Goal: Information Seeking & Learning: Learn about a topic

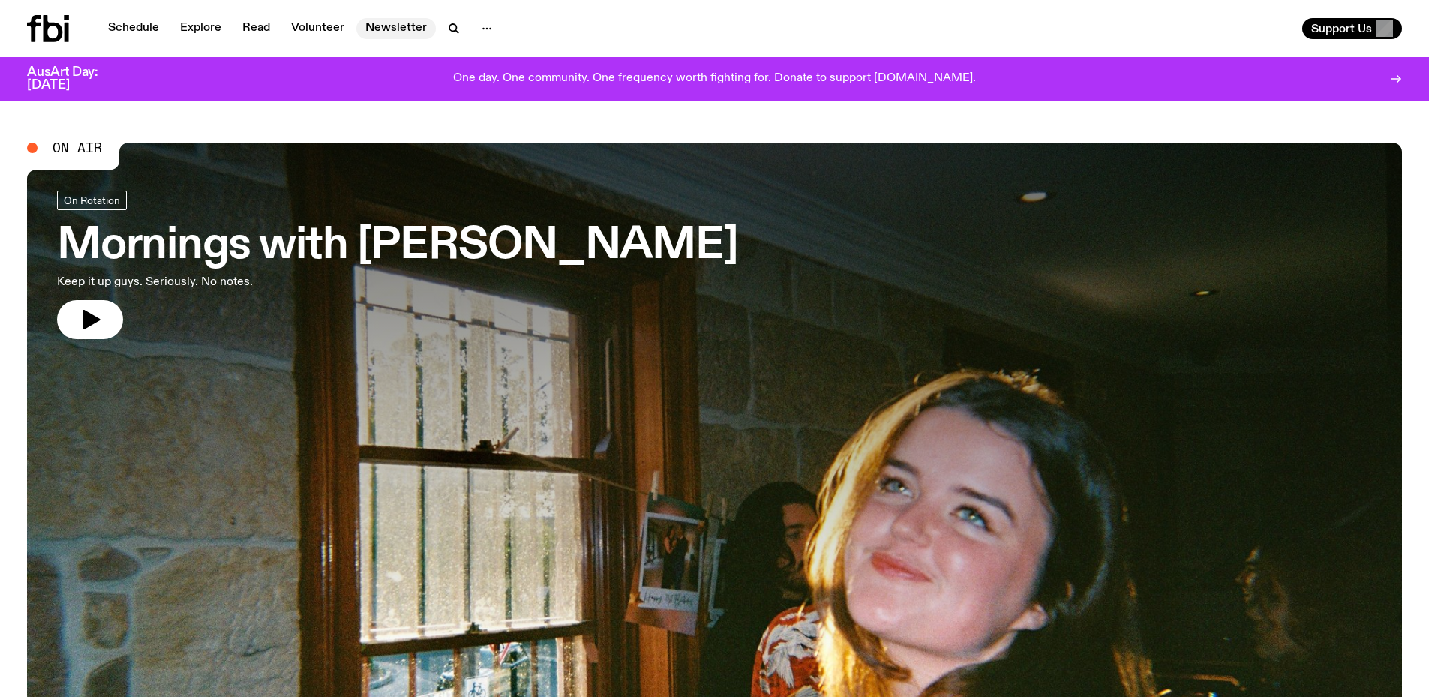
click at [374, 24] on link "Newsletter" at bounding box center [396, 28] width 80 height 21
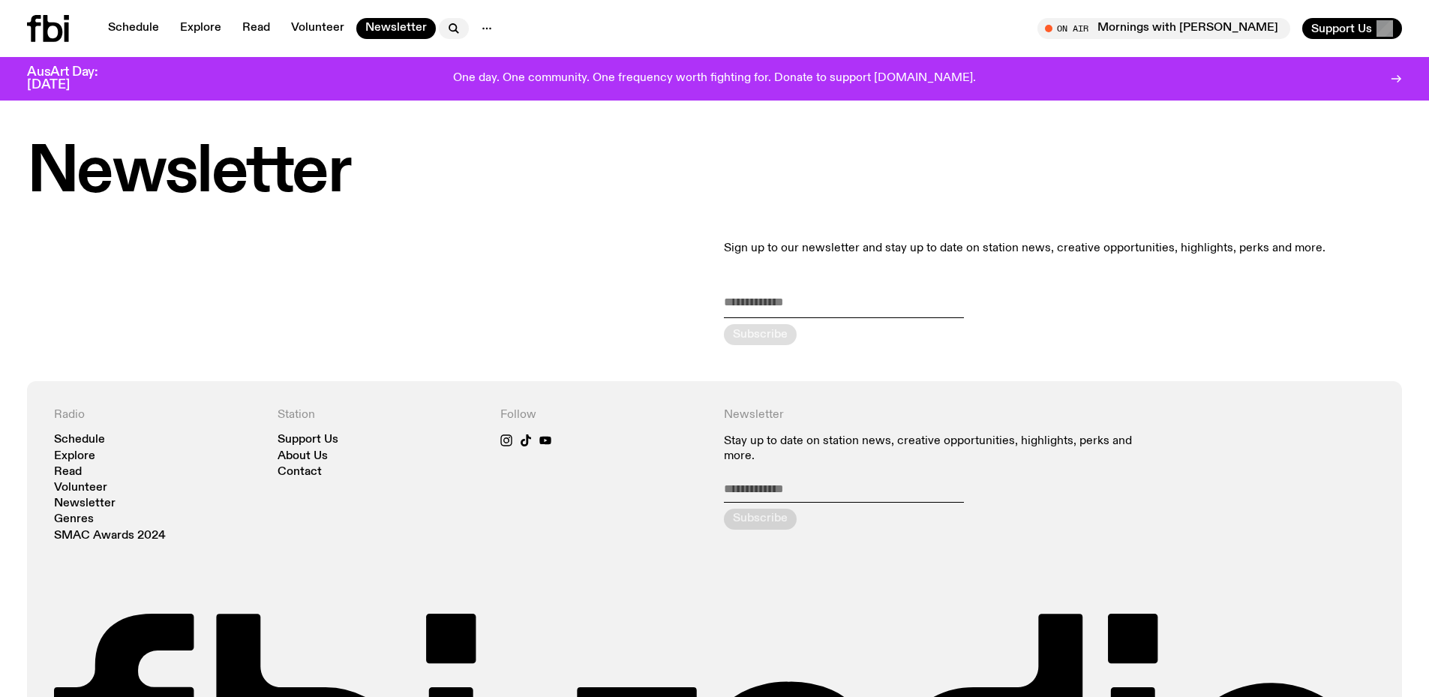
click at [446, 26] on icon "button" at bounding box center [454, 29] width 18 height 18
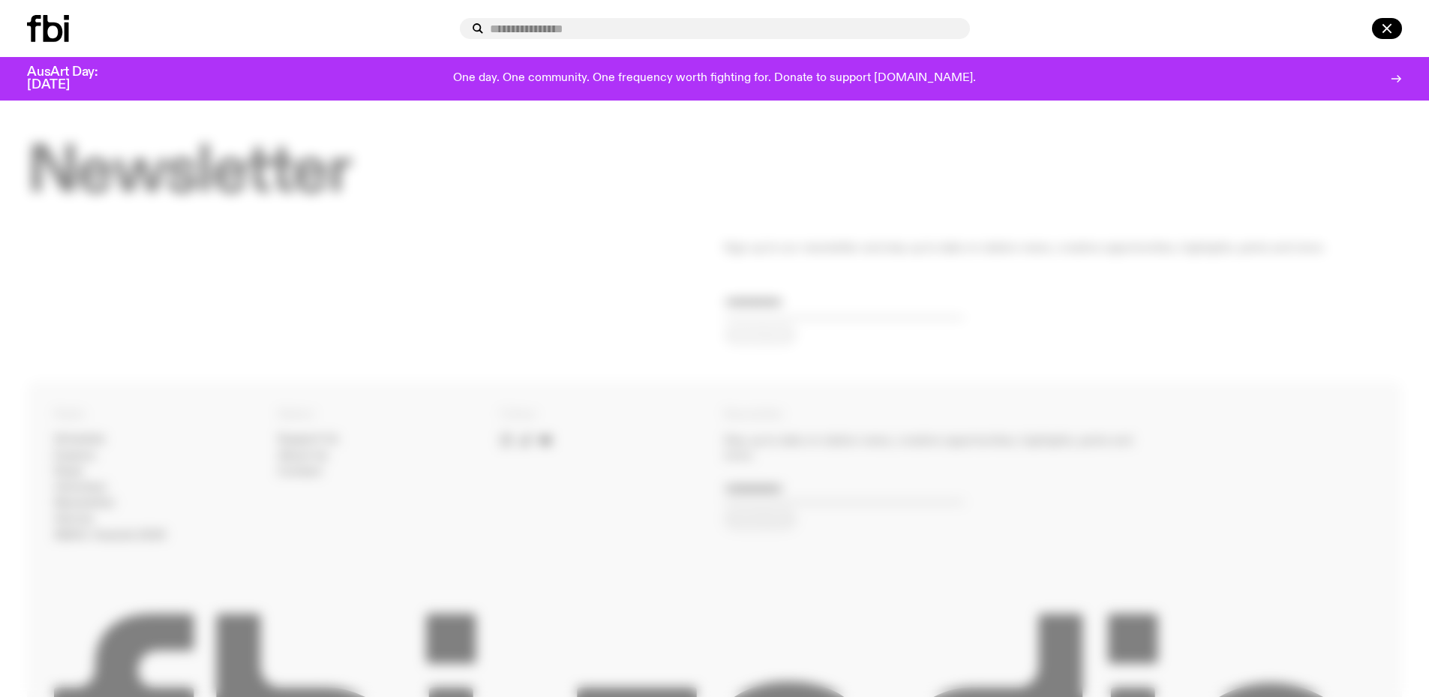
click at [537, 31] on input "text" at bounding box center [724, 29] width 468 height 13
type input "****"
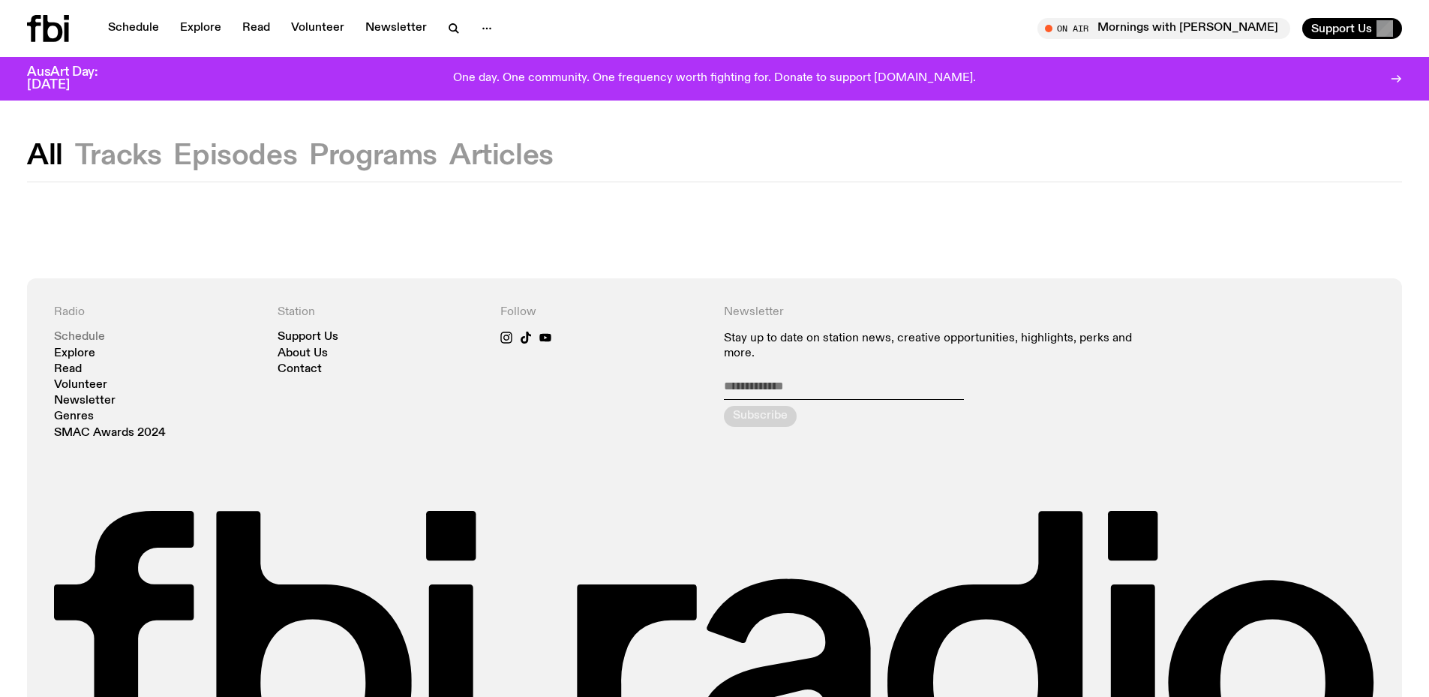
click at [81, 336] on link "Schedule" at bounding box center [79, 337] width 51 height 11
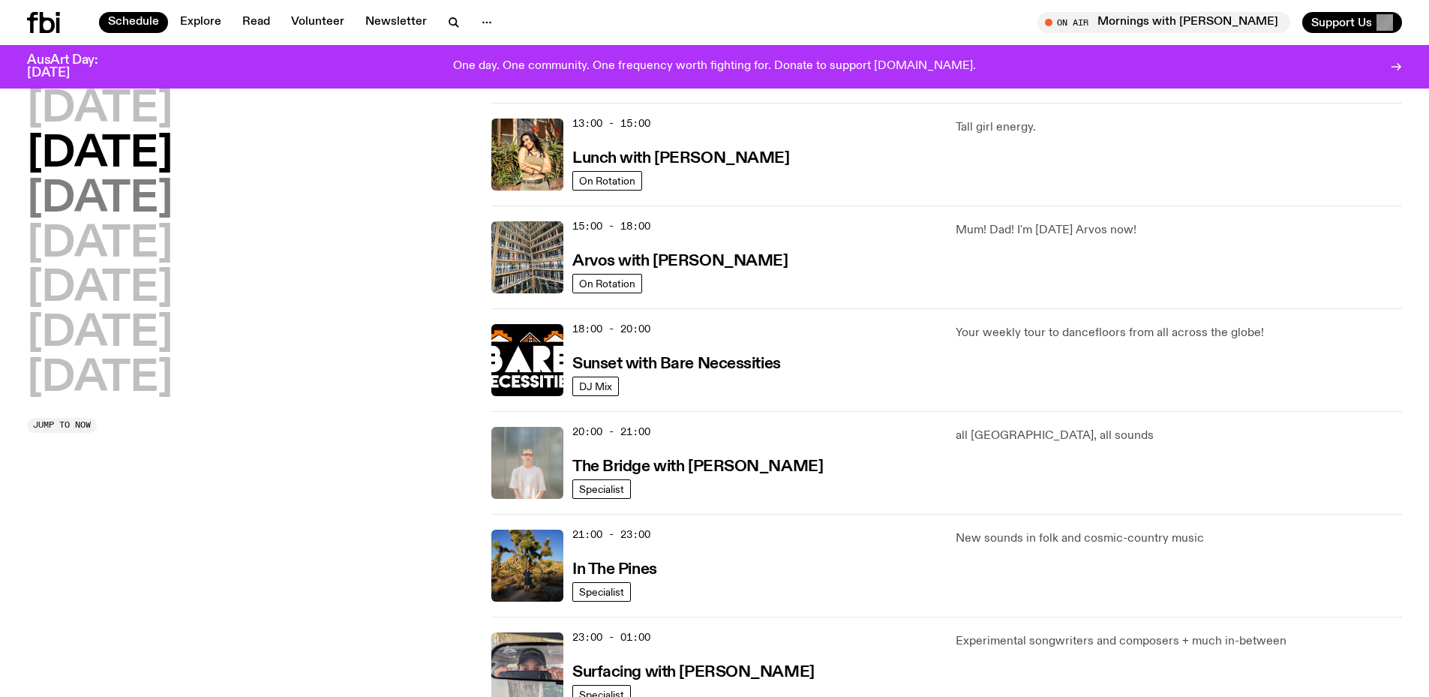
click at [155, 206] on h2 "Wednesday" at bounding box center [100, 200] width 146 height 42
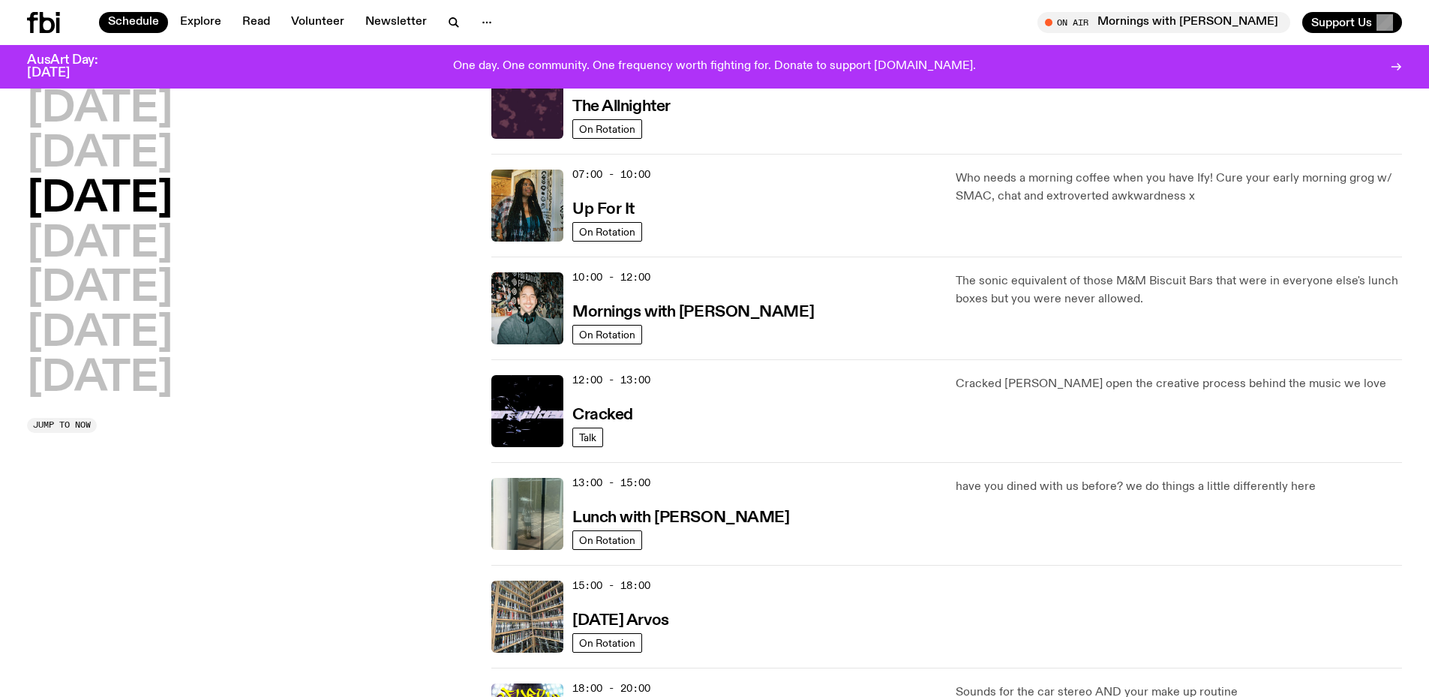
scroll to position [42, 0]
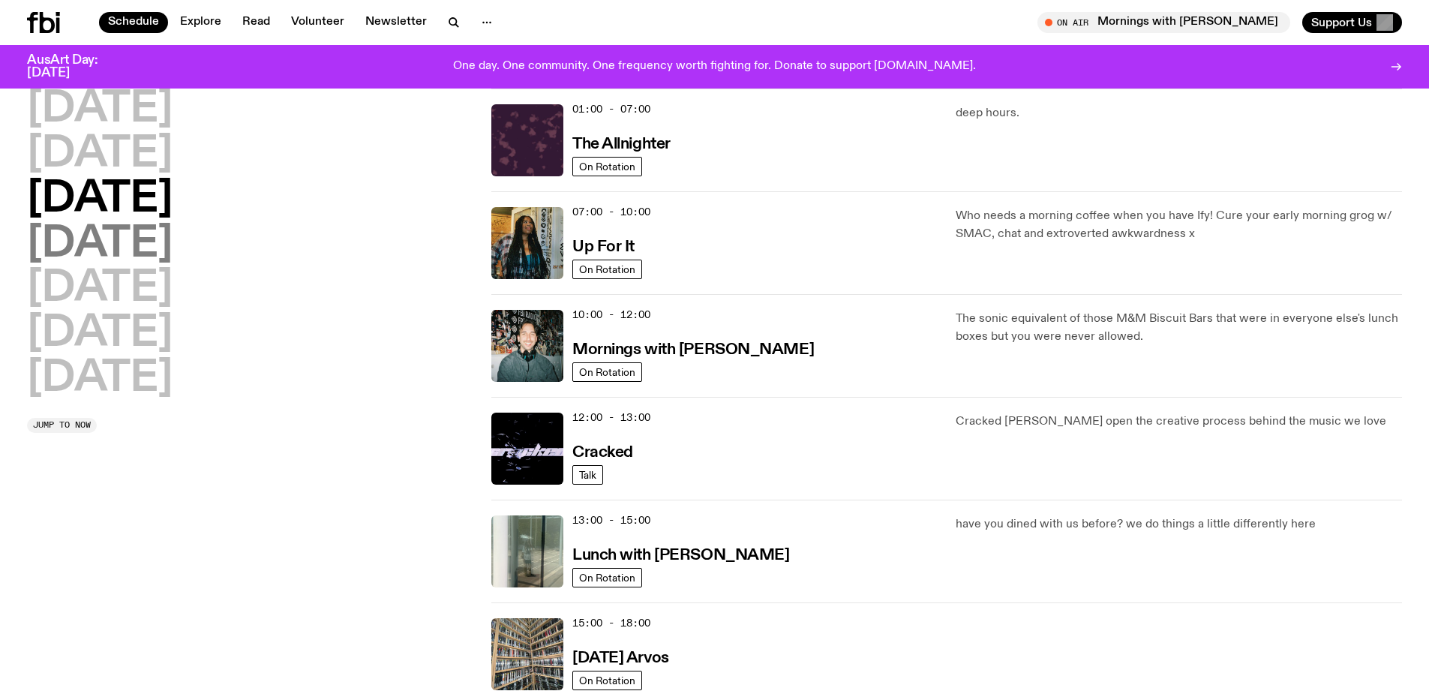
click at [153, 257] on h2 "Thursday" at bounding box center [100, 245] width 146 height 42
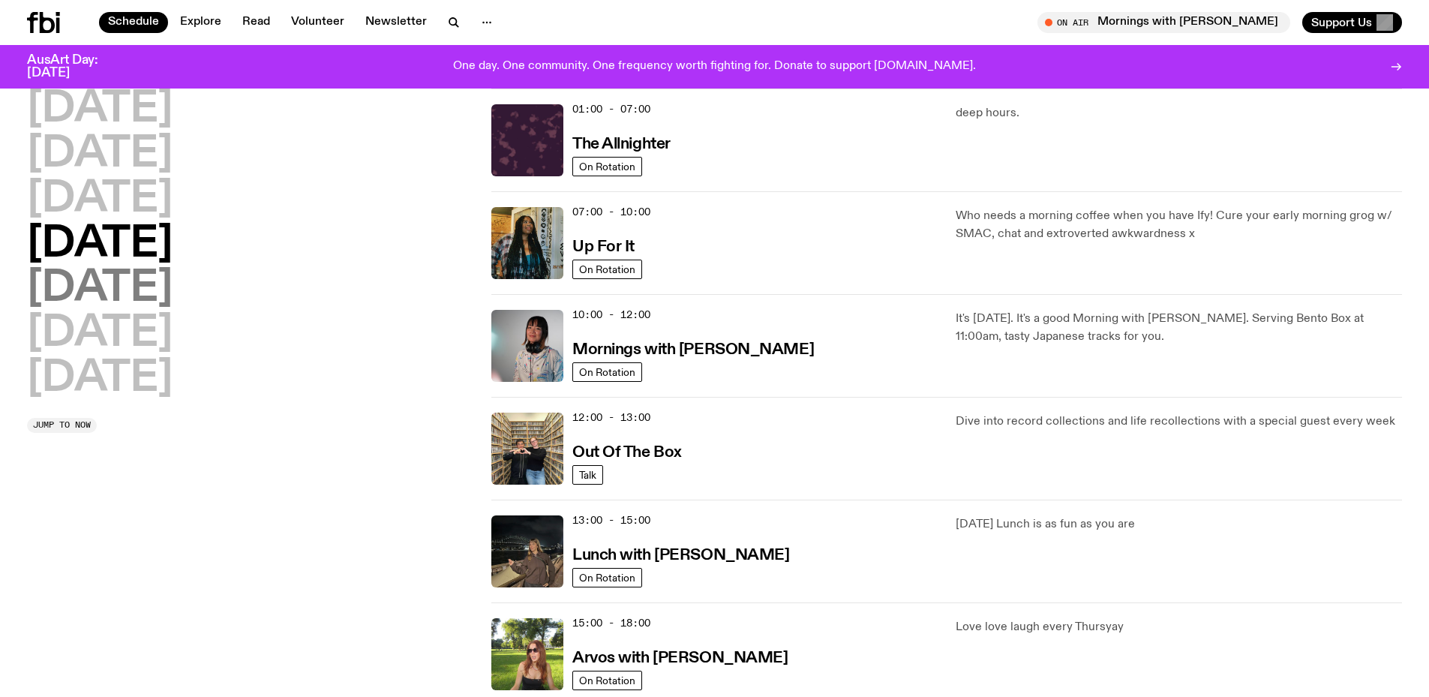
click at [143, 308] on h2 "Friday" at bounding box center [100, 289] width 146 height 42
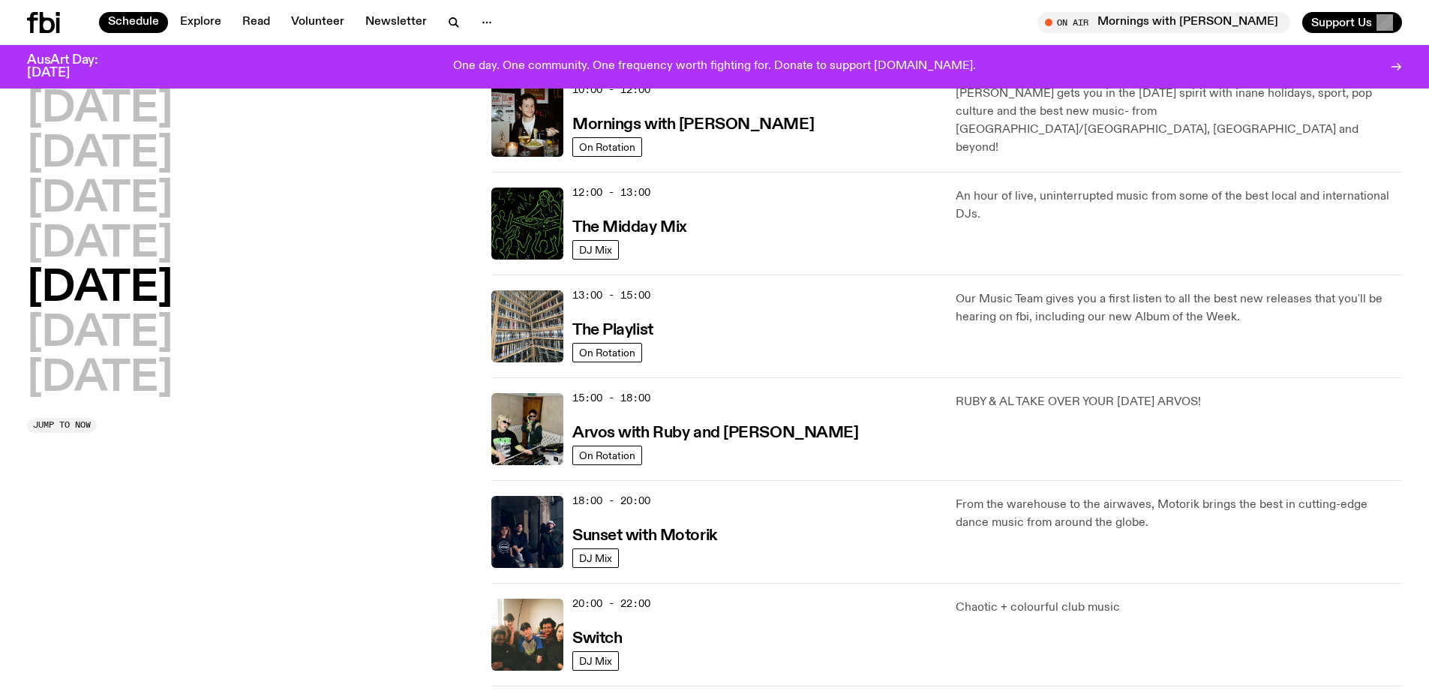
click at [143, 308] on h2 "Friday" at bounding box center [100, 289] width 146 height 42
click at [134, 354] on h2 "Saturday" at bounding box center [100, 334] width 146 height 42
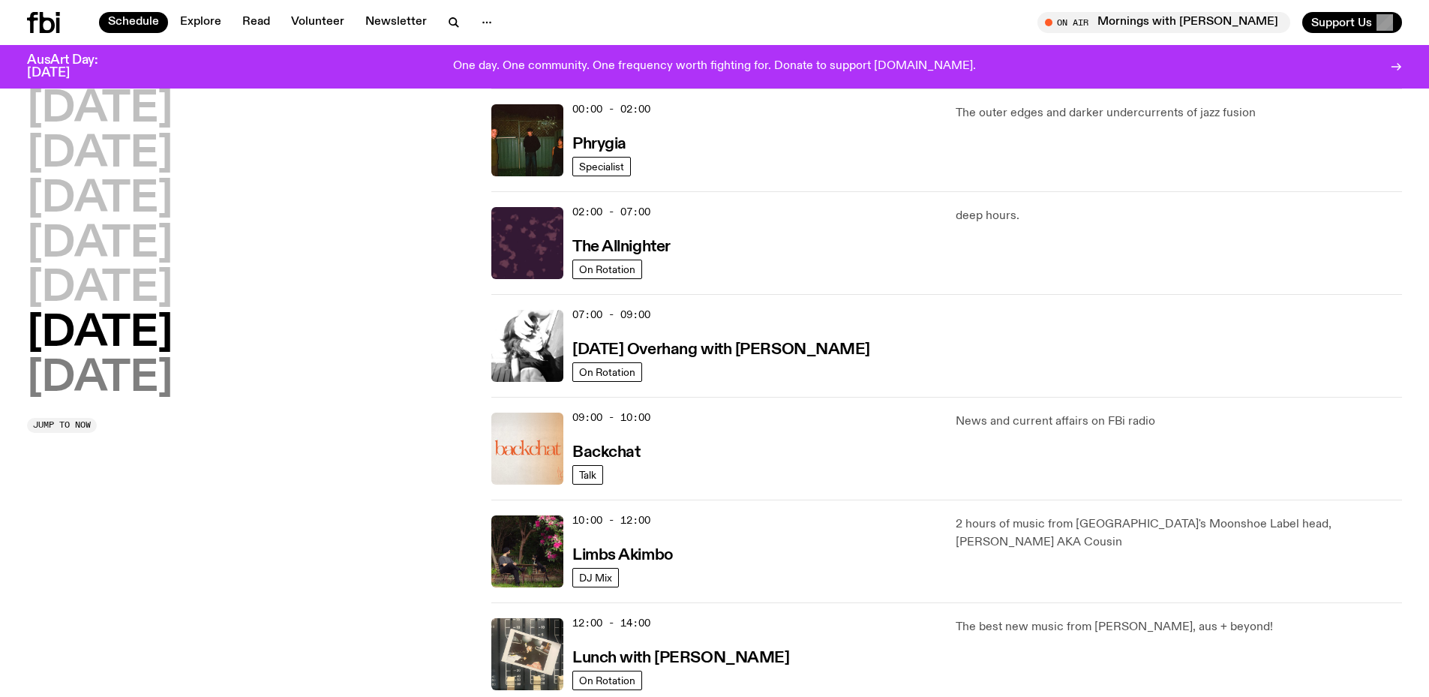
click at [119, 399] on h2 "Sunday" at bounding box center [100, 379] width 146 height 42
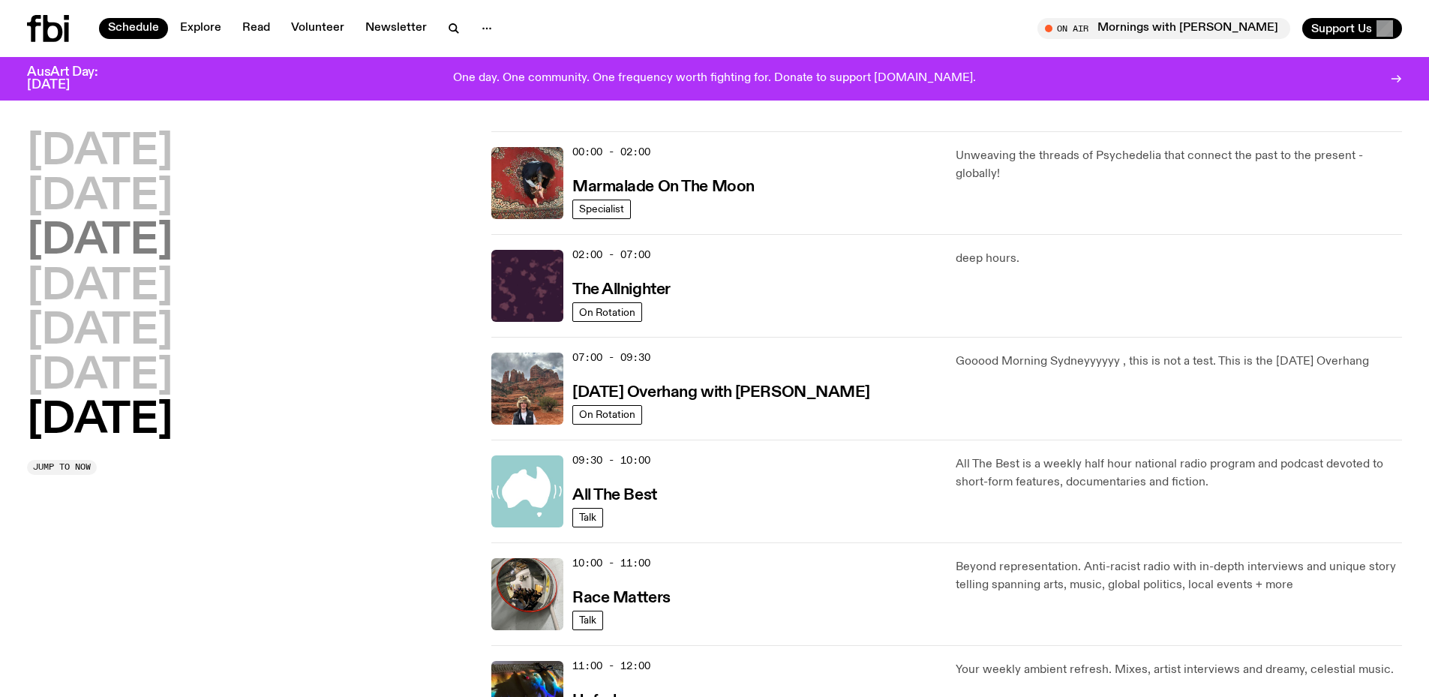
scroll to position [0, 0]
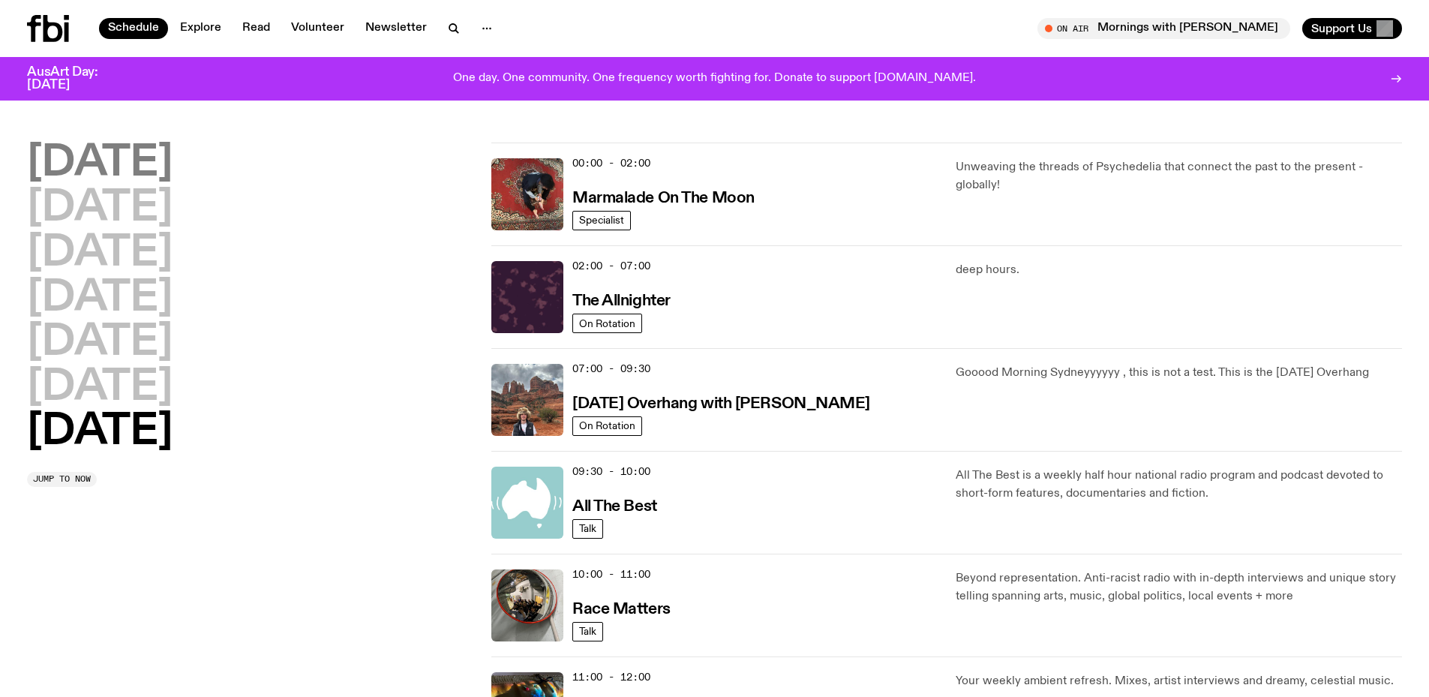
click at [113, 151] on h2 "Monday" at bounding box center [100, 164] width 146 height 42
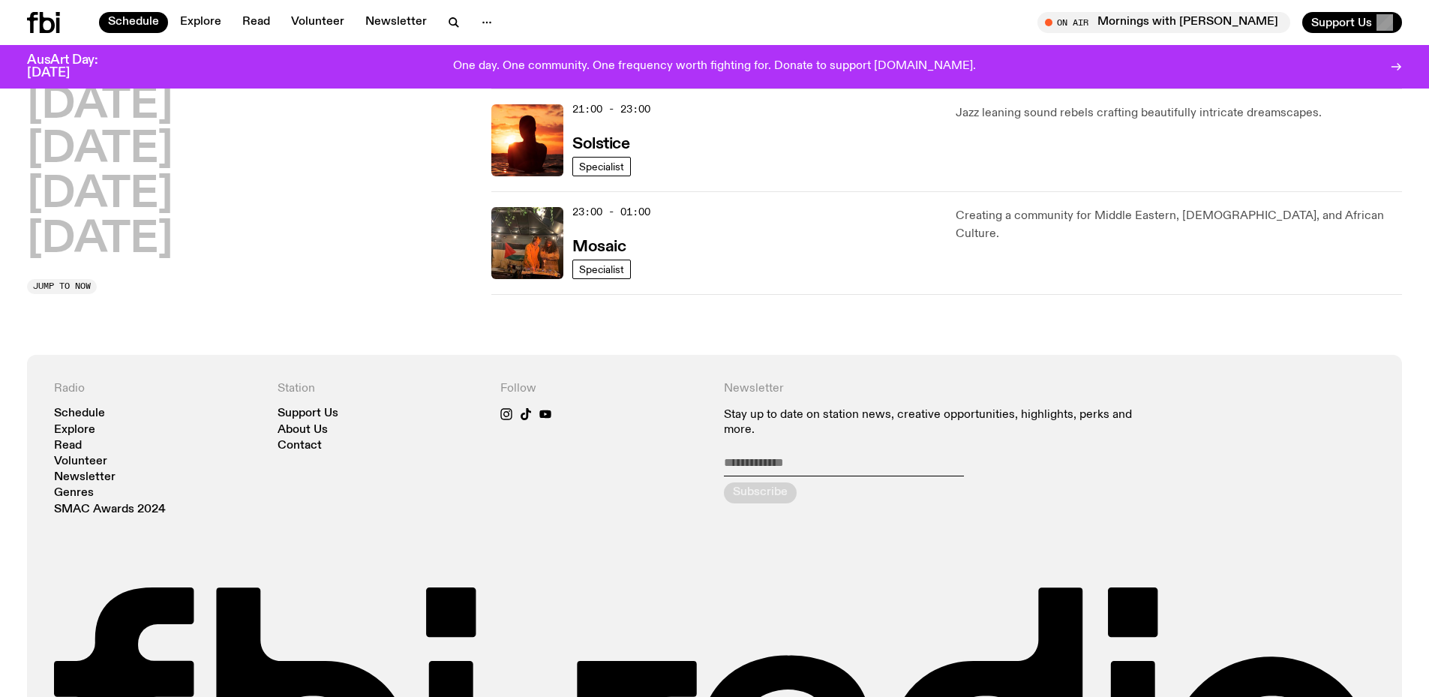
scroll to position [867, 0]
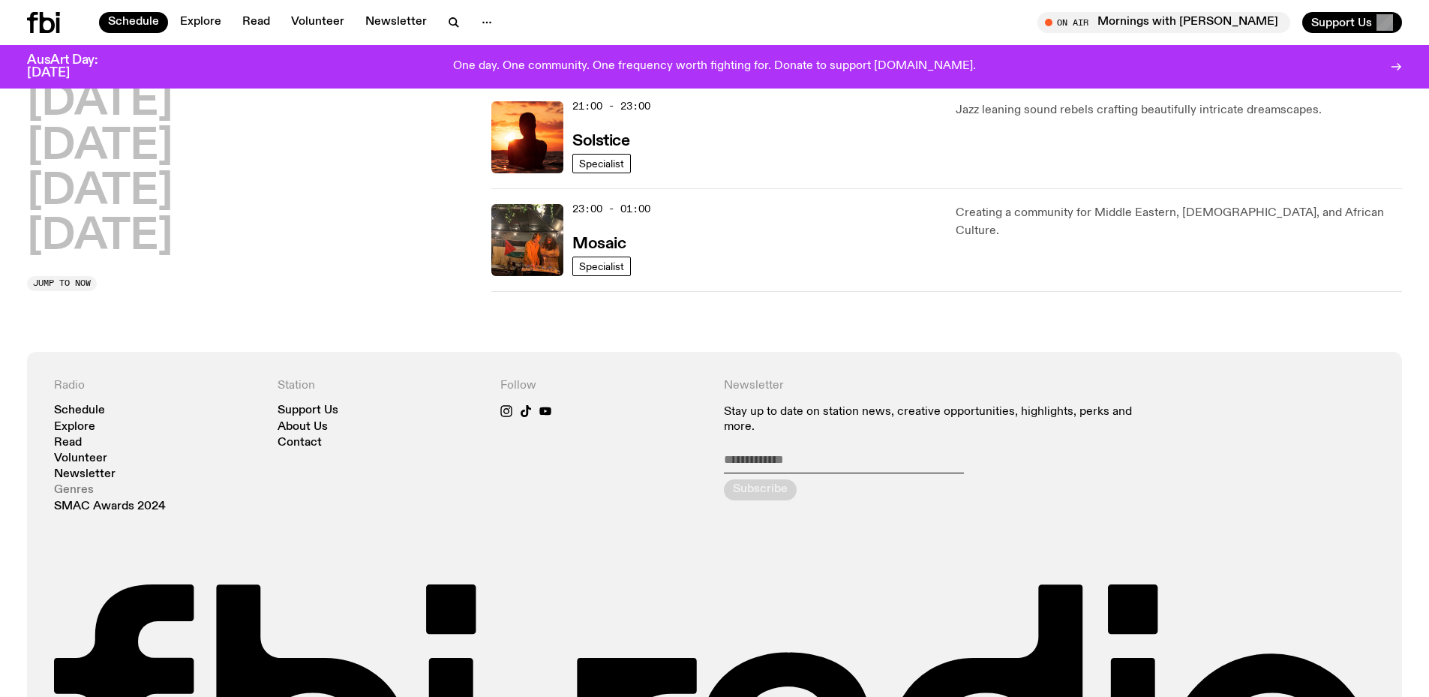
click at [74, 491] on link "Genres" at bounding box center [74, 490] width 40 height 11
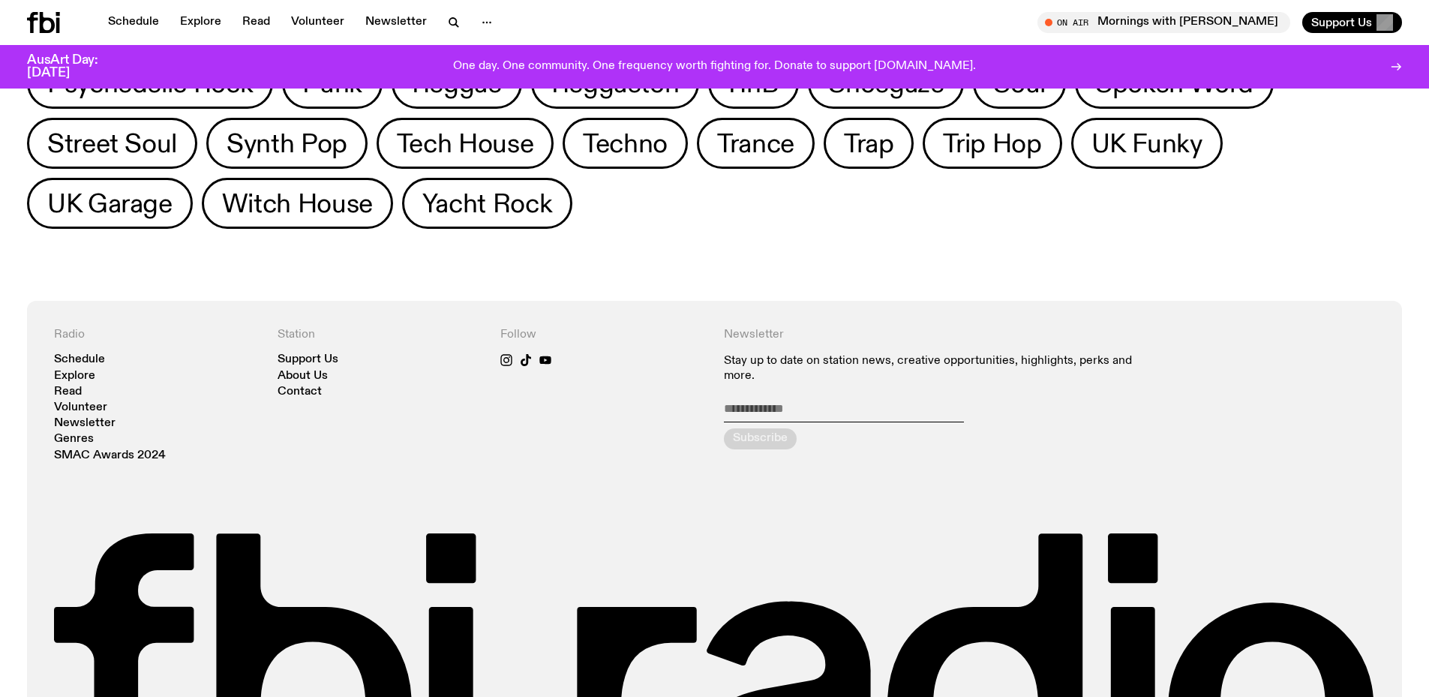
scroll to position [883, 0]
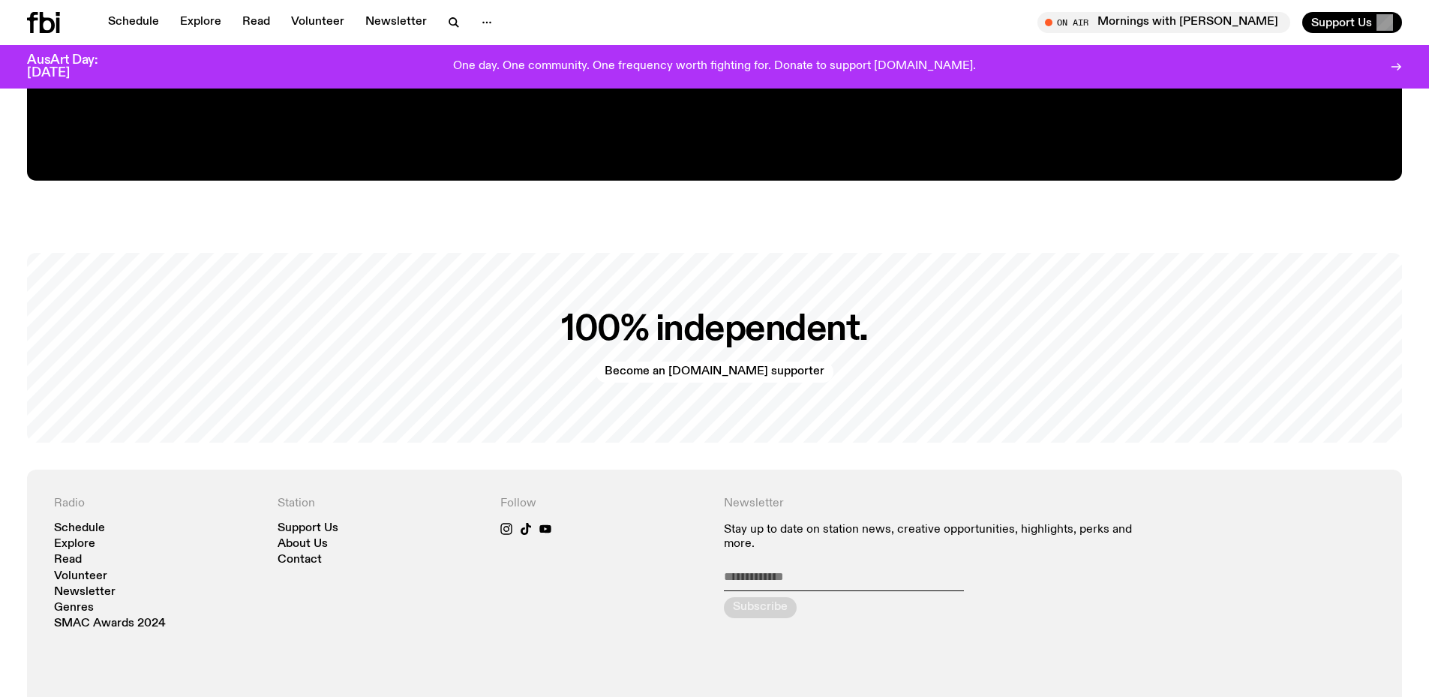
scroll to position [3440, 0]
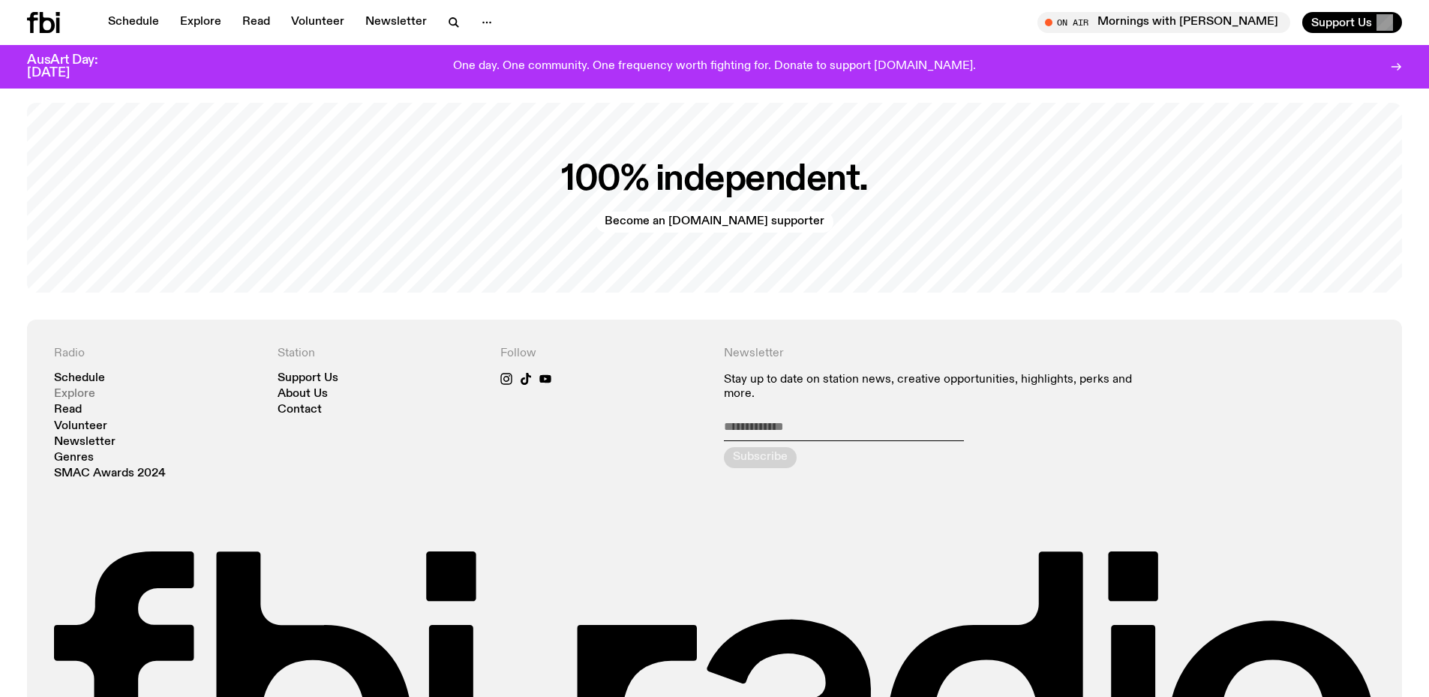
click at [73, 389] on link "Explore" at bounding box center [74, 394] width 41 height 11
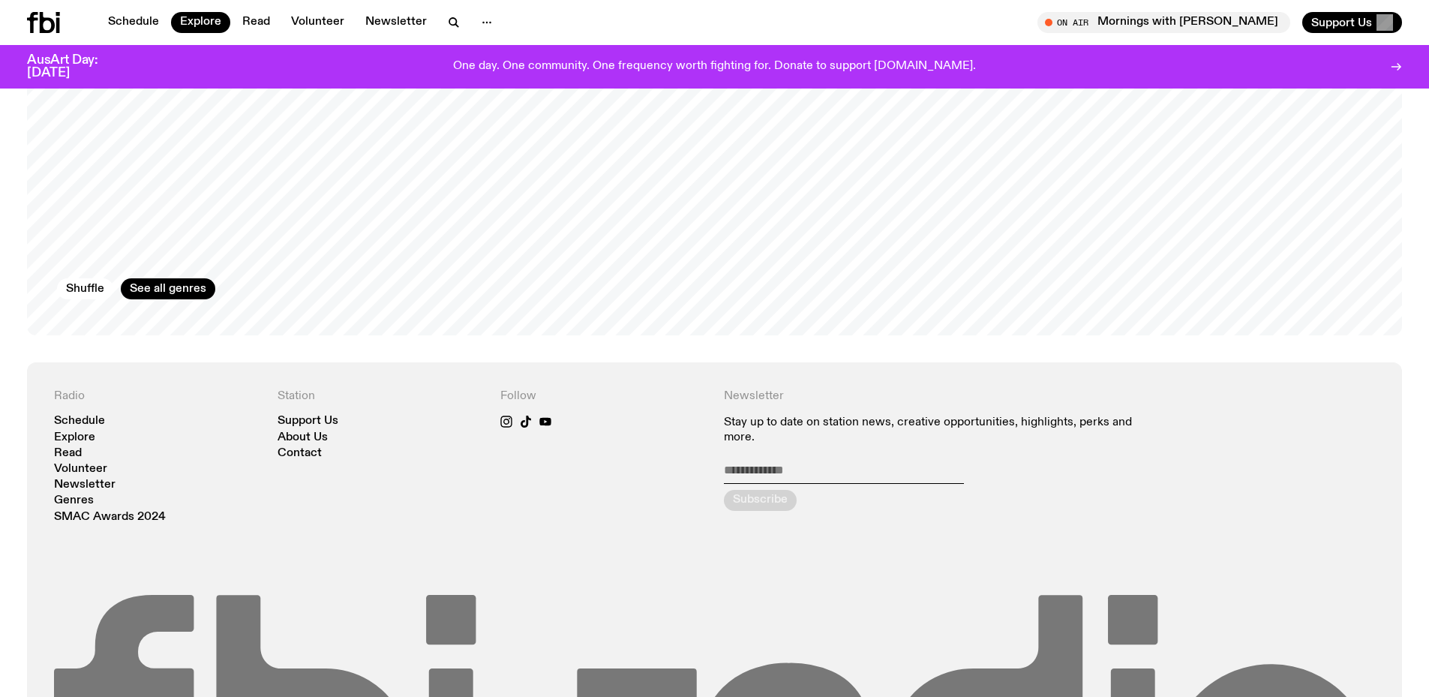
scroll to position [2776, 0]
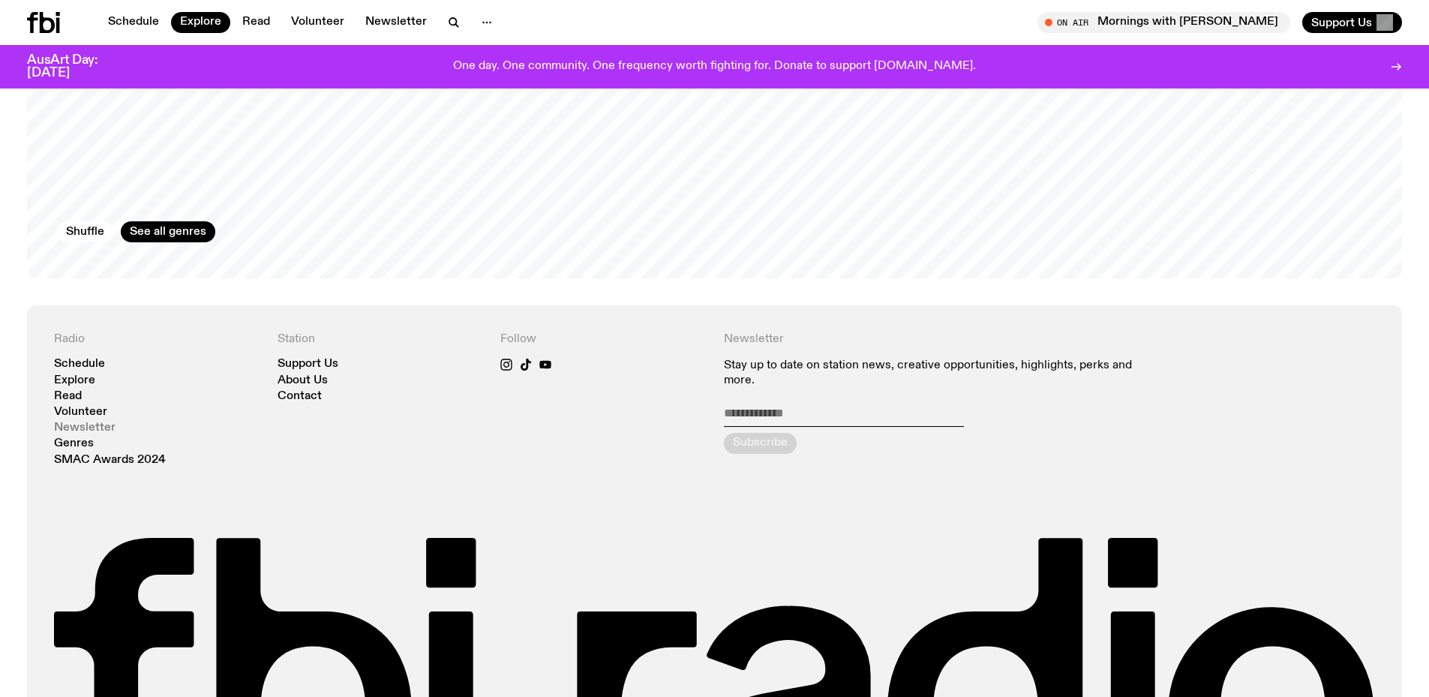
click at [107, 422] on link "Newsletter" at bounding box center [85, 427] width 62 height 11
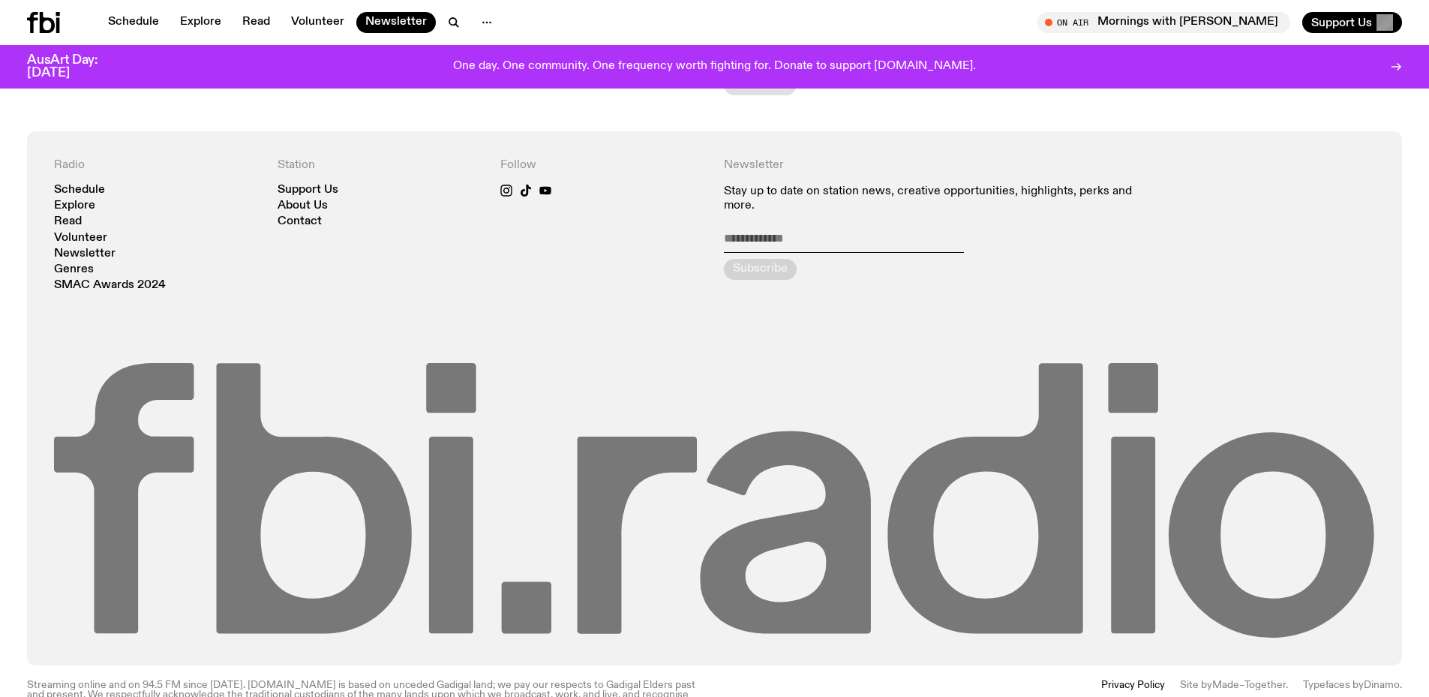
scroll to position [278, 0]
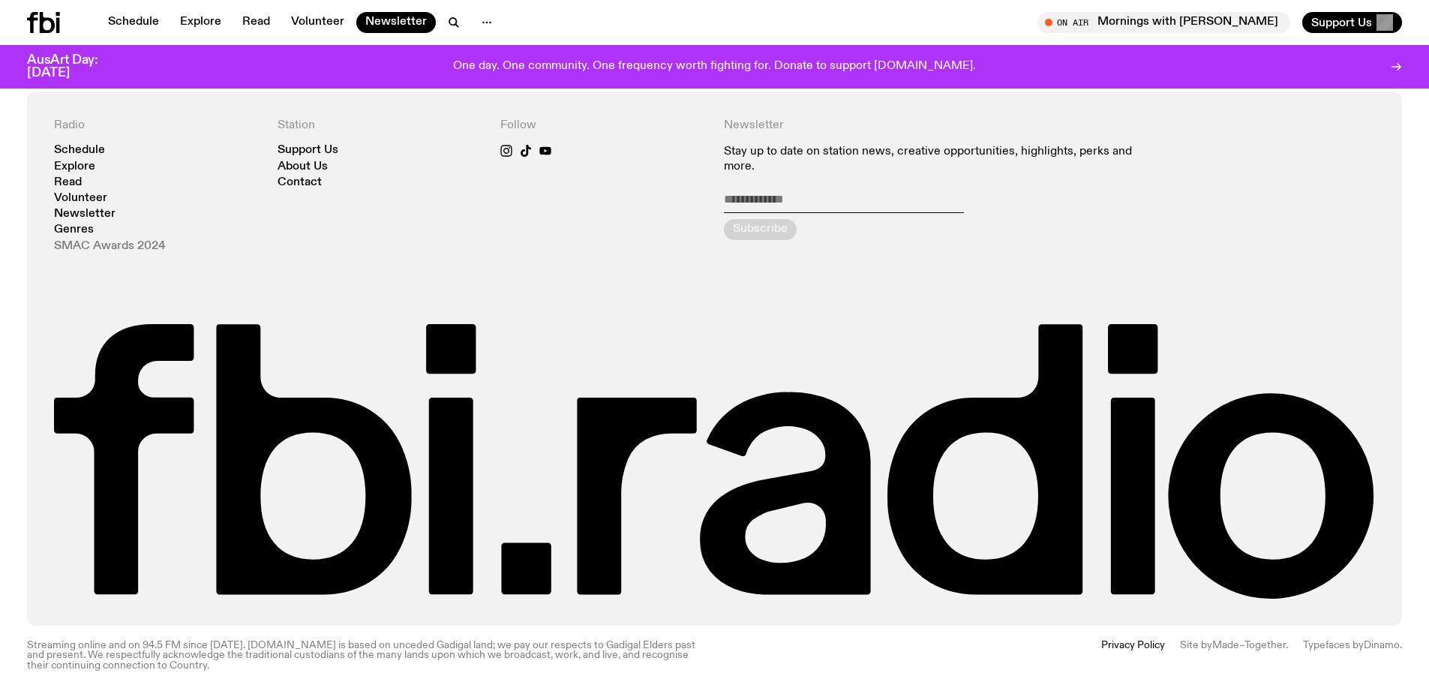
click at [94, 245] on link "SMAC Awards 2024" at bounding box center [110, 246] width 112 height 11
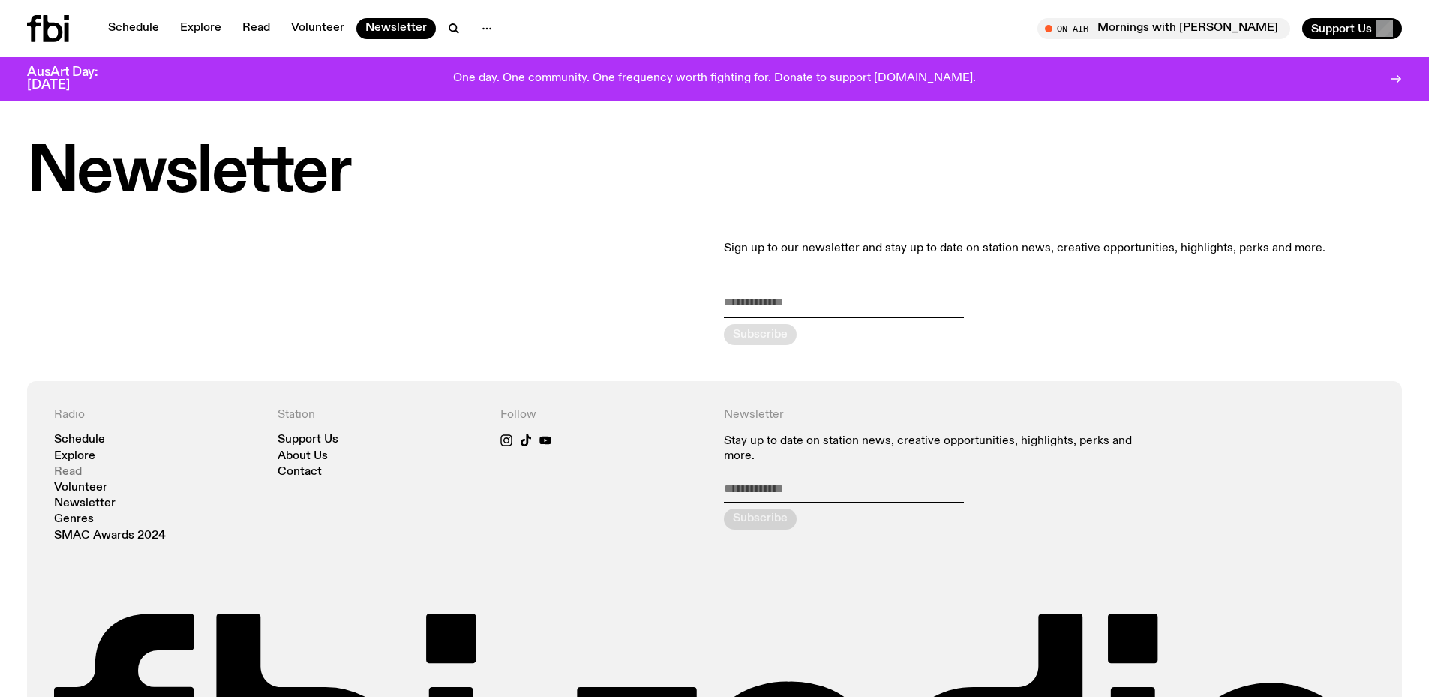
click at [67, 467] on link "Read" at bounding box center [68, 472] width 28 height 11
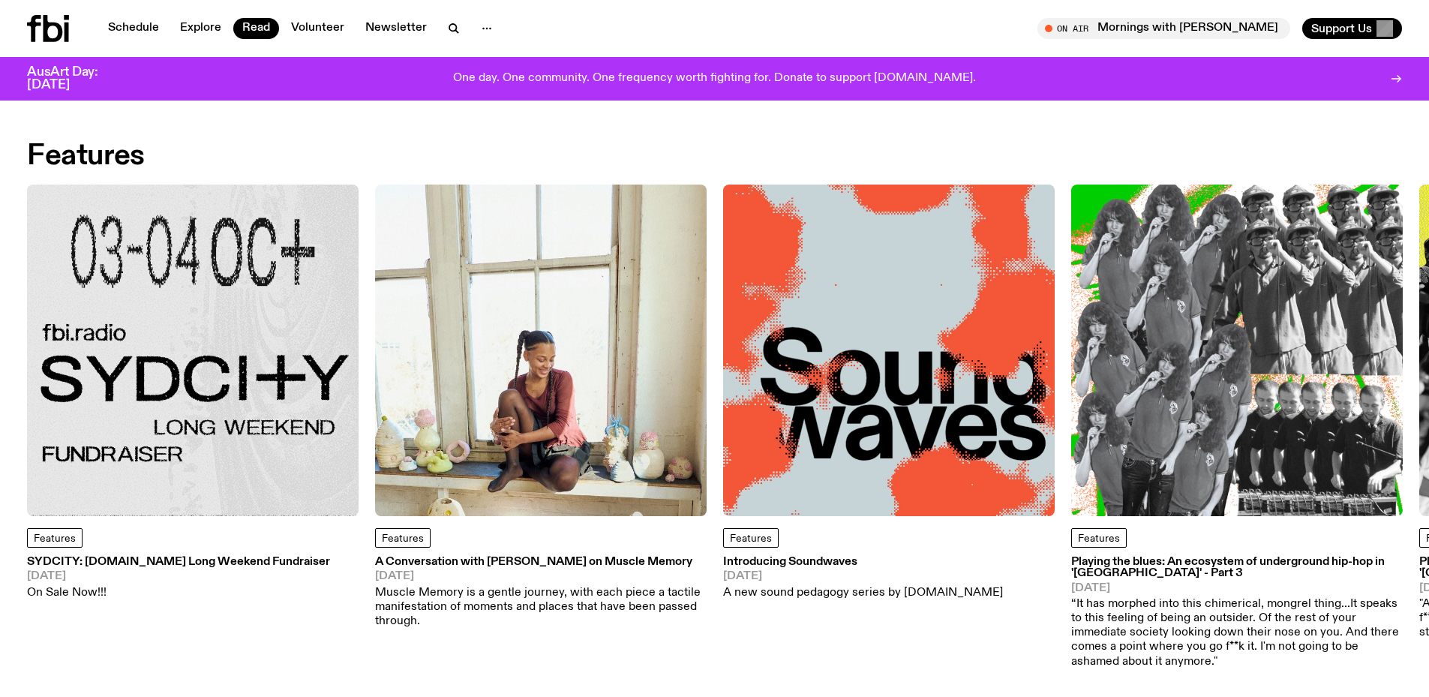
click at [170, 331] on img at bounding box center [193, 351] width 332 height 332
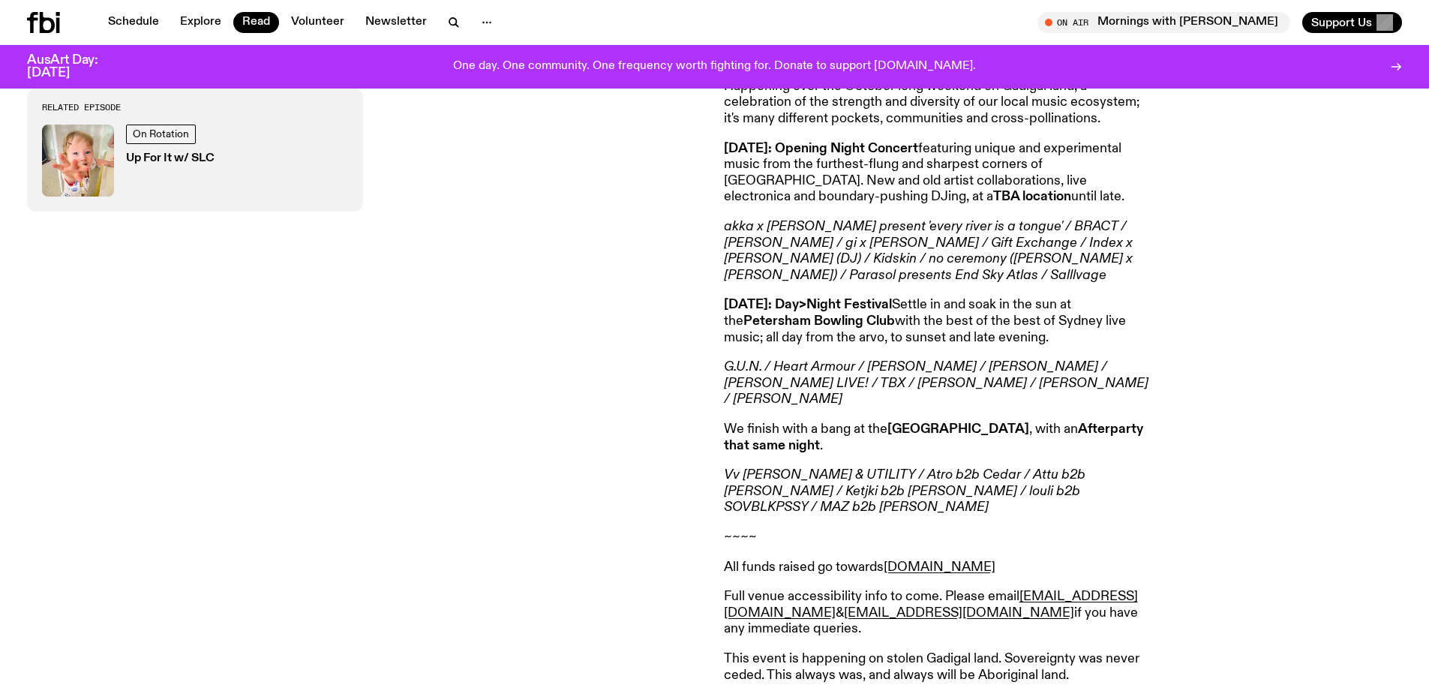
scroll to position [591, 0]
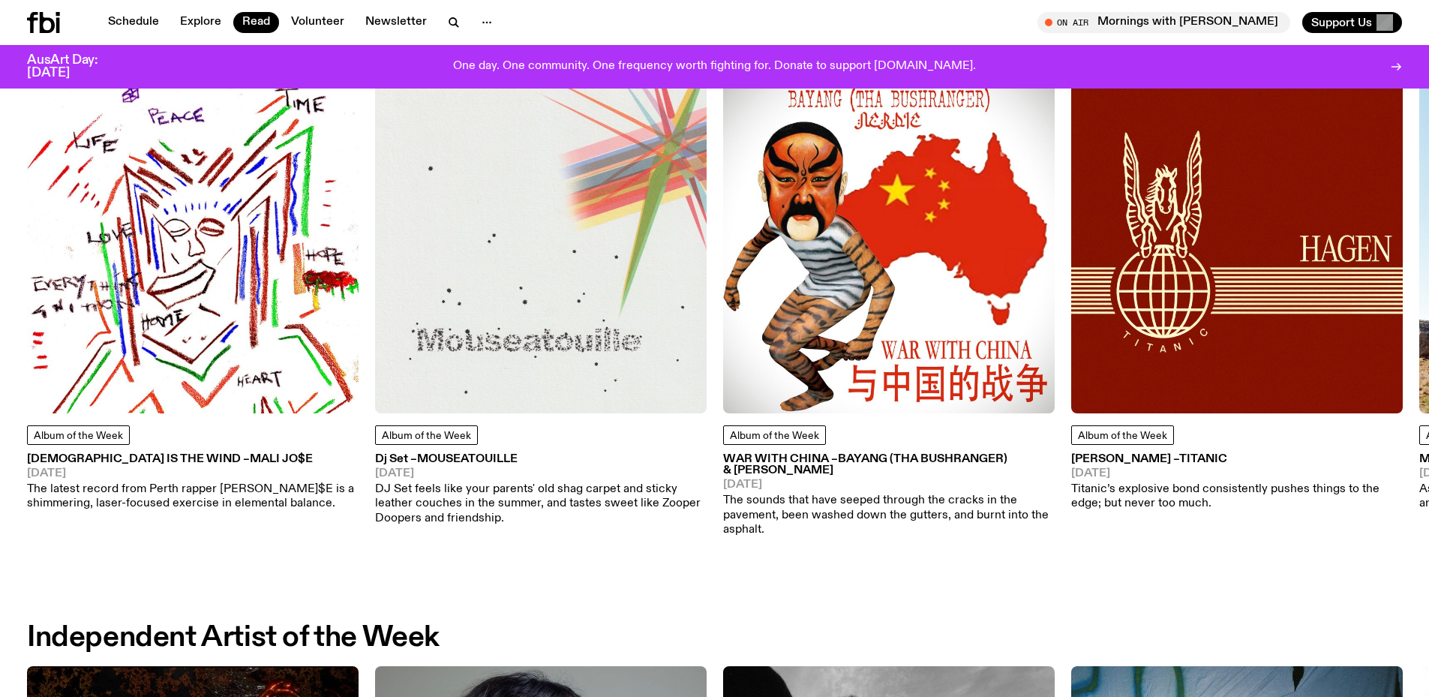
scroll to position [487, 0]
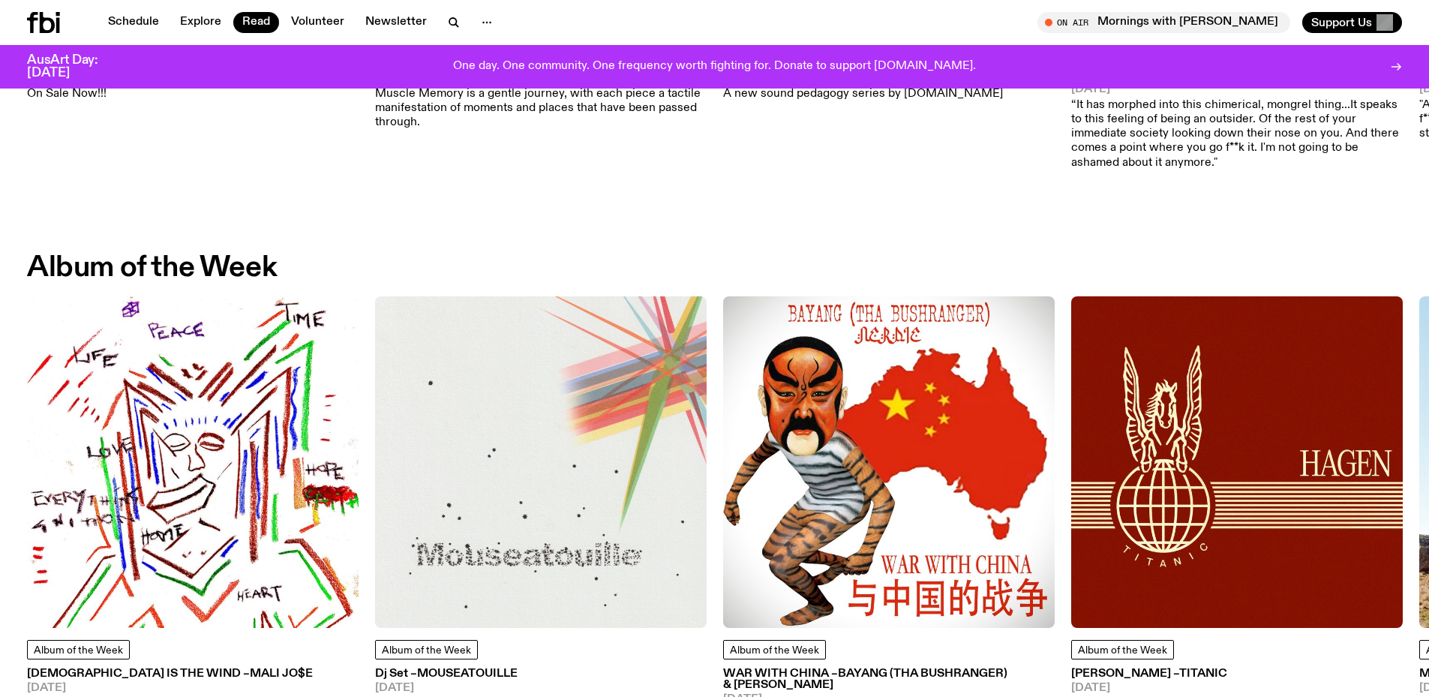
click at [1035, 233] on div "Features Features SYDCITY: fbi.radio Long Weekend Fundraiser 03.09.25 On Sale N…" at bounding box center [714, 512] width 1429 height 1737
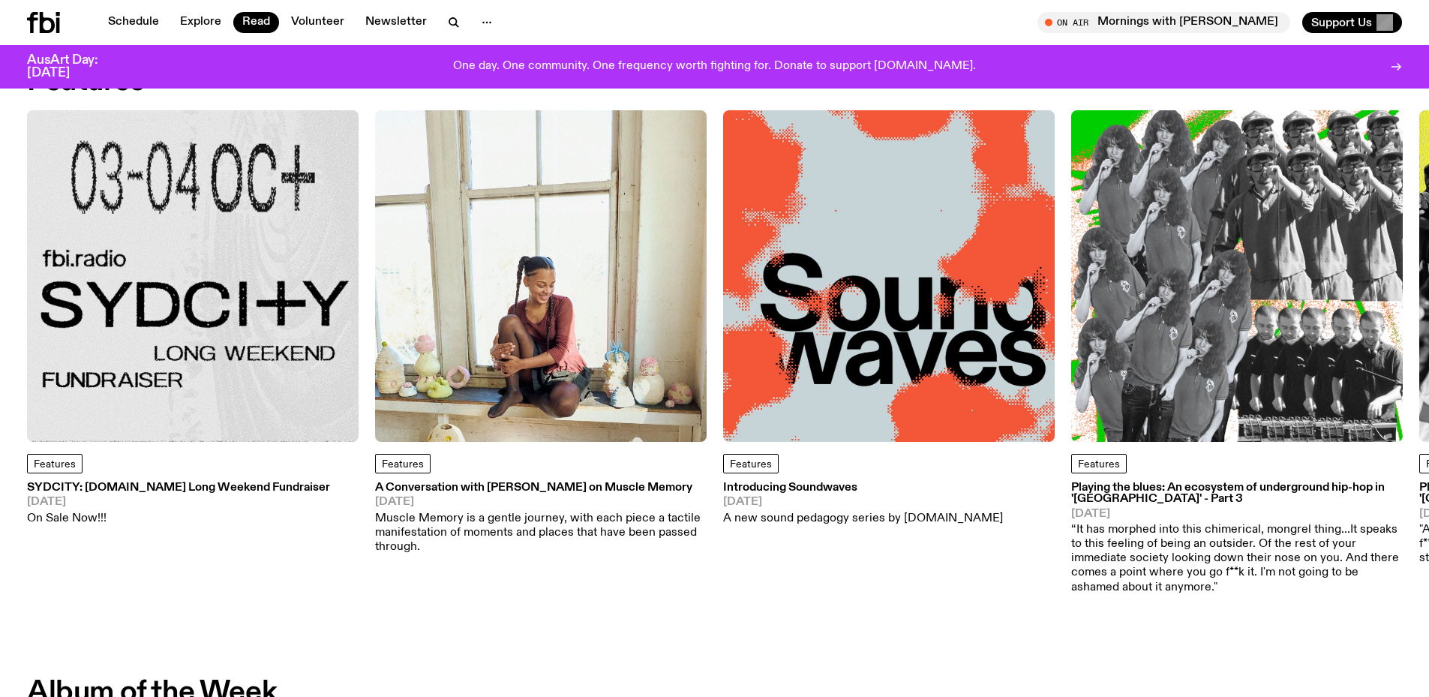
scroll to position [0, 0]
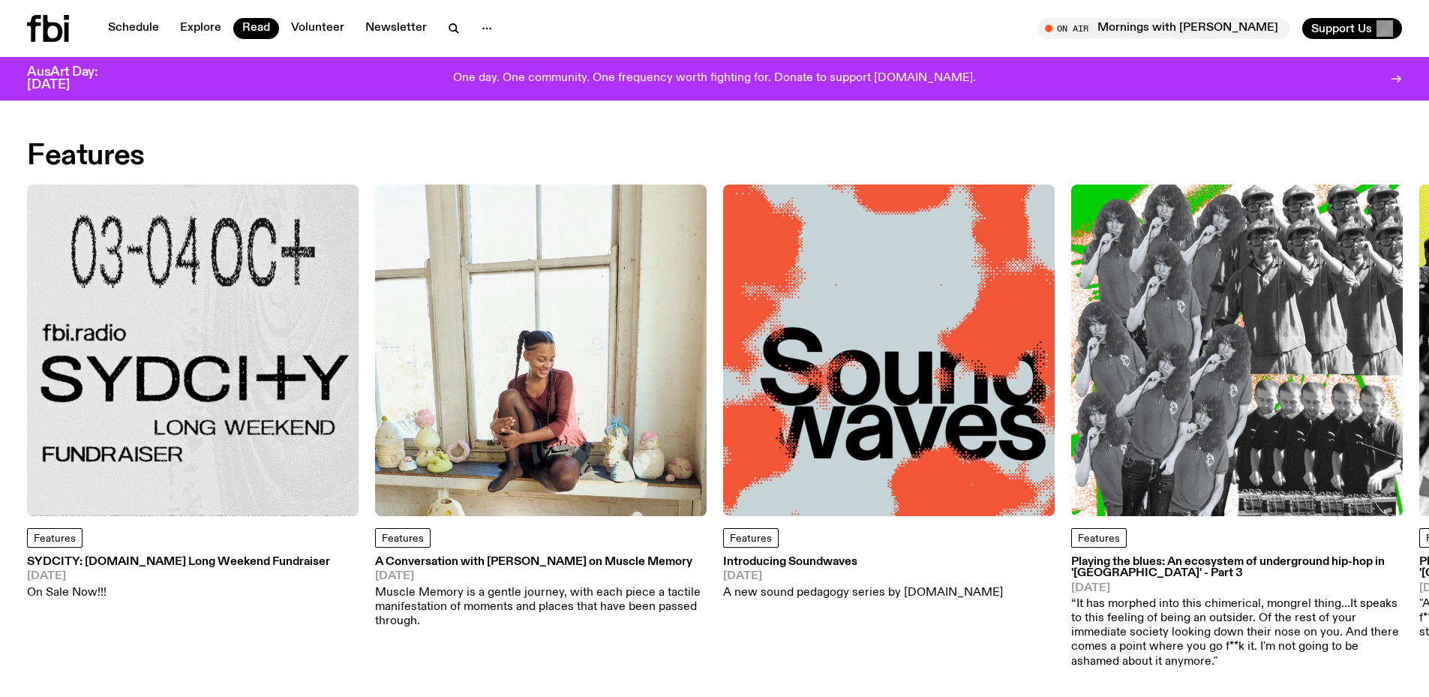
click at [157, 164] on div "Features" at bounding box center [714, 156] width 1375 height 27
click at [322, 30] on link "Volunteer" at bounding box center [317, 28] width 71 height 21
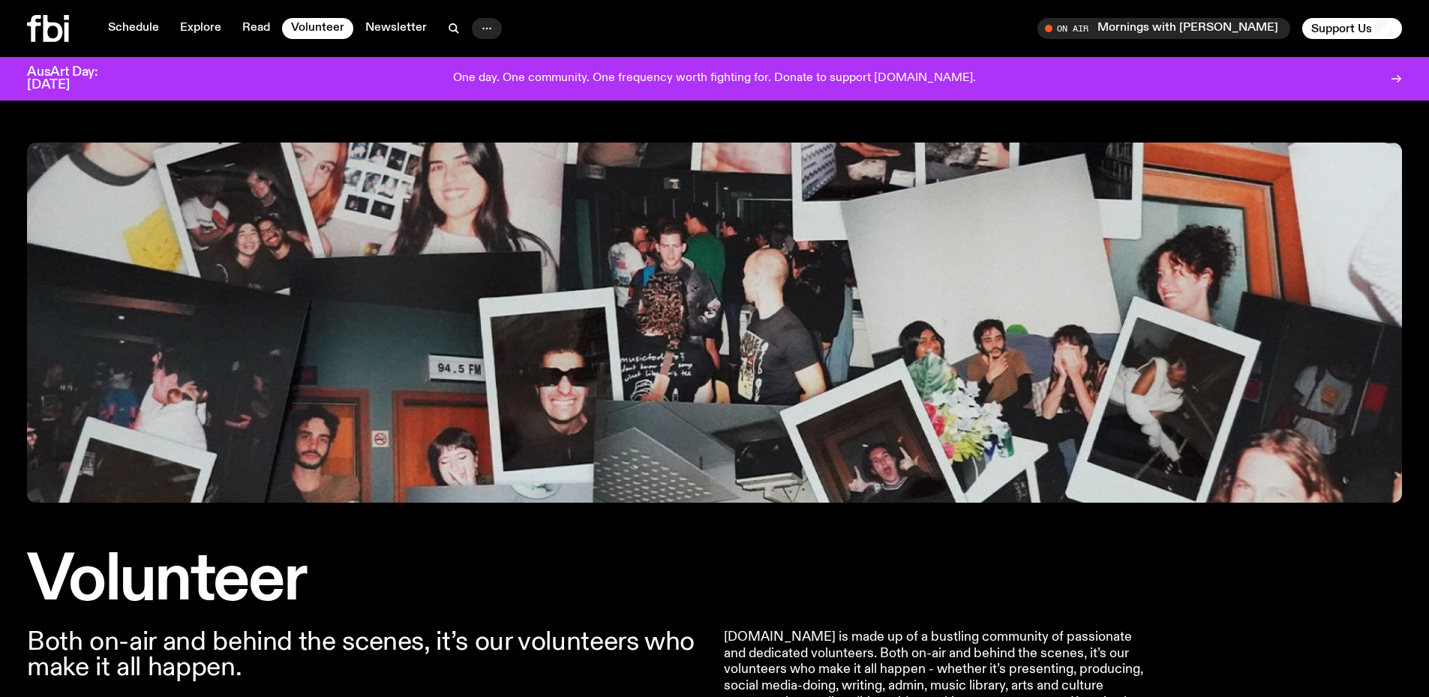
click at [478, 26] on icon "button" at bounding box center [487, 29] width 18 height 18
click at [244, 32] on link "Read" at bounding box center [256, 28] width 46 height 21
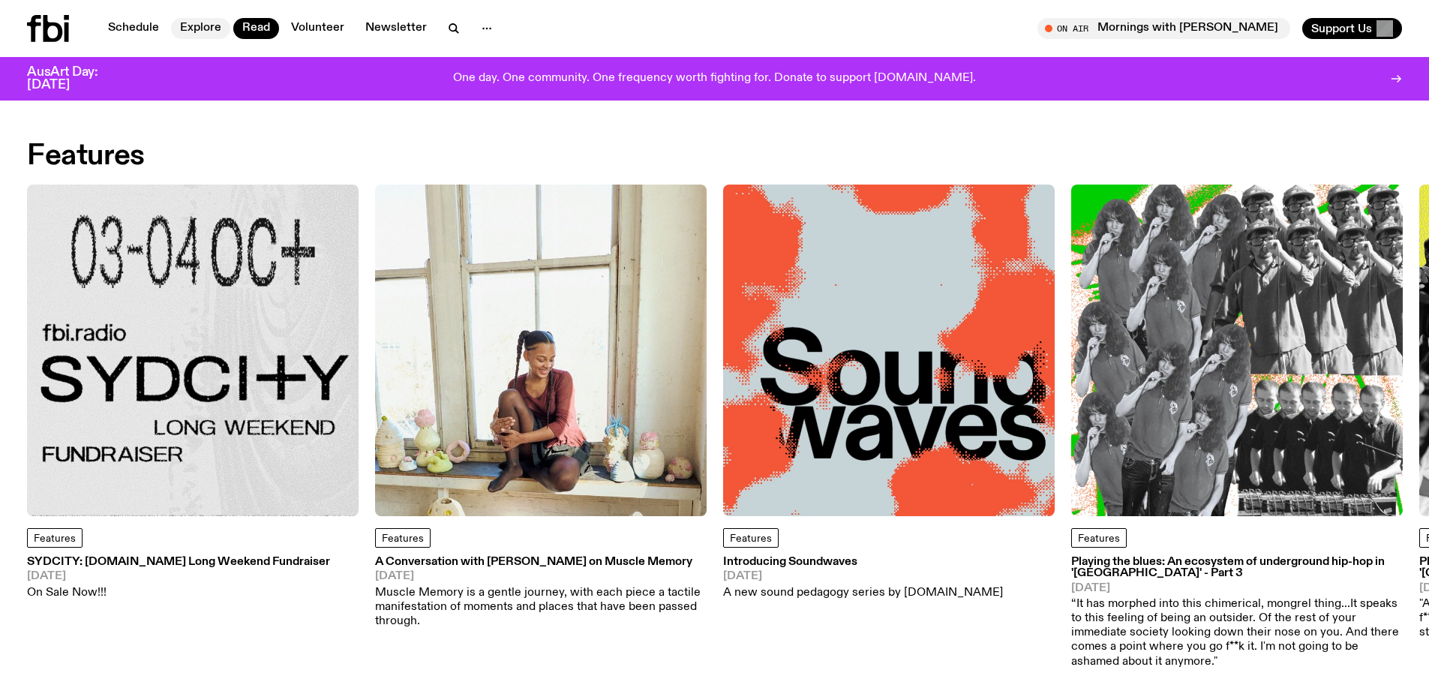
click at [212, 18] on link "Explore" at bounding box center [200, 28] width 59 height 21
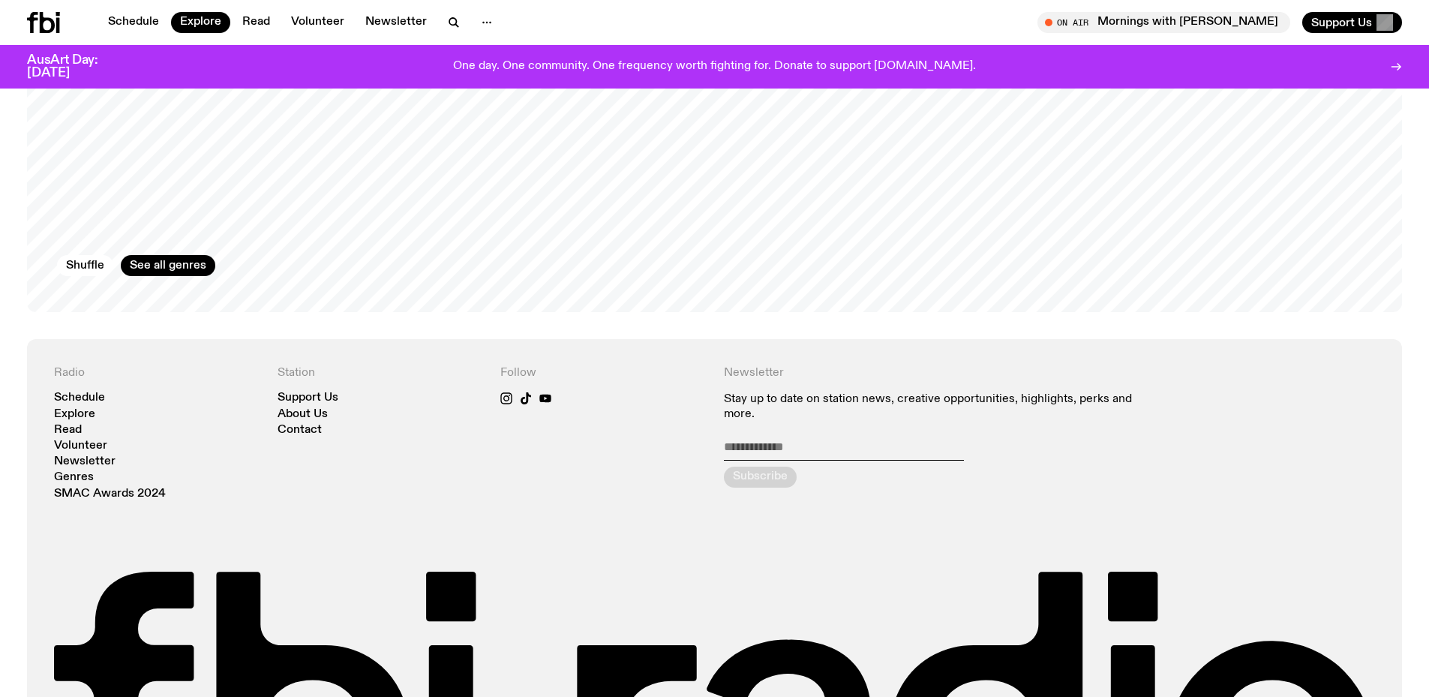
scroll to position [2616, 0]
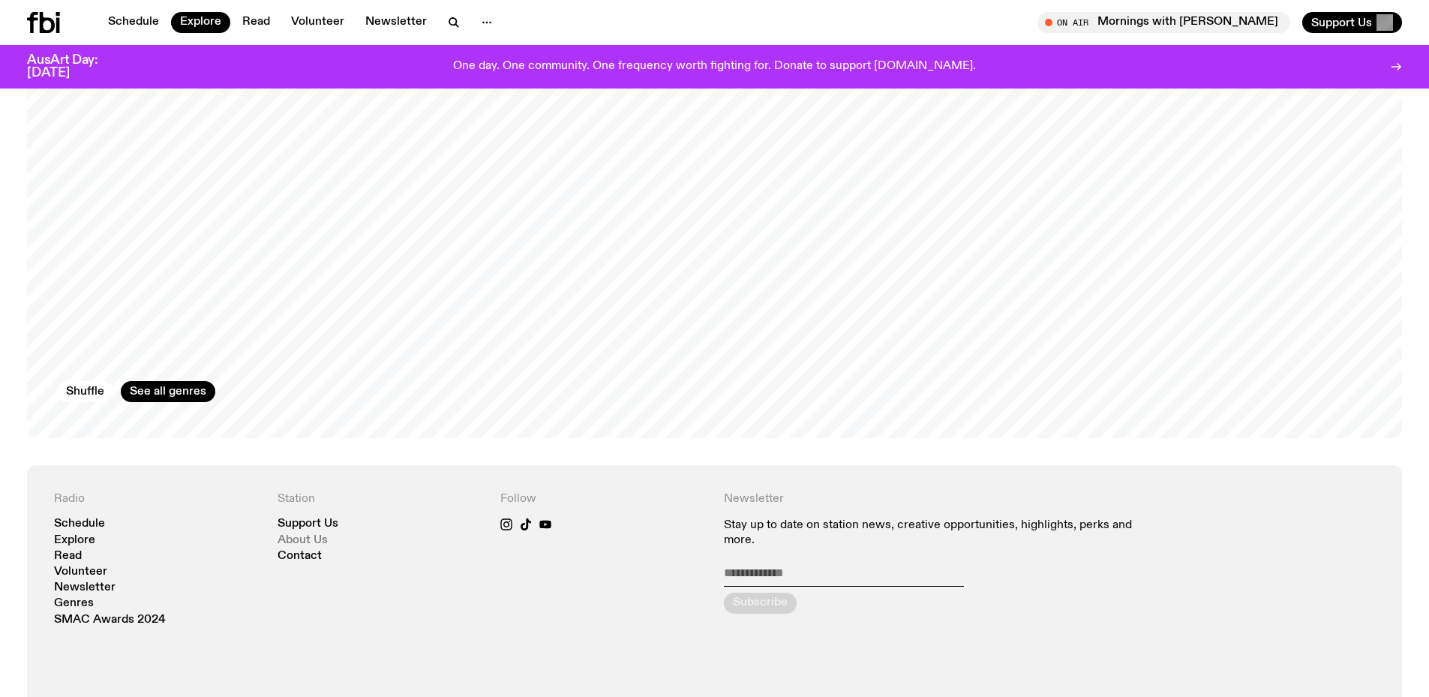
click at [308, 535] on link "About Us" at bounding box center [303, 540] width 50 height 11
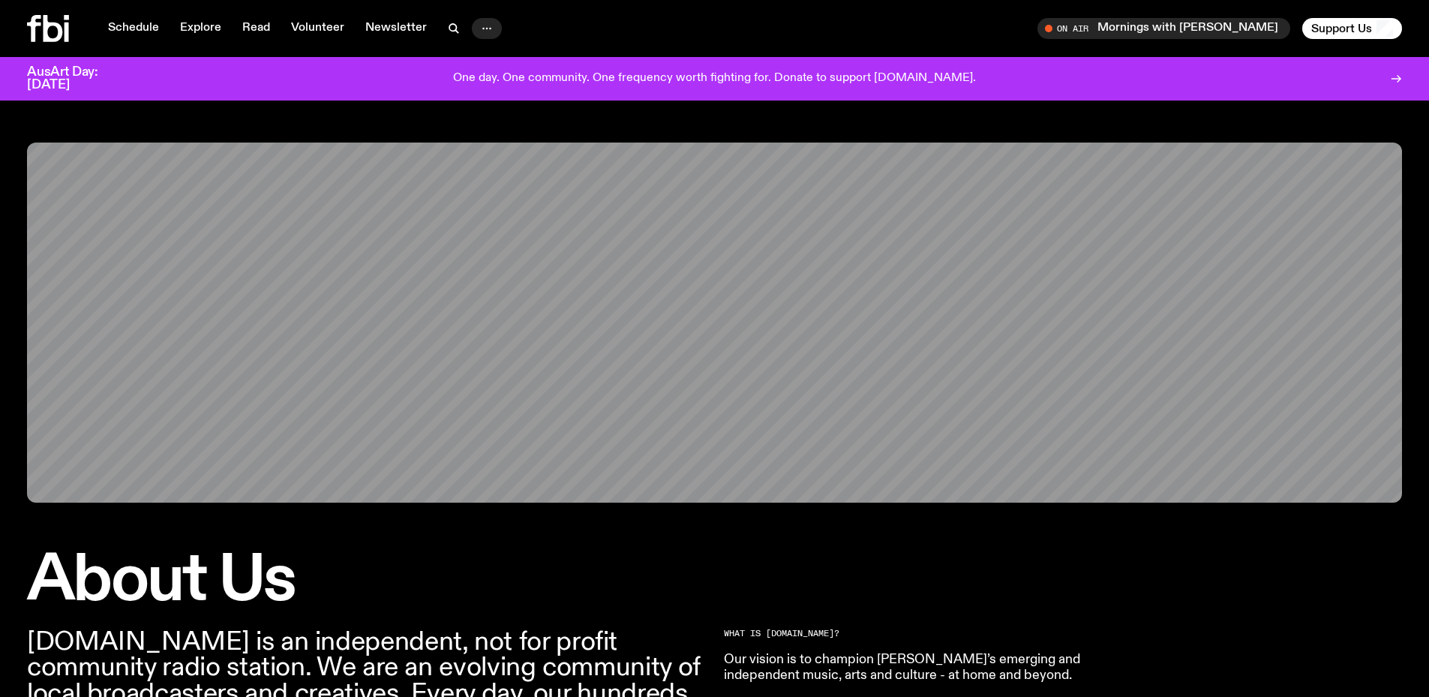
click at [491, 19] on button "button" at bounding box center [487, 28] width 30 height 21
click at [263, 24] on link "Read" at bounding box center [256, 28] width 46 height 21
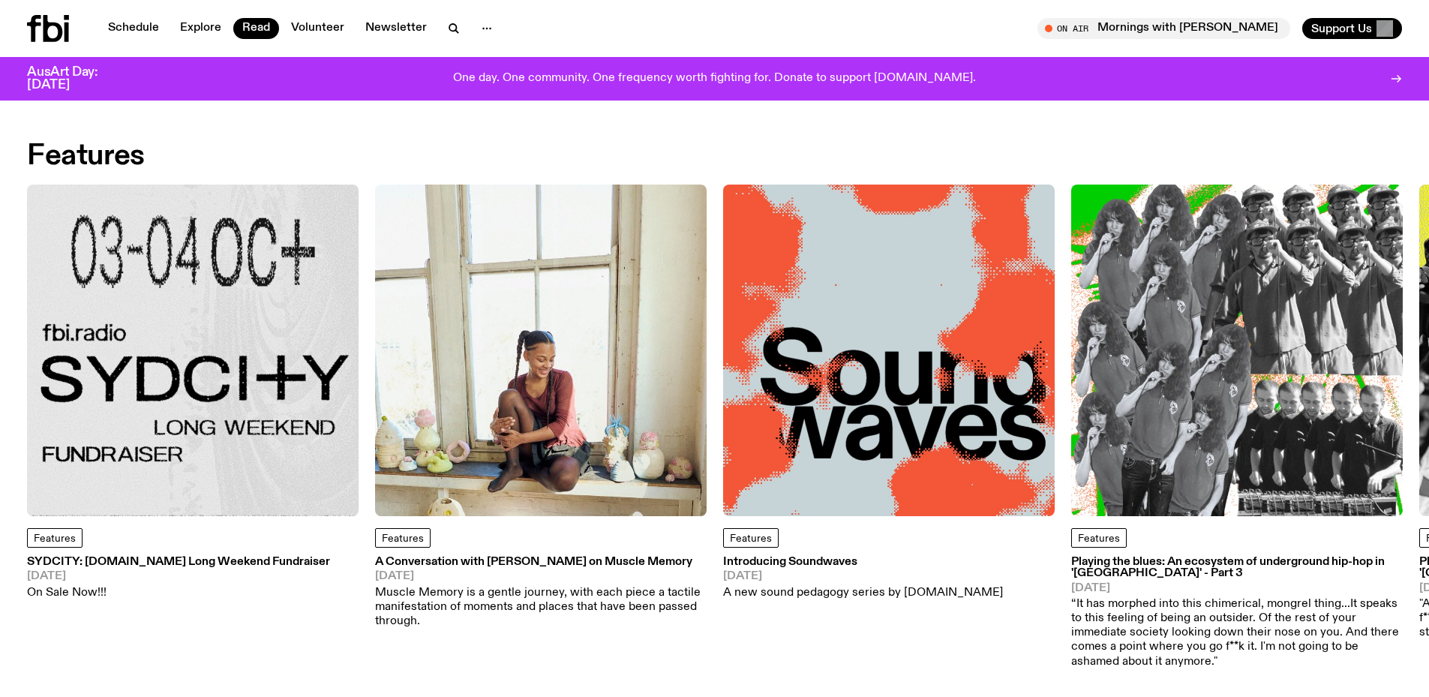
click at [1405, 81] on div "AusArt Day: 23 October 2025 One day. One community. One frequency worth fightin…" at bounding box center [714, 79] width 1429 height 44
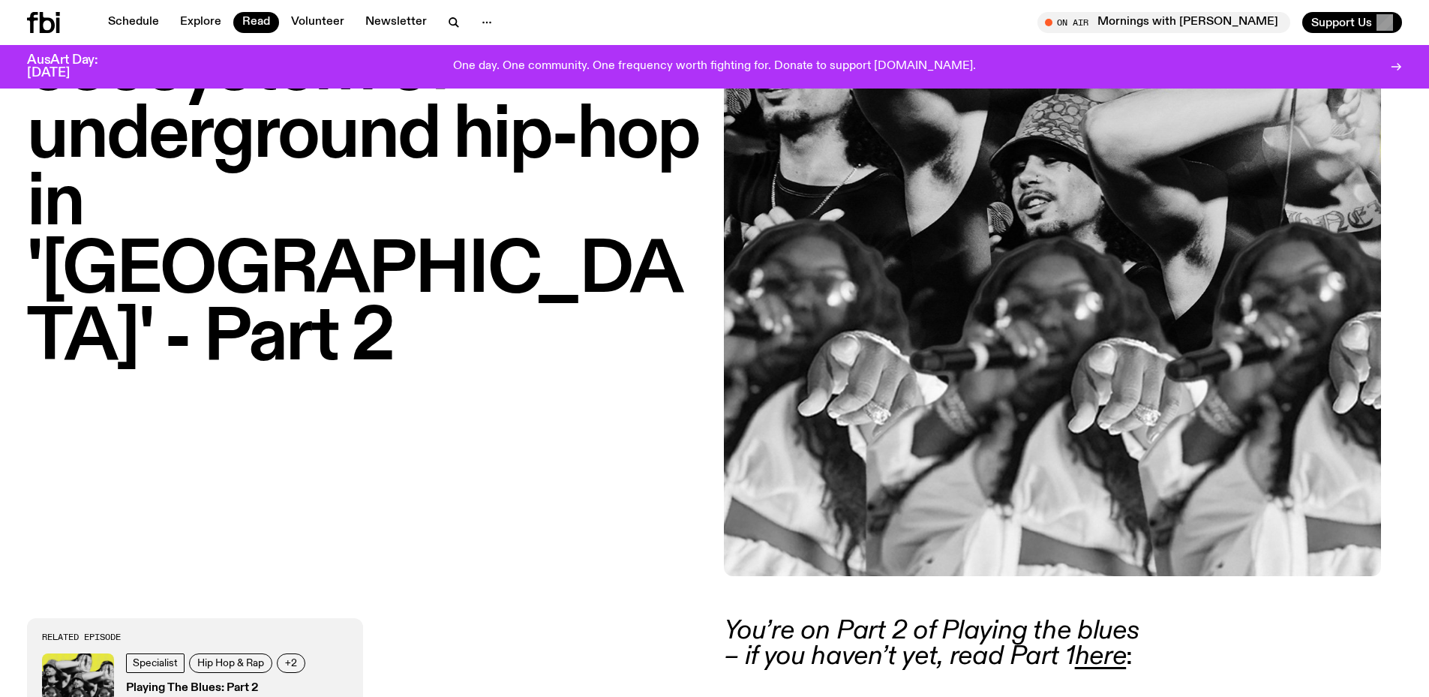
scroll to position [439, 0]
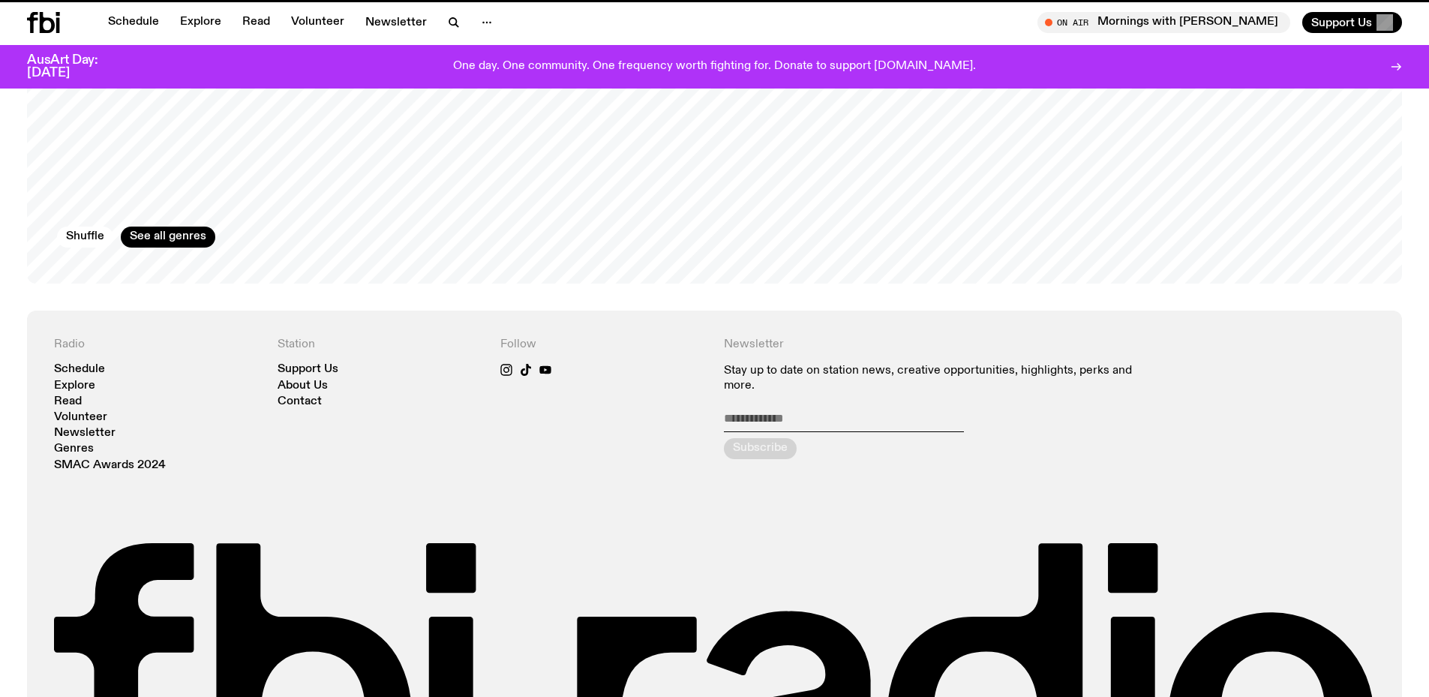
scroll to position [2764, 0]
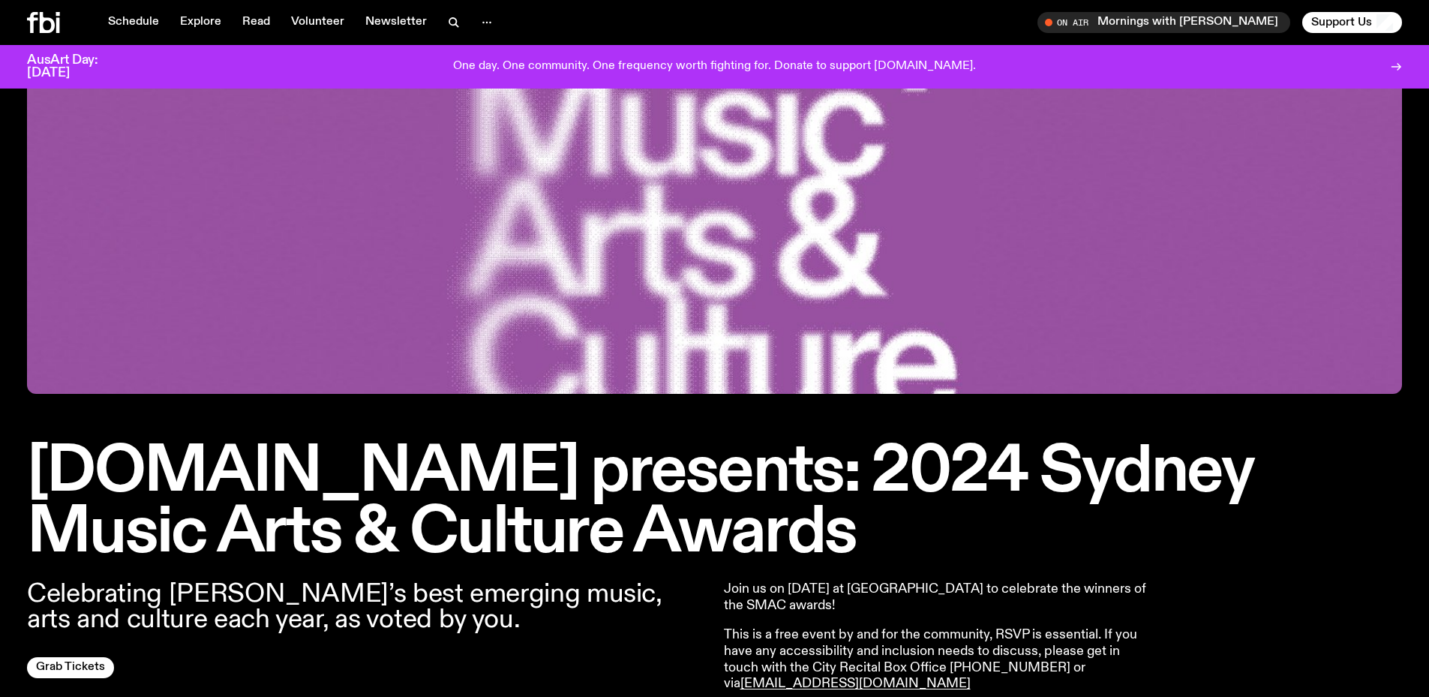
scroll to position [96, 0]
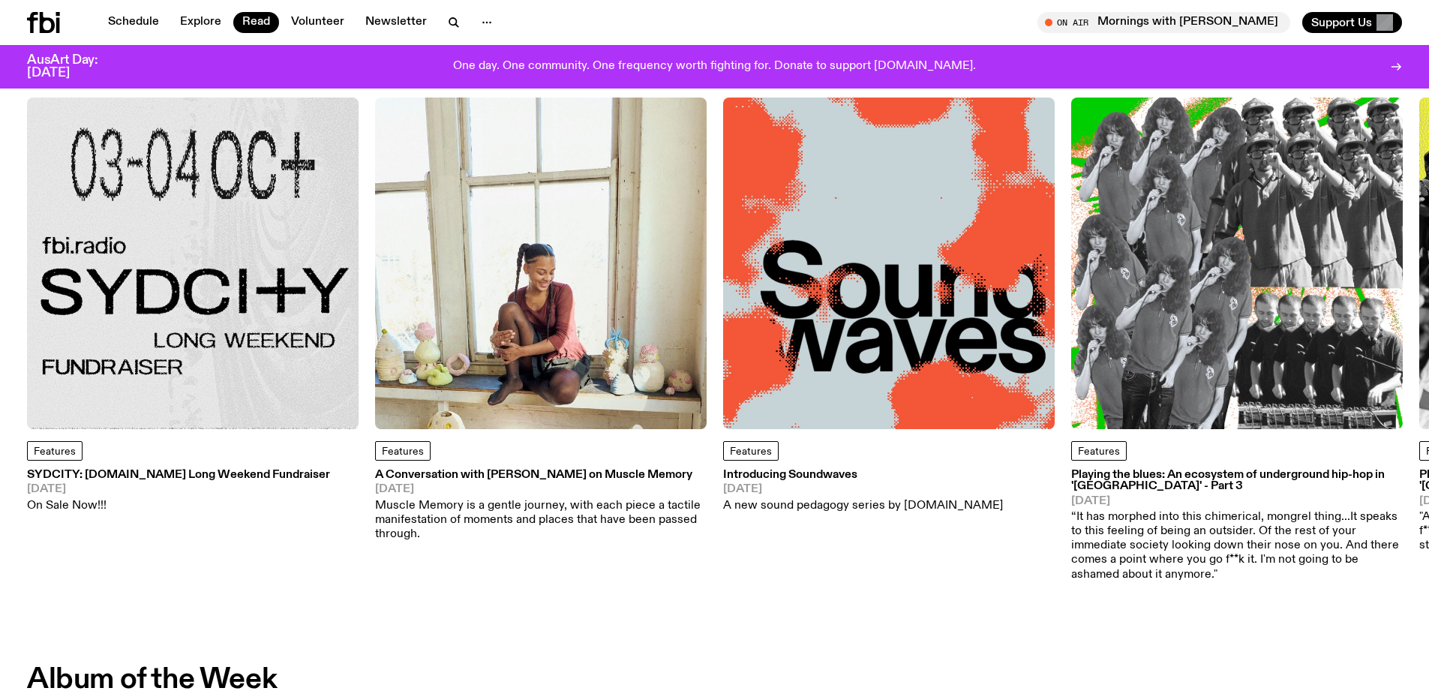
scroll to position [65, 0]
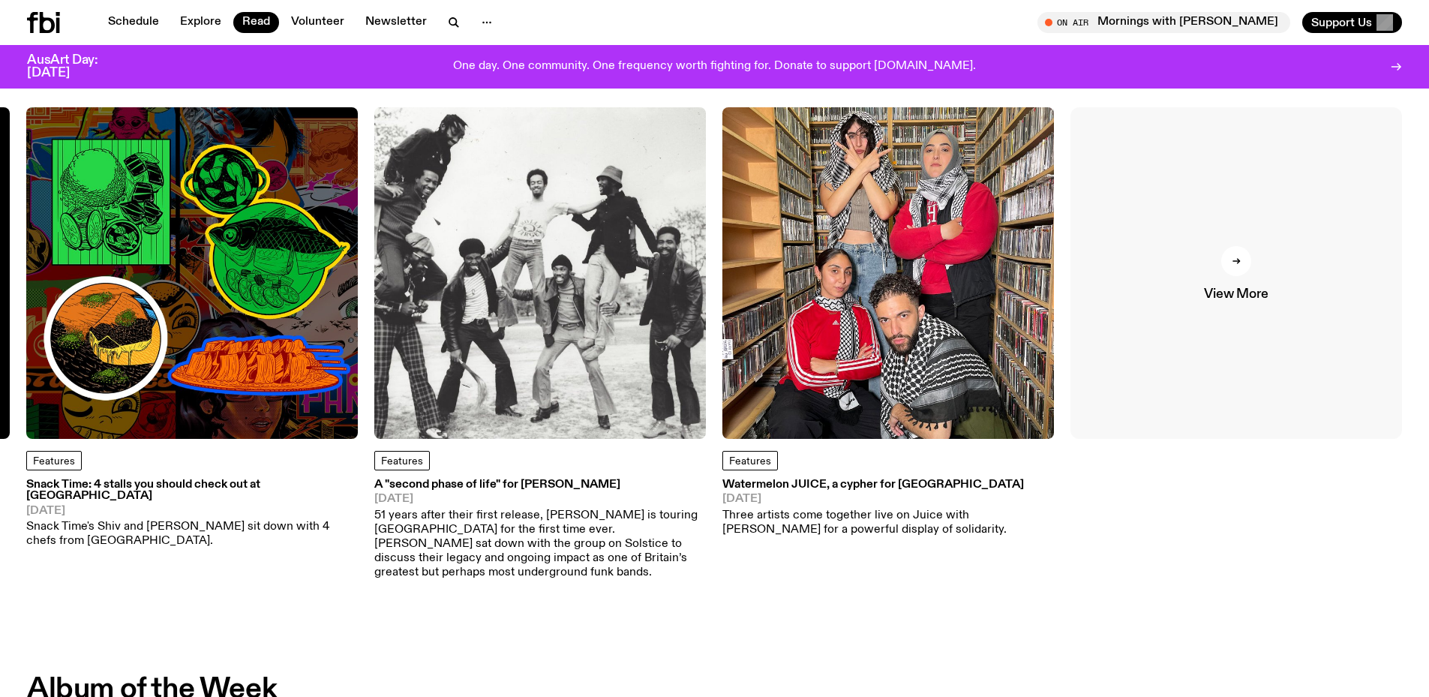
click at [1230, 265] on div at bounding box center [1237, 261] width 30 height 30
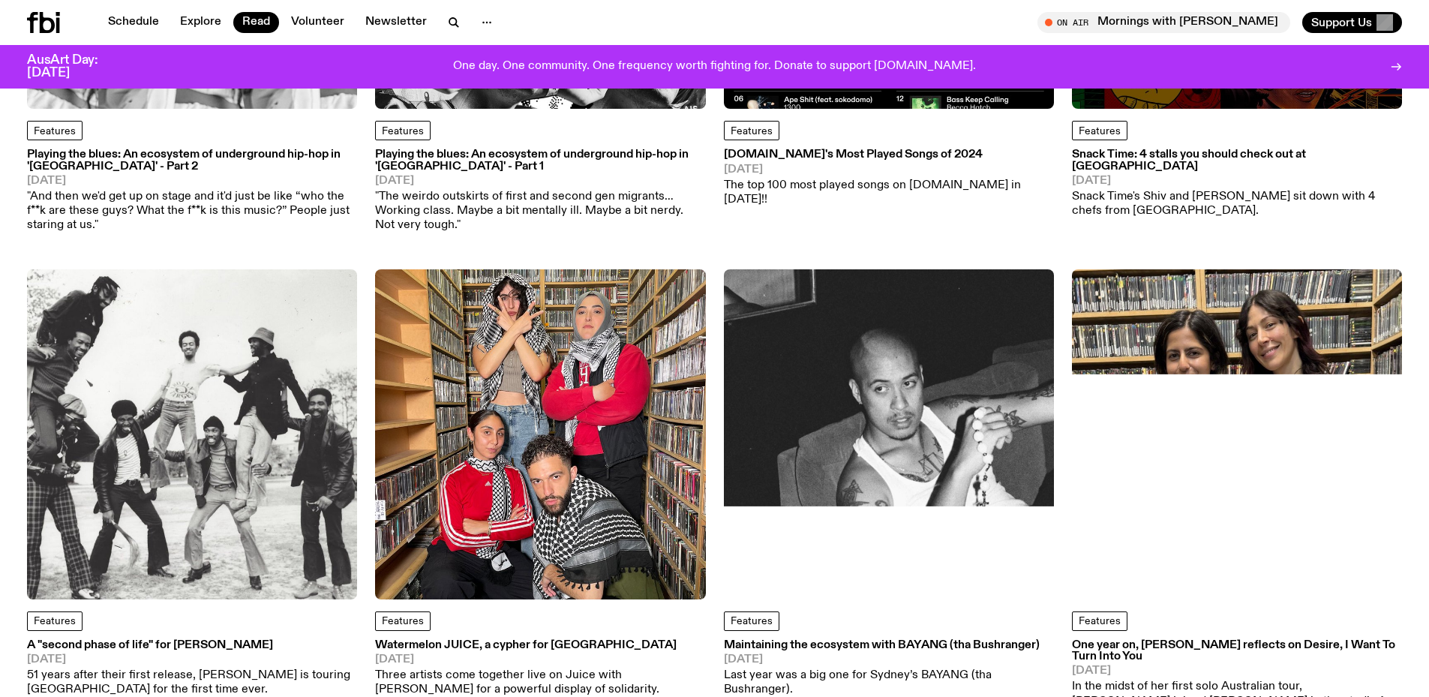
scroll to position [968, 0]
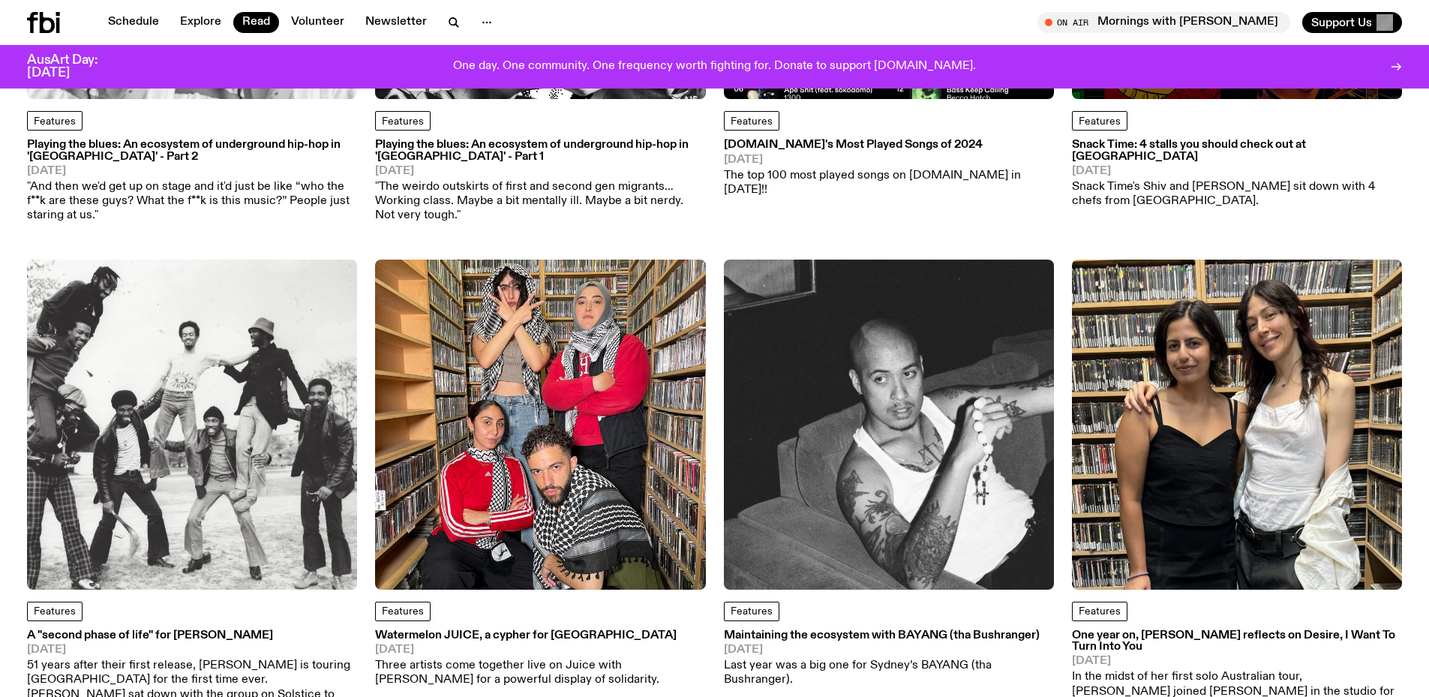
click at [548, 508] on img at bounding box center [540, 425] width 330 height 330
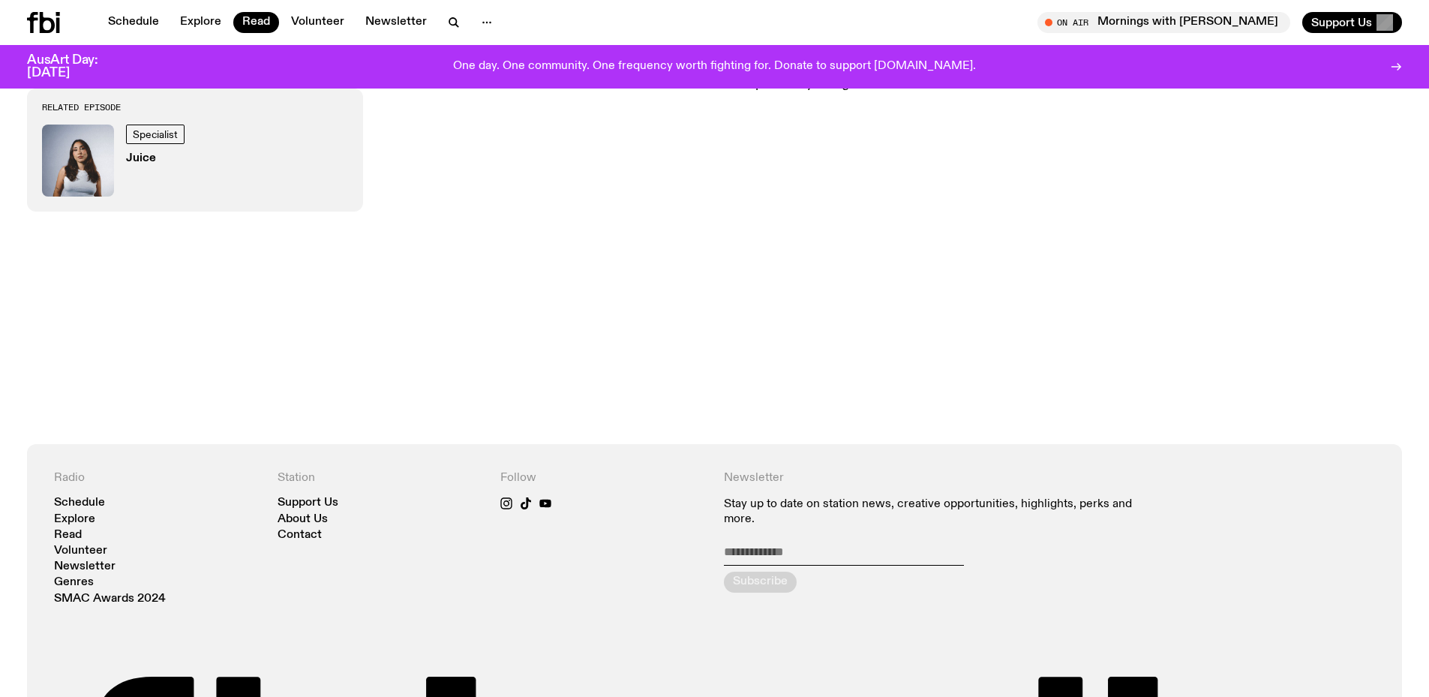
scroll to position [813, 0]
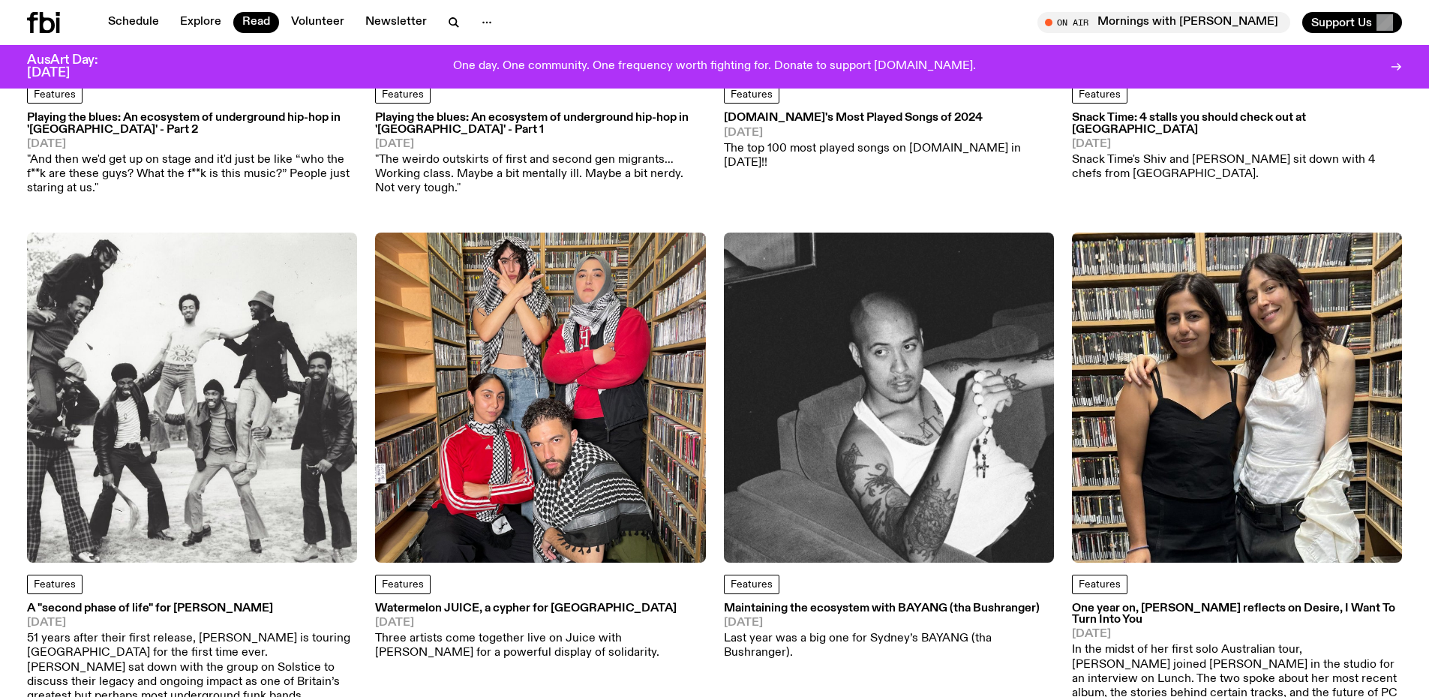
scroll to position [1043, 0]
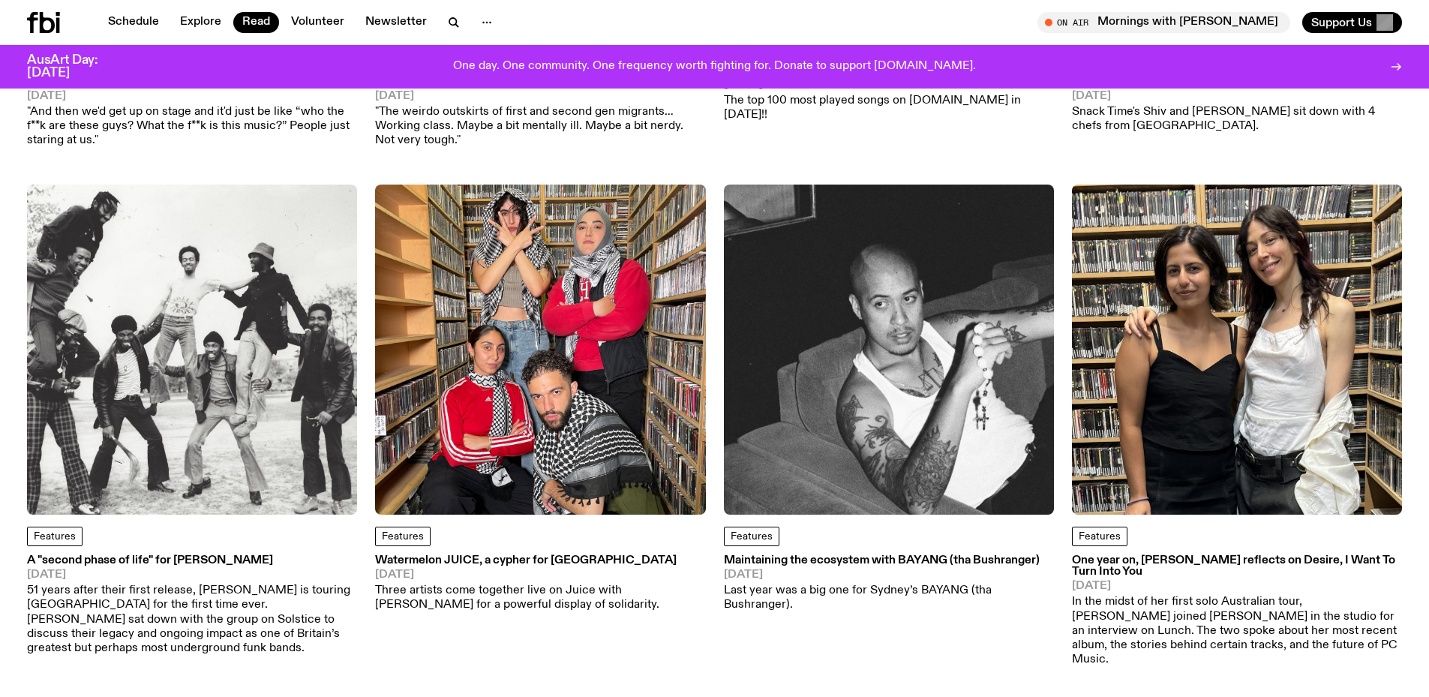
click at [1234, 332] on img at bounding box center [1237, 350] width 330 height 330
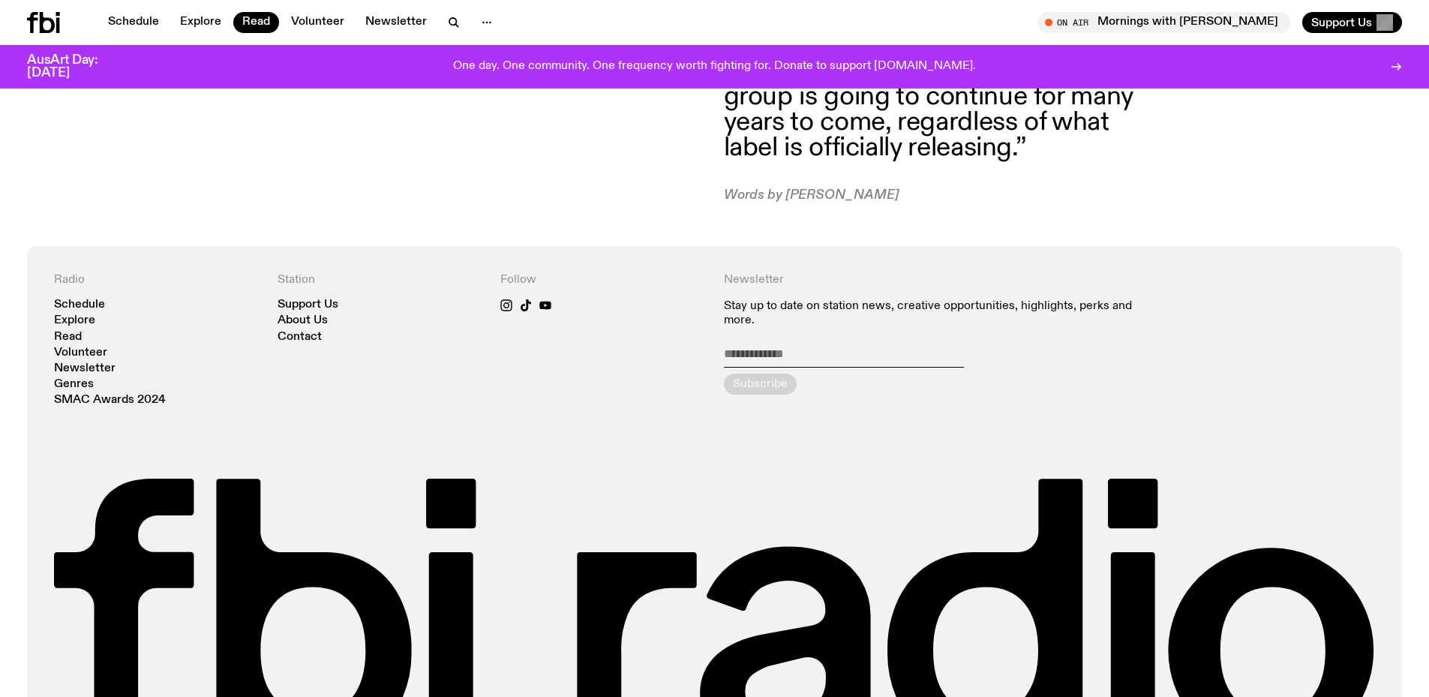
scroll to position [3403, 0]
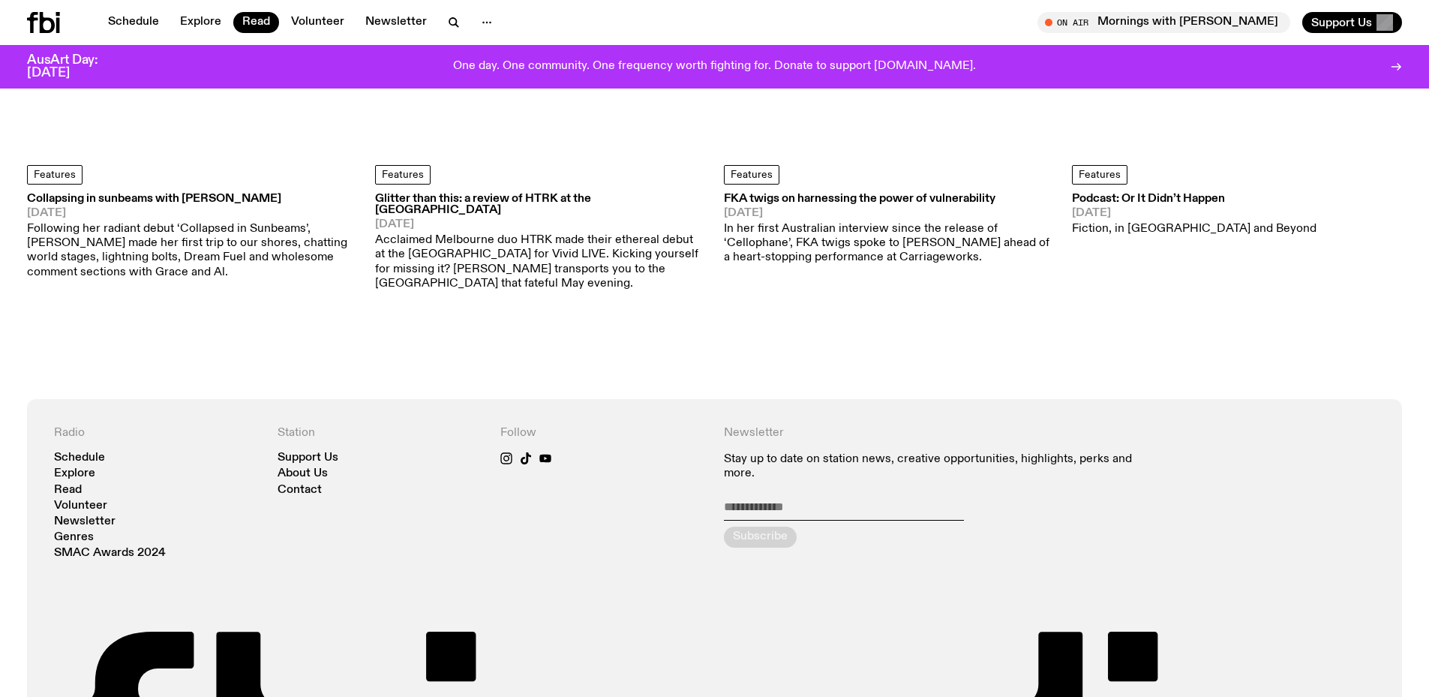
scroll to position [3669, 0]
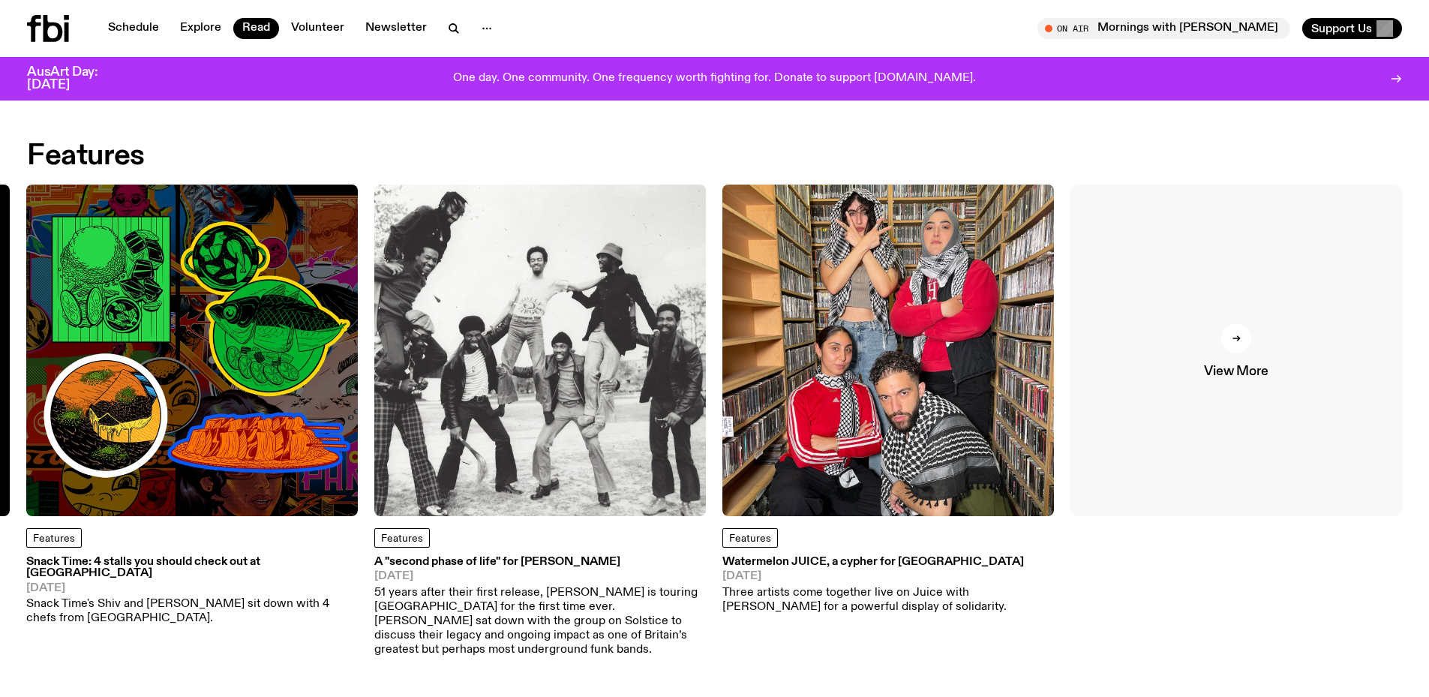
click at [1277, 359] on link "View More" at bounding box center [1237, 351] width 332 height 332
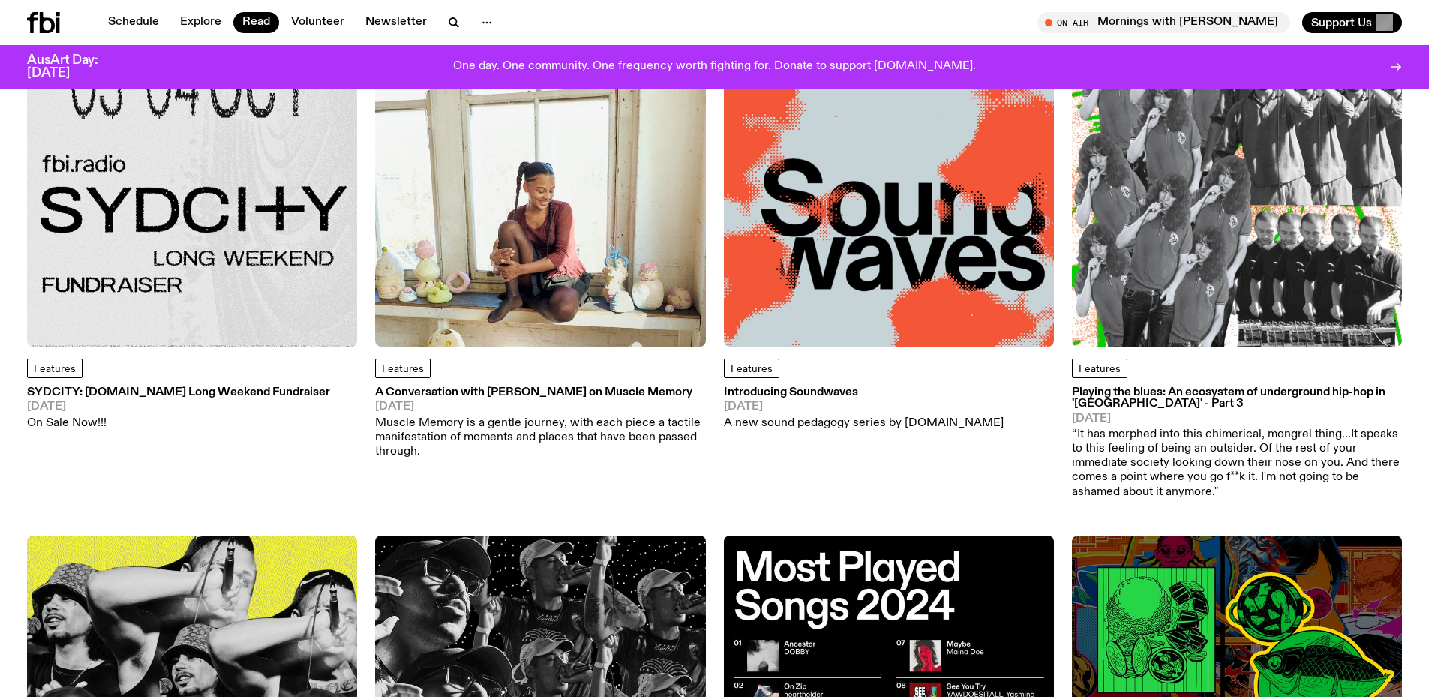
scroll to position [221, 0]
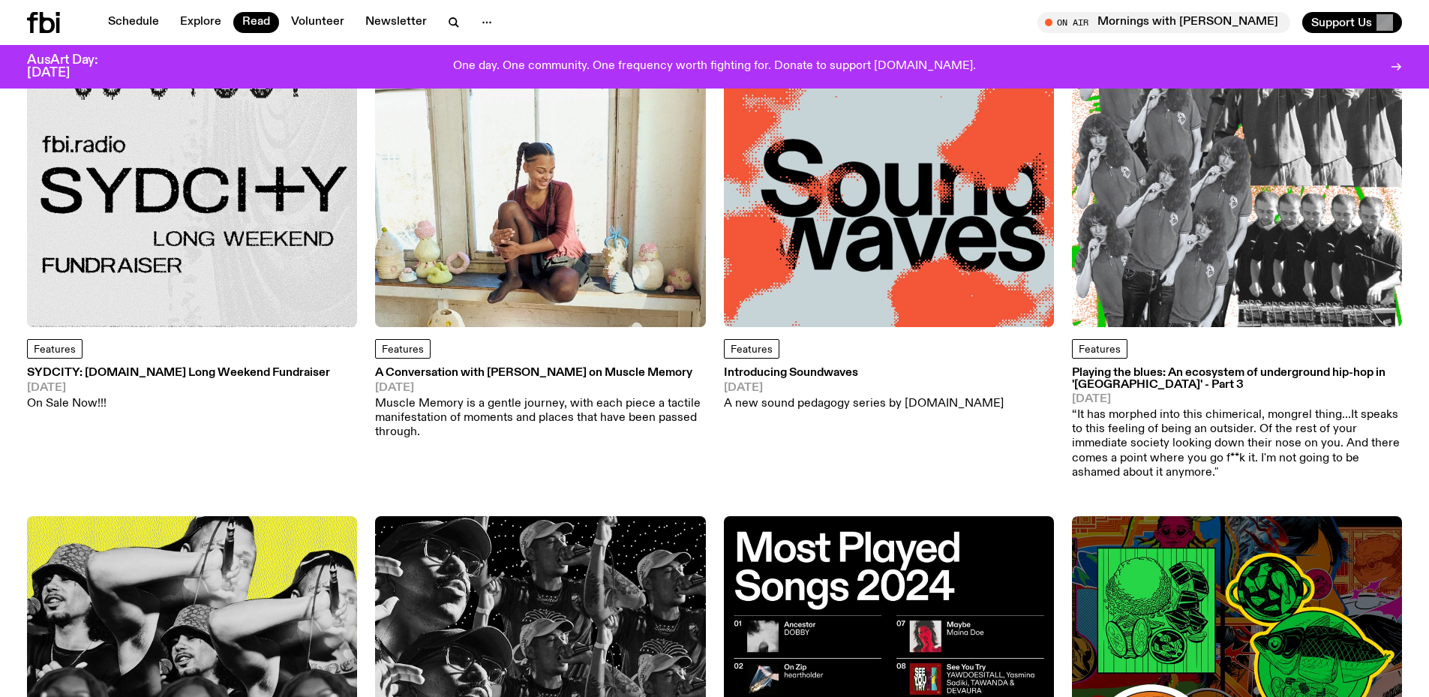
click at [103, 250] on img at bounding box center [192, 162] width 330 height 330
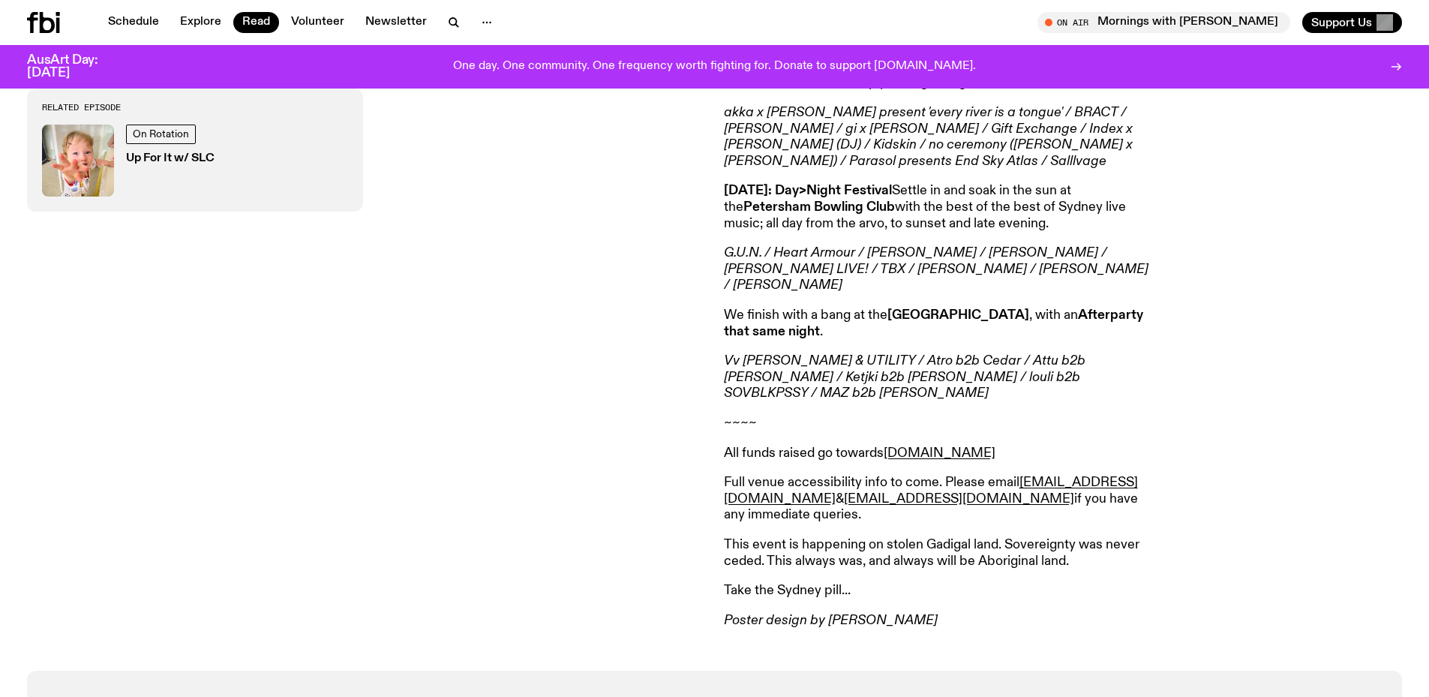
scroll to position [514, 0]
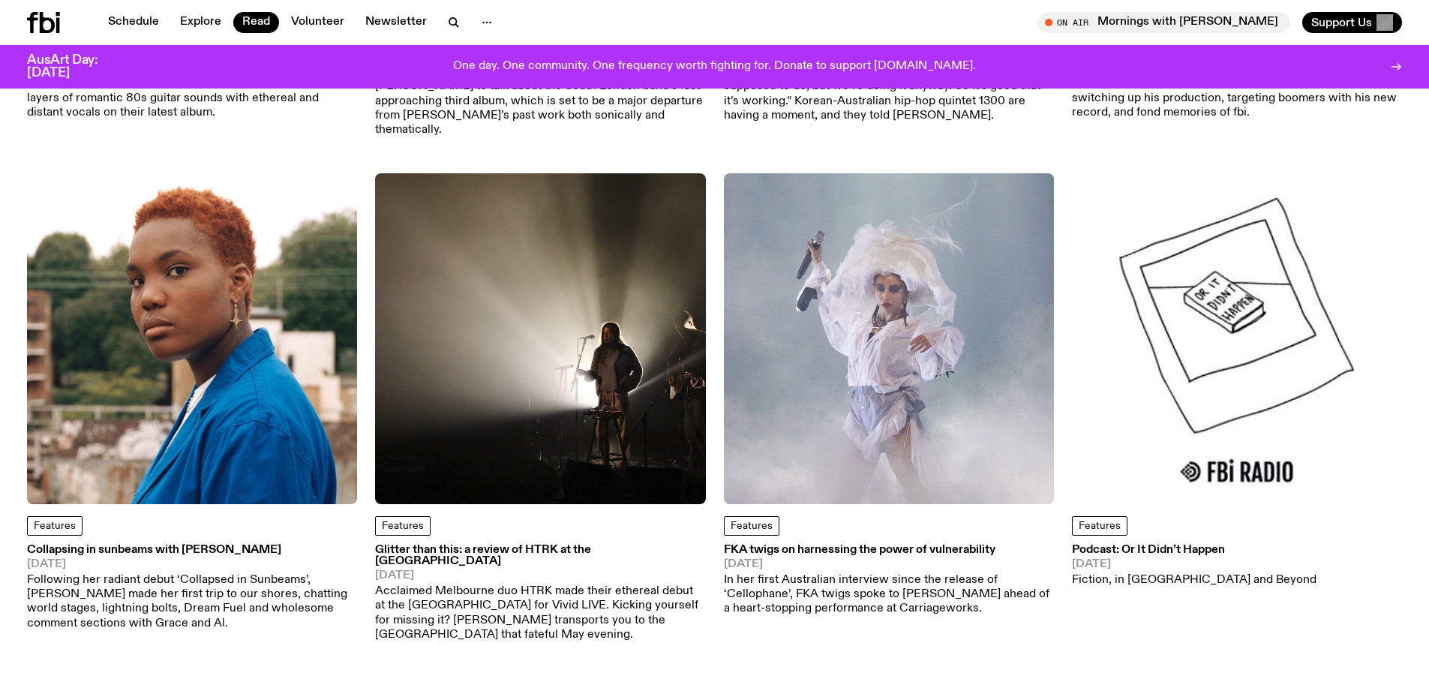
scroll to position [3519, 0]
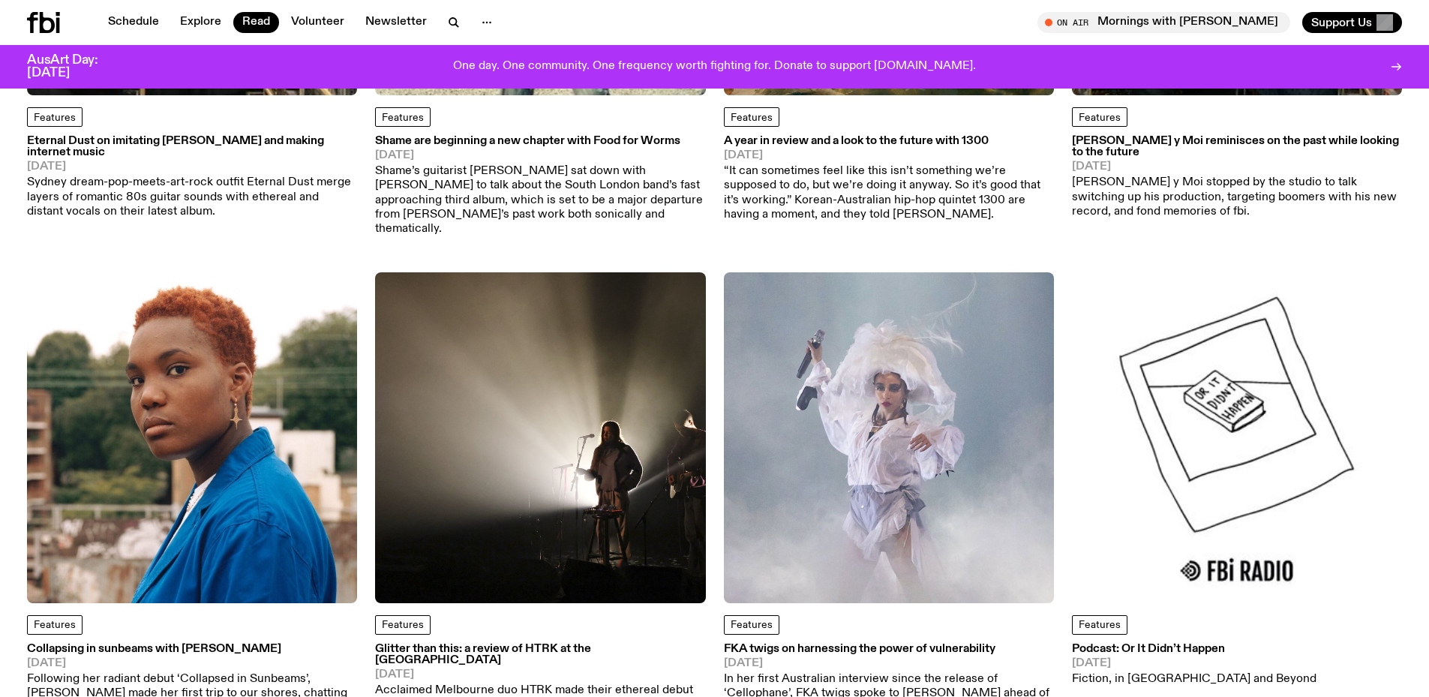
click at [1194, 335] on img at bounding box center [1237, 437] width 330 height 330
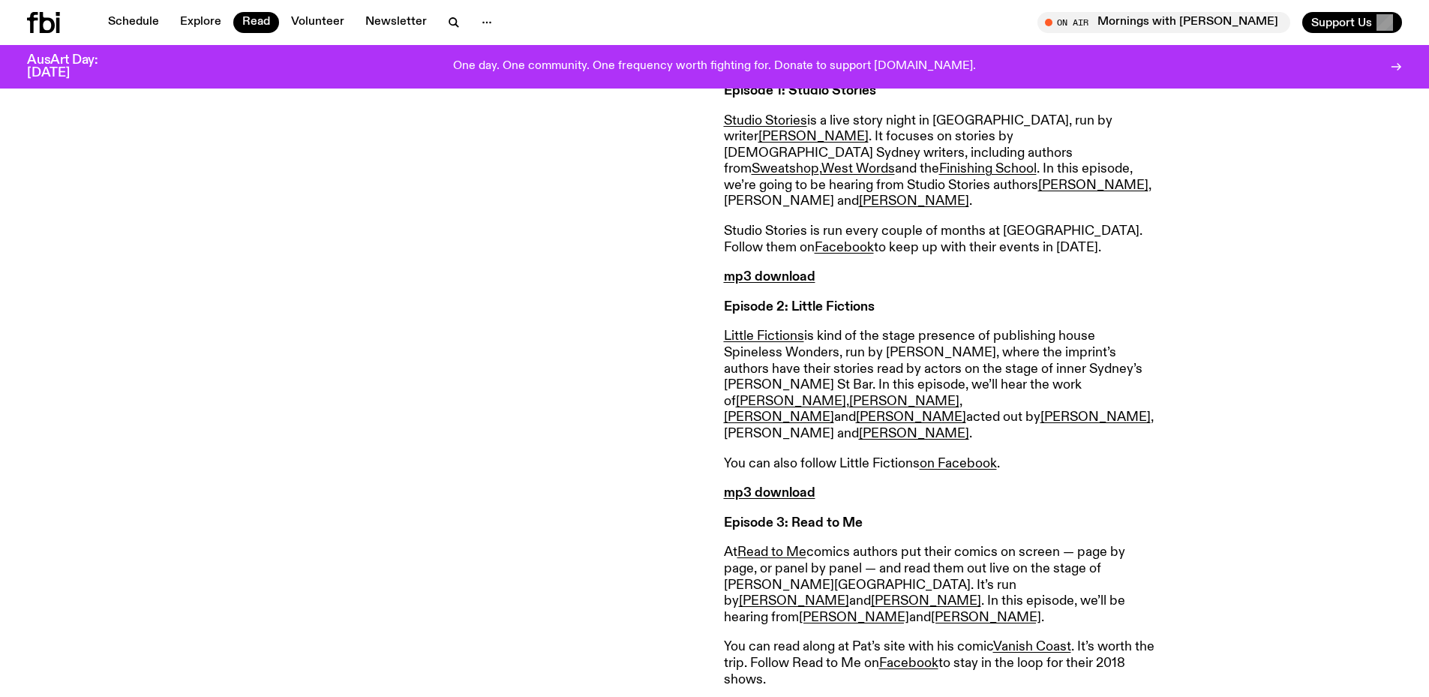
scroll to position [8843, 0]
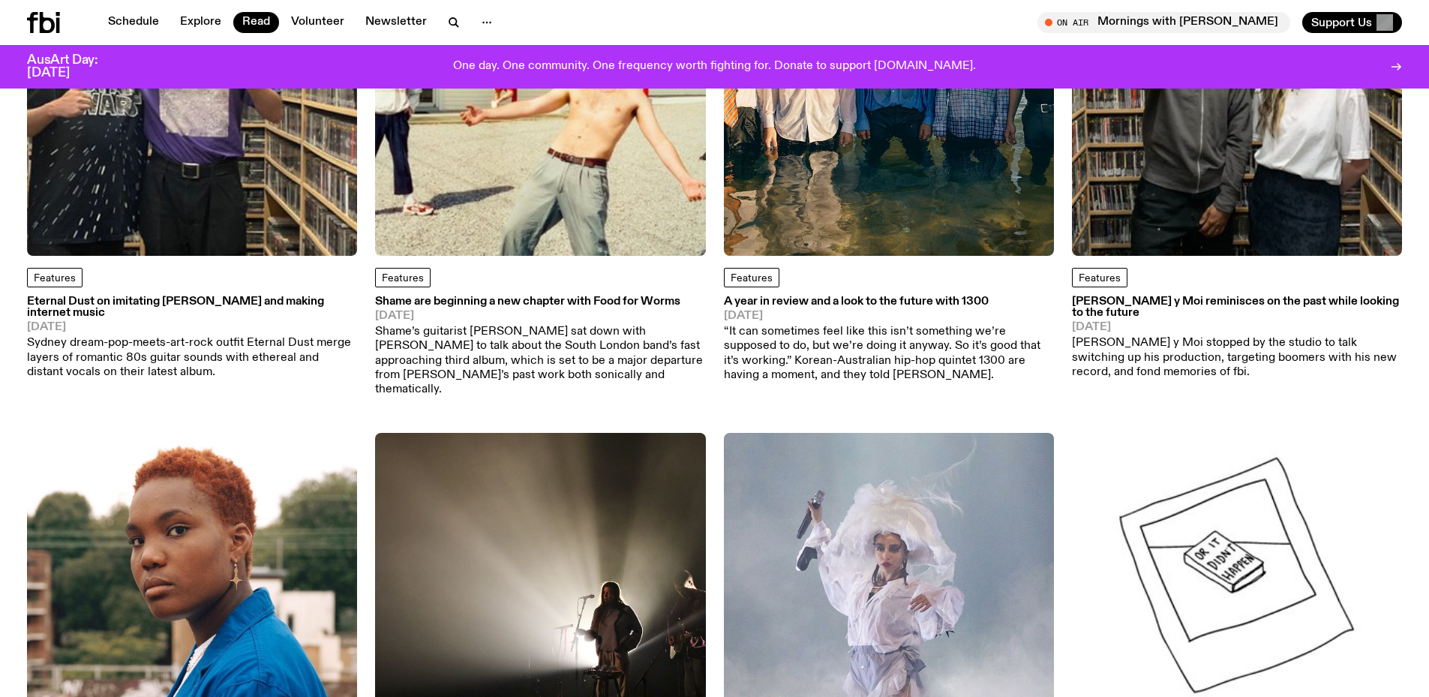
scroll to position [3144, 0]
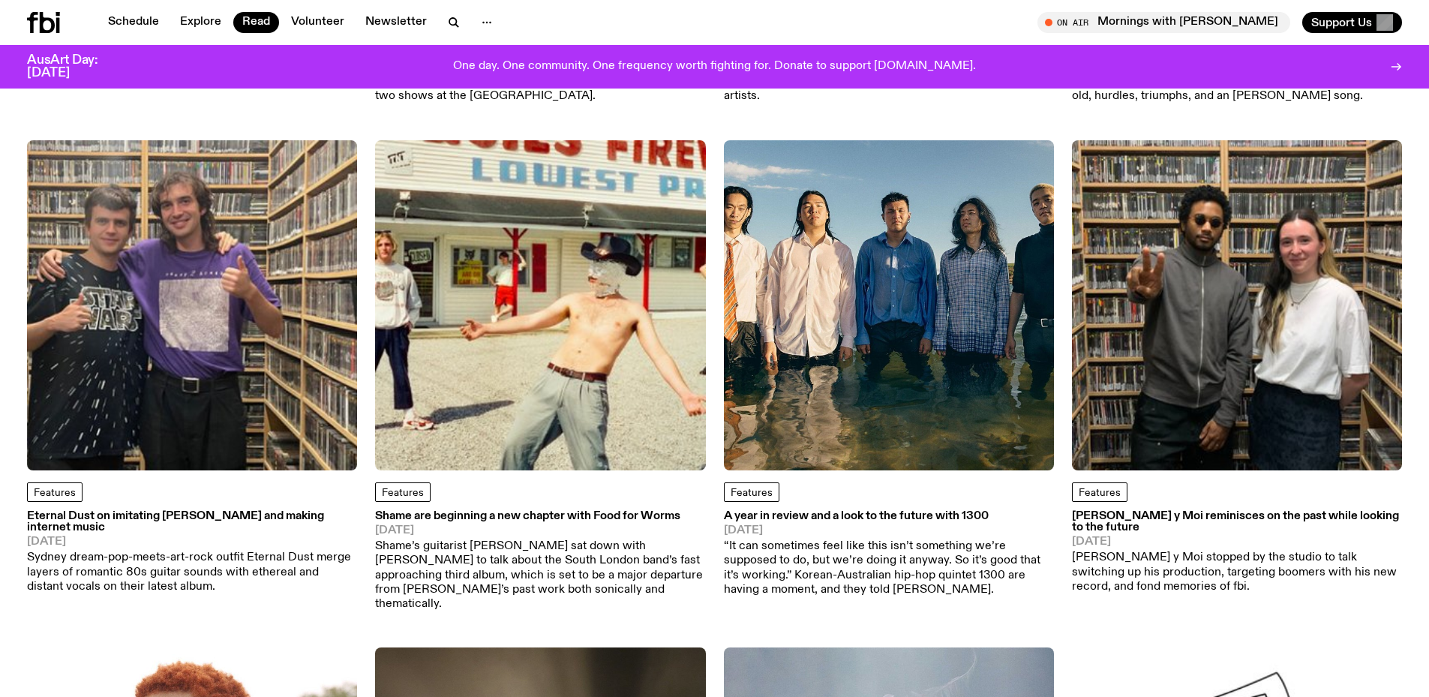
click at [1262, 345] on img at bounding box center [1237, 305] width 330 height 330
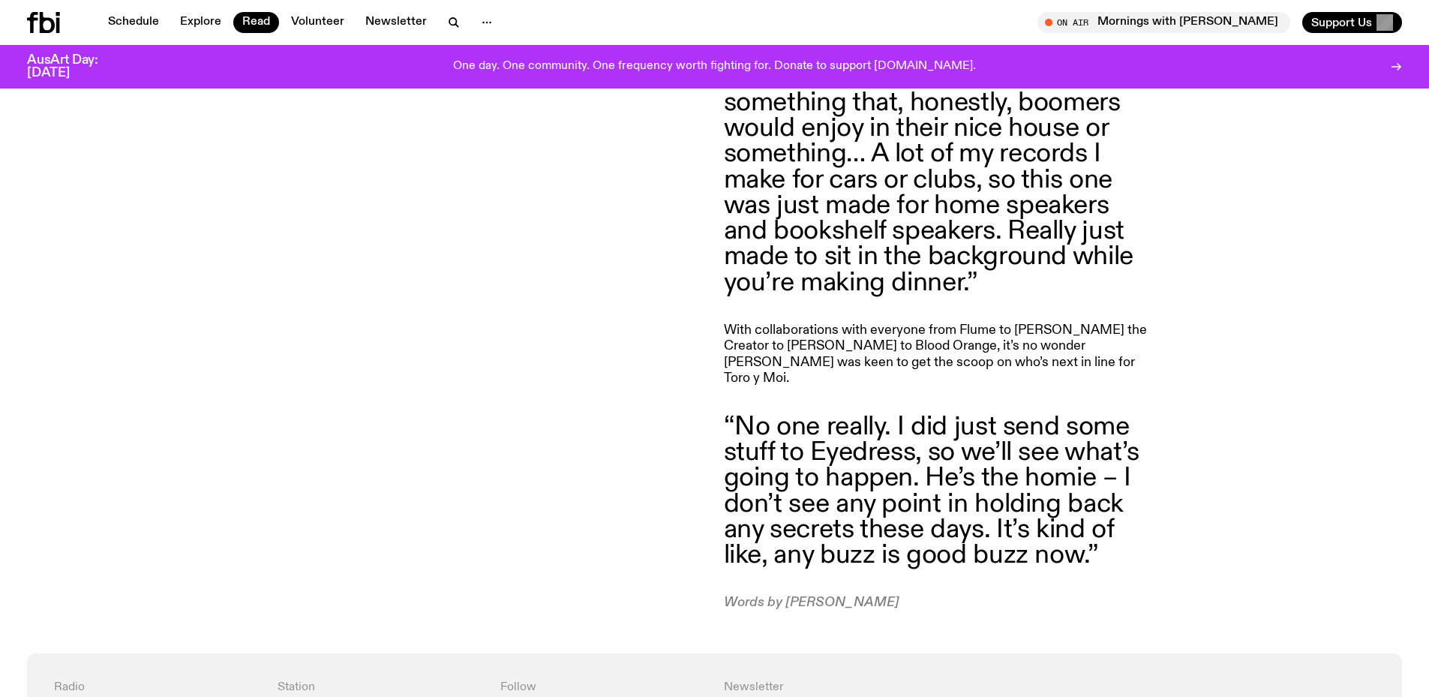
scroll to position [2965, 0]
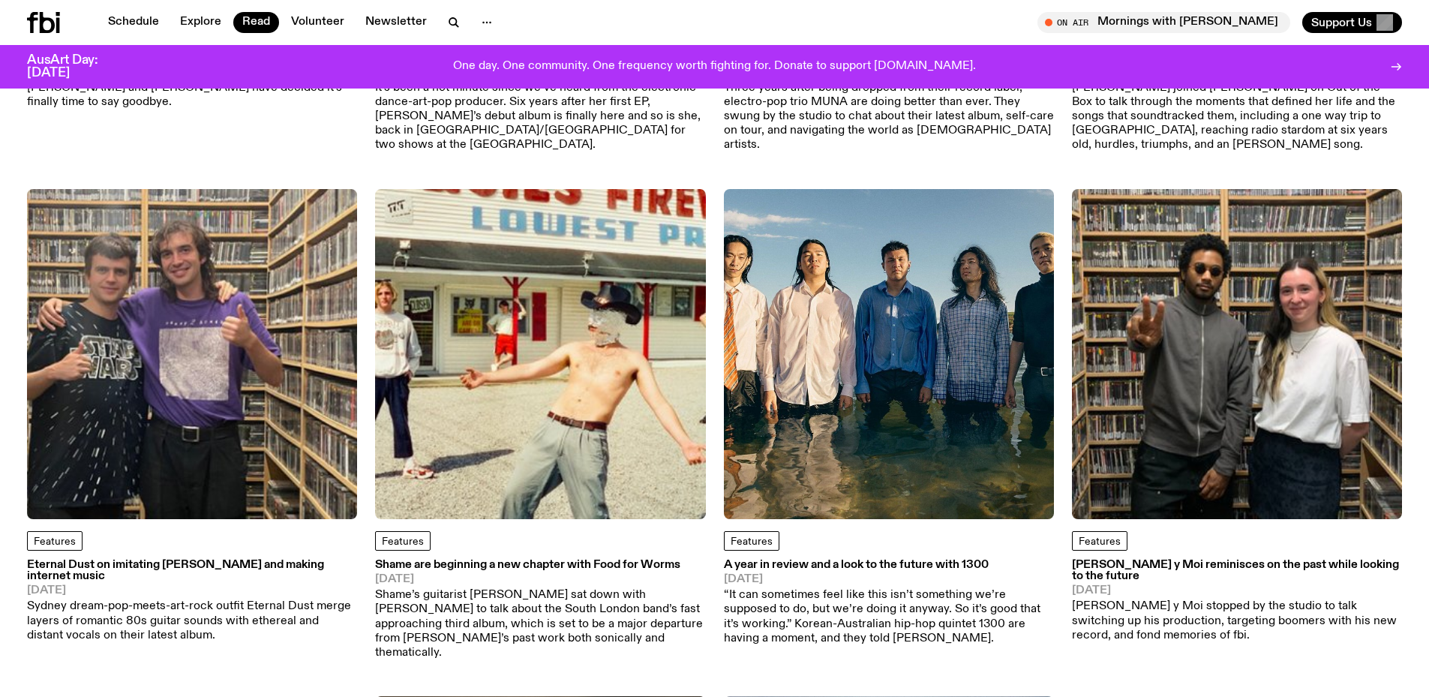
scroll to position [3069, 0]
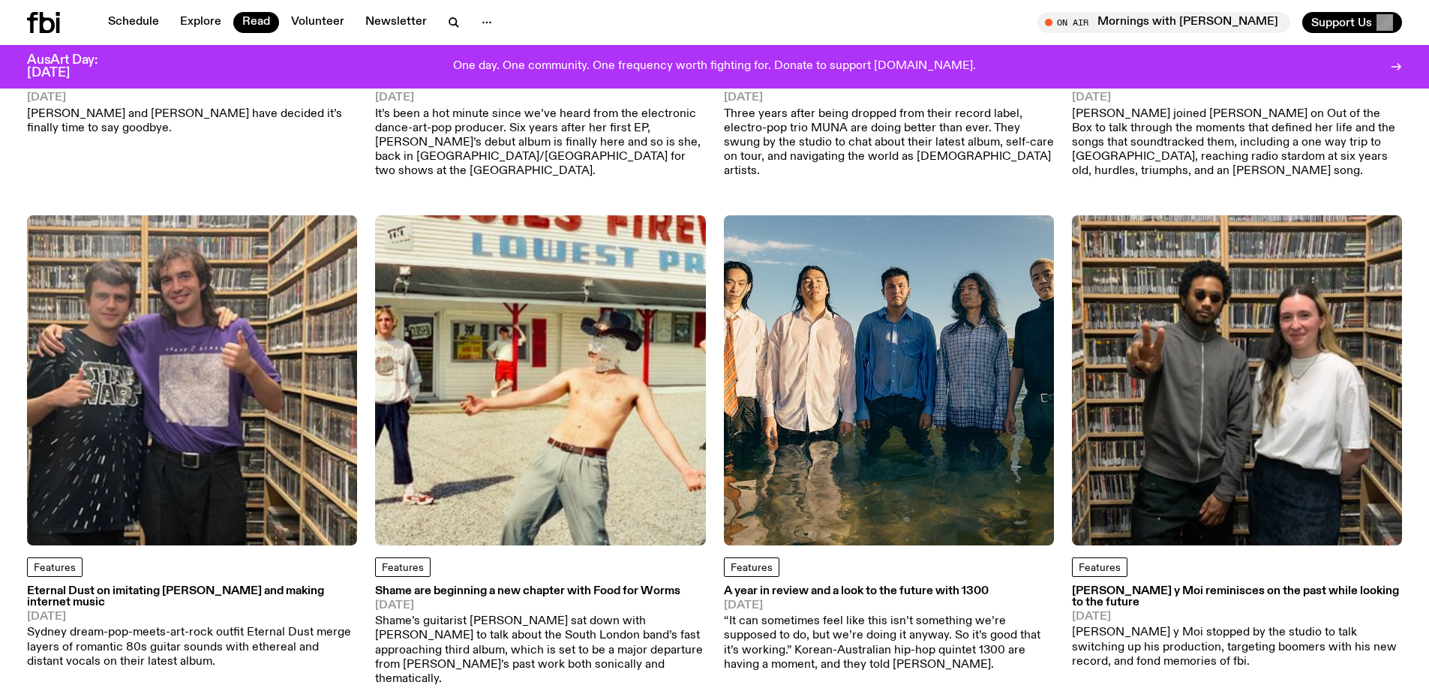
click at [948, 402] on img at bounding box center [889, 380] width 330 height 330
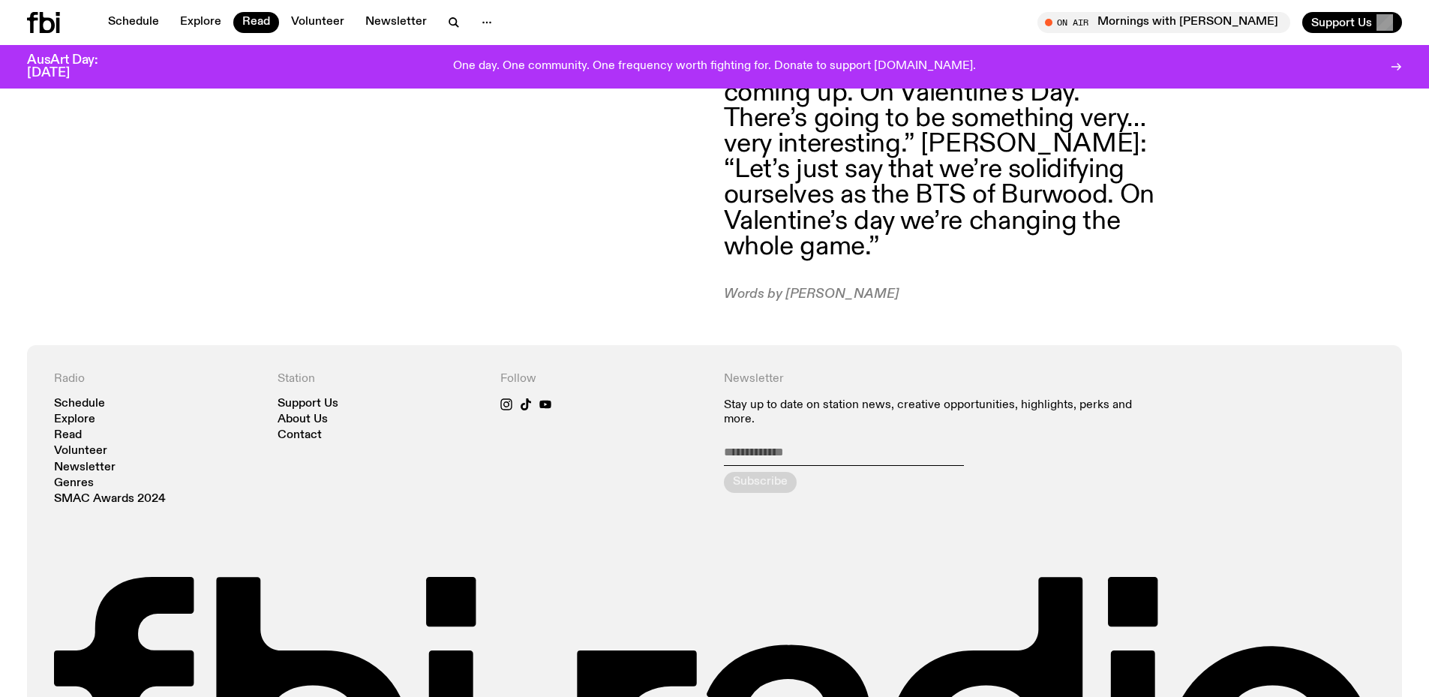
scroll to position [3469, 0]
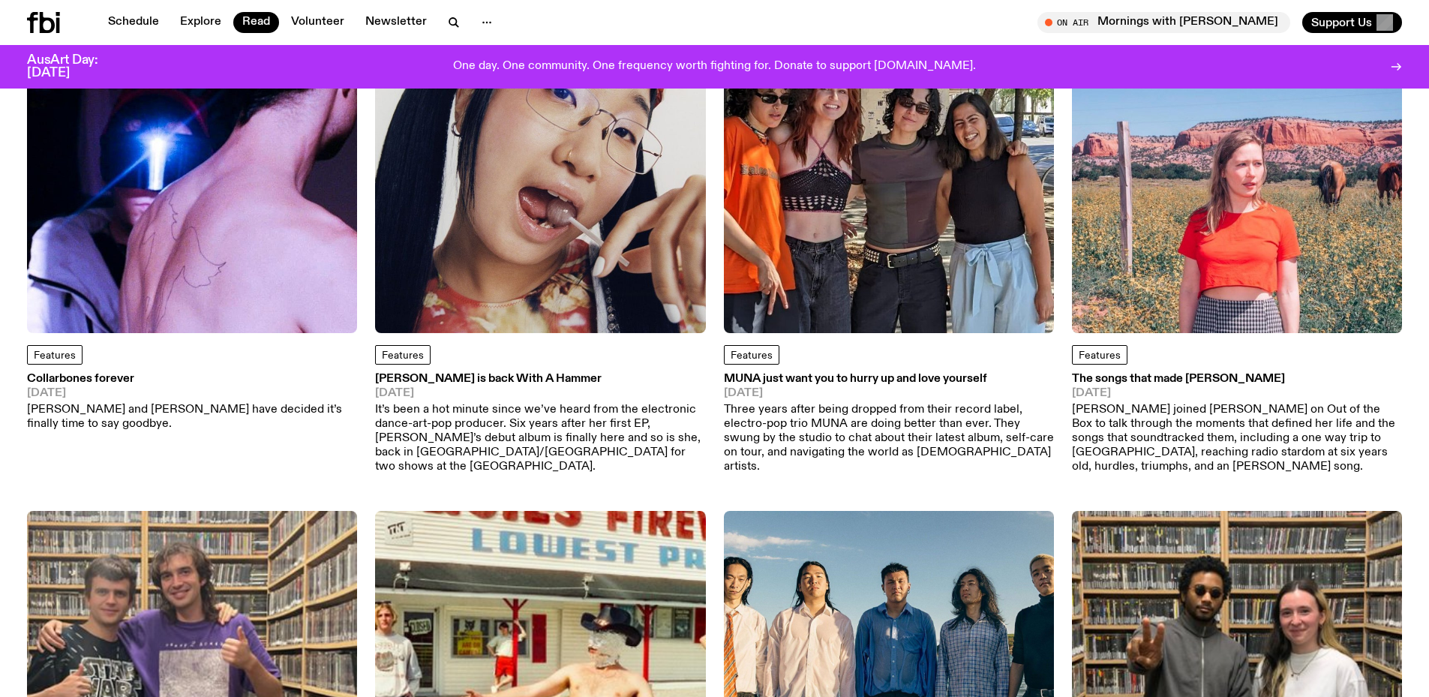
scroll to position [2919, 0]
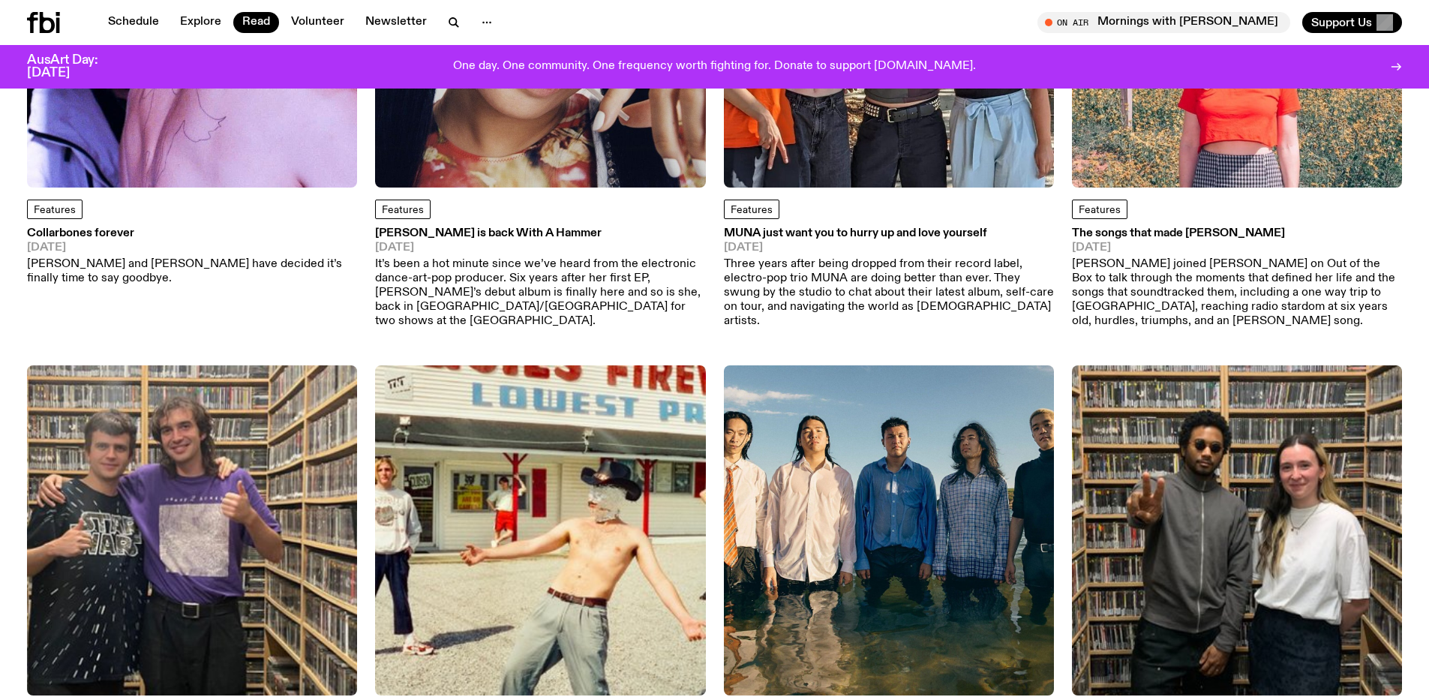
click at [276, 515] on img at bounding box center [192, 530] width 330 height 330
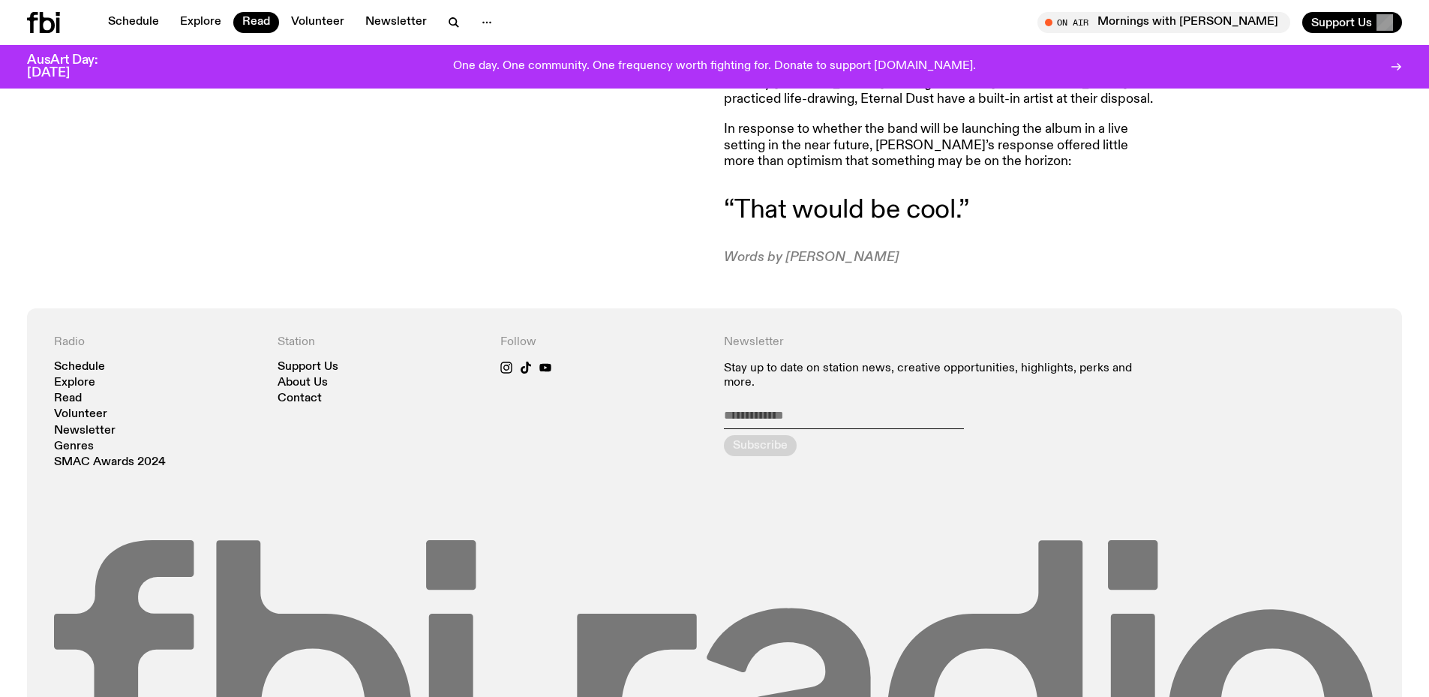
scroll to position [2980, 0]
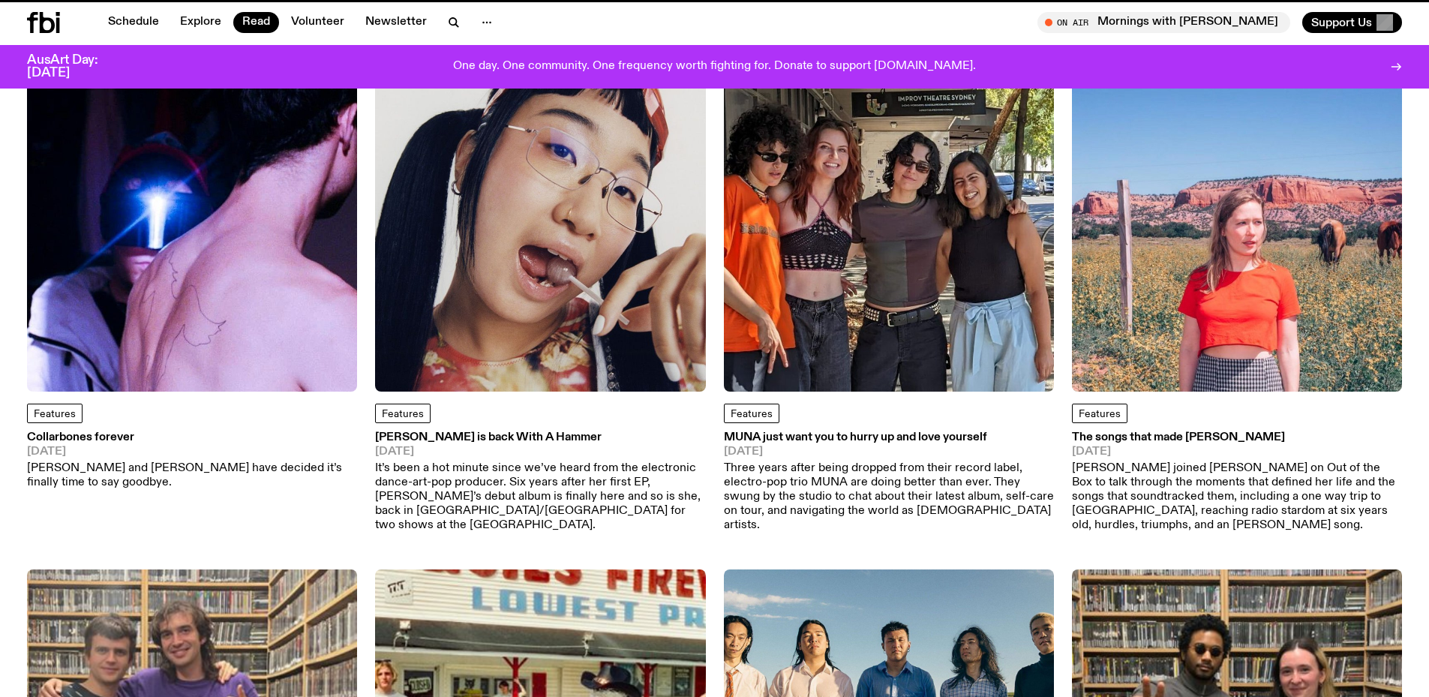
scroll to position [2469, 0]
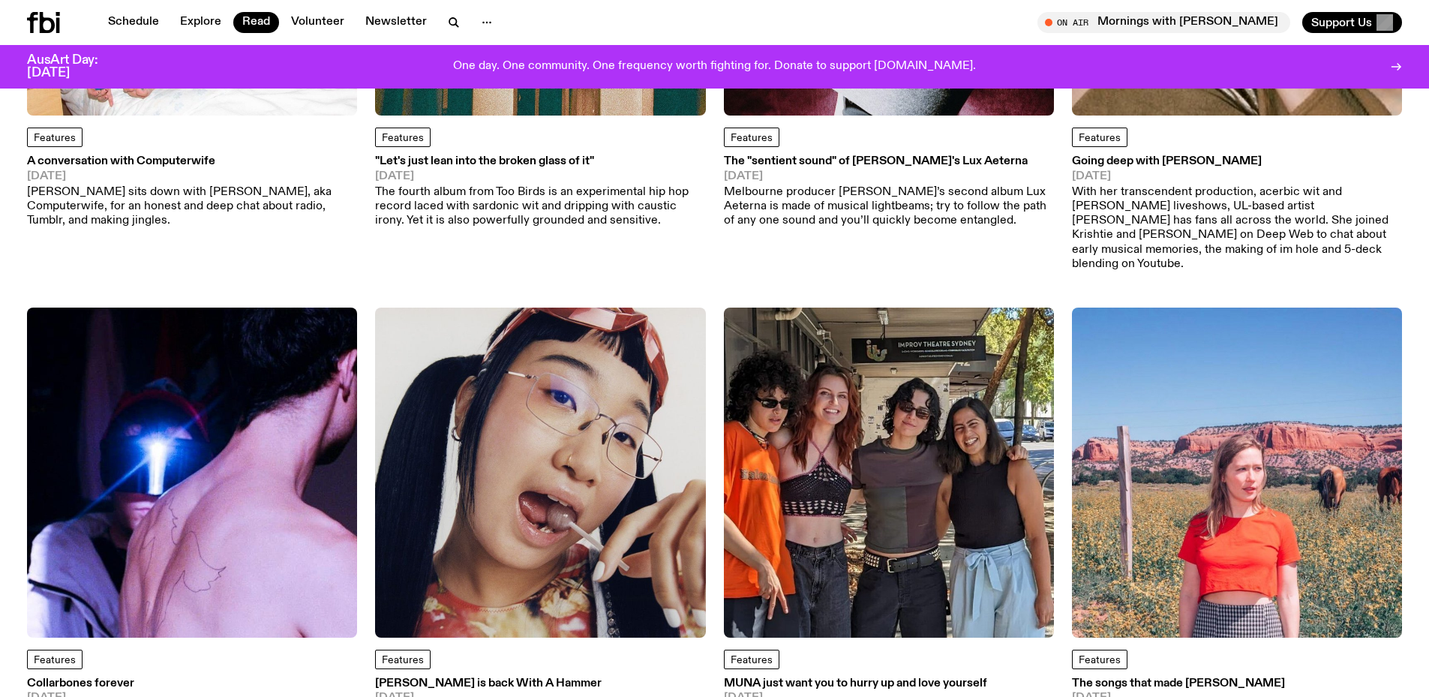
click at [934, 398] on img at bounding box center [889, 473] width 330 height 330
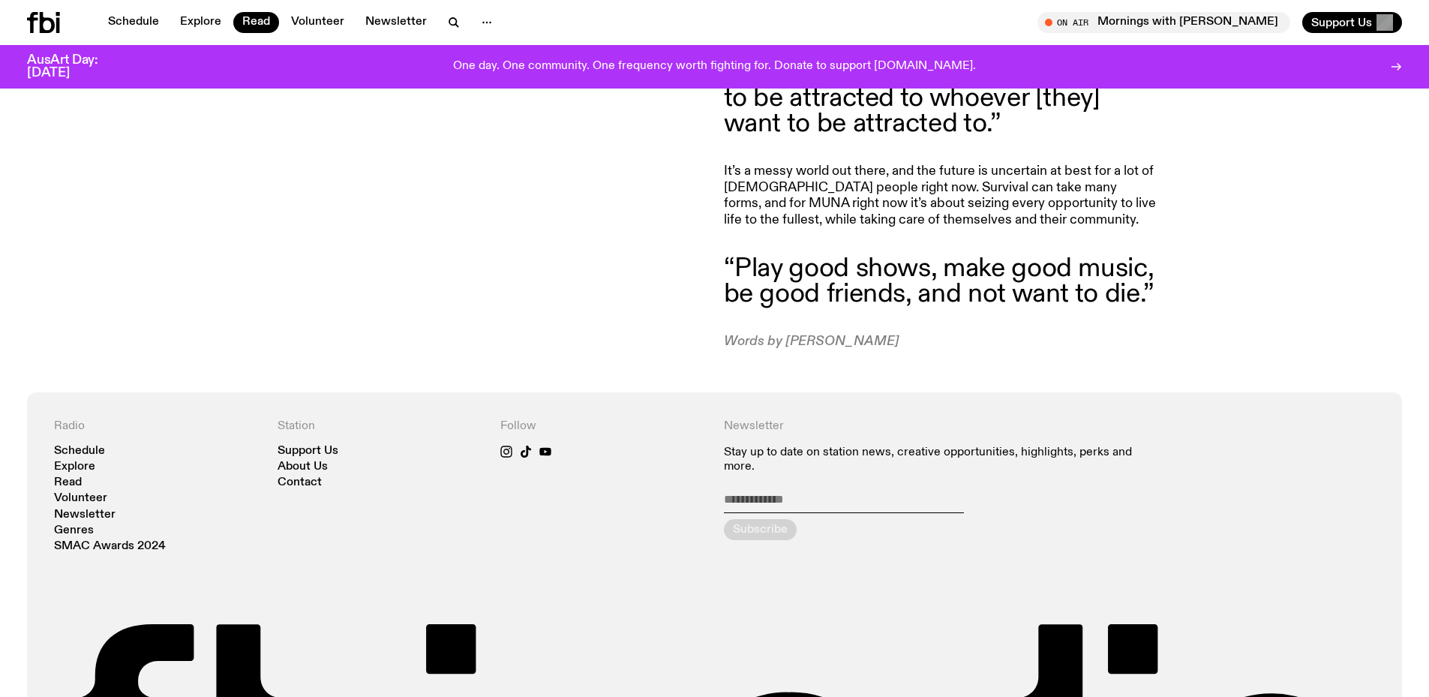
scroll to position [3135, 0]
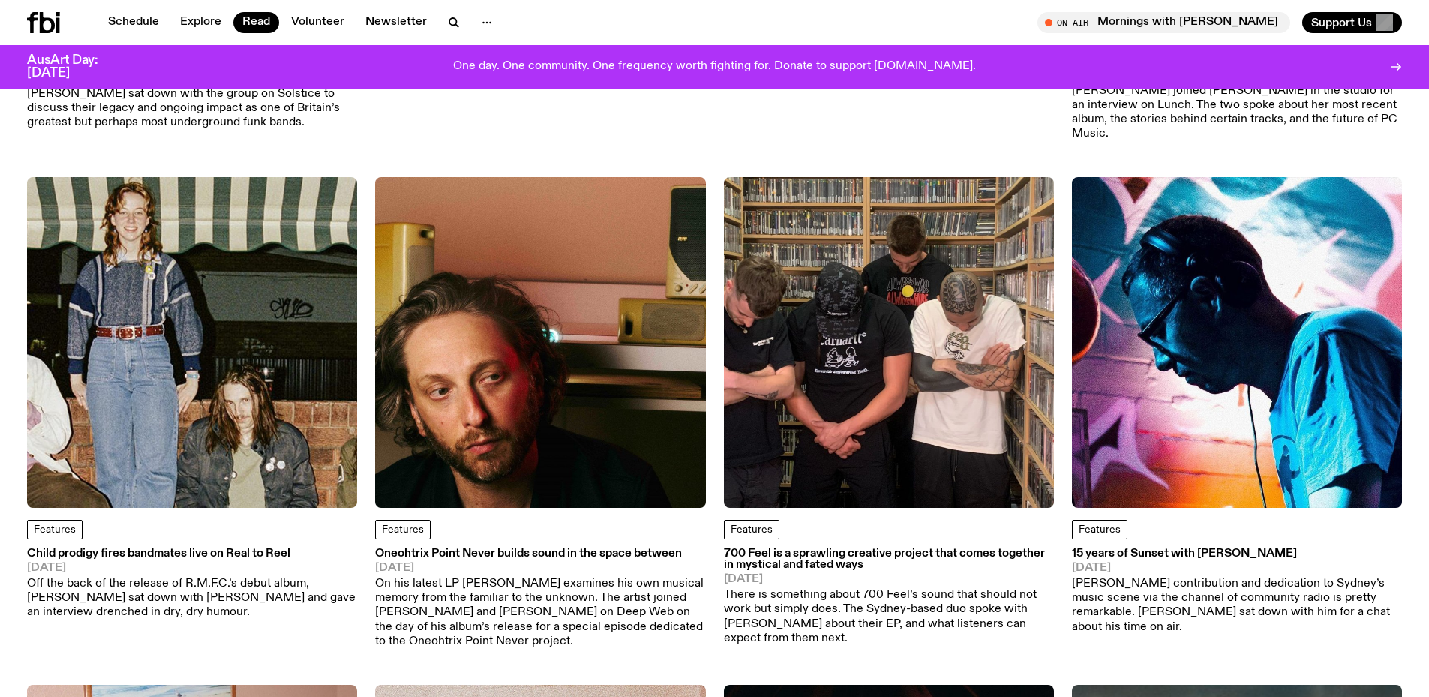
scroll to position [1643, 0]
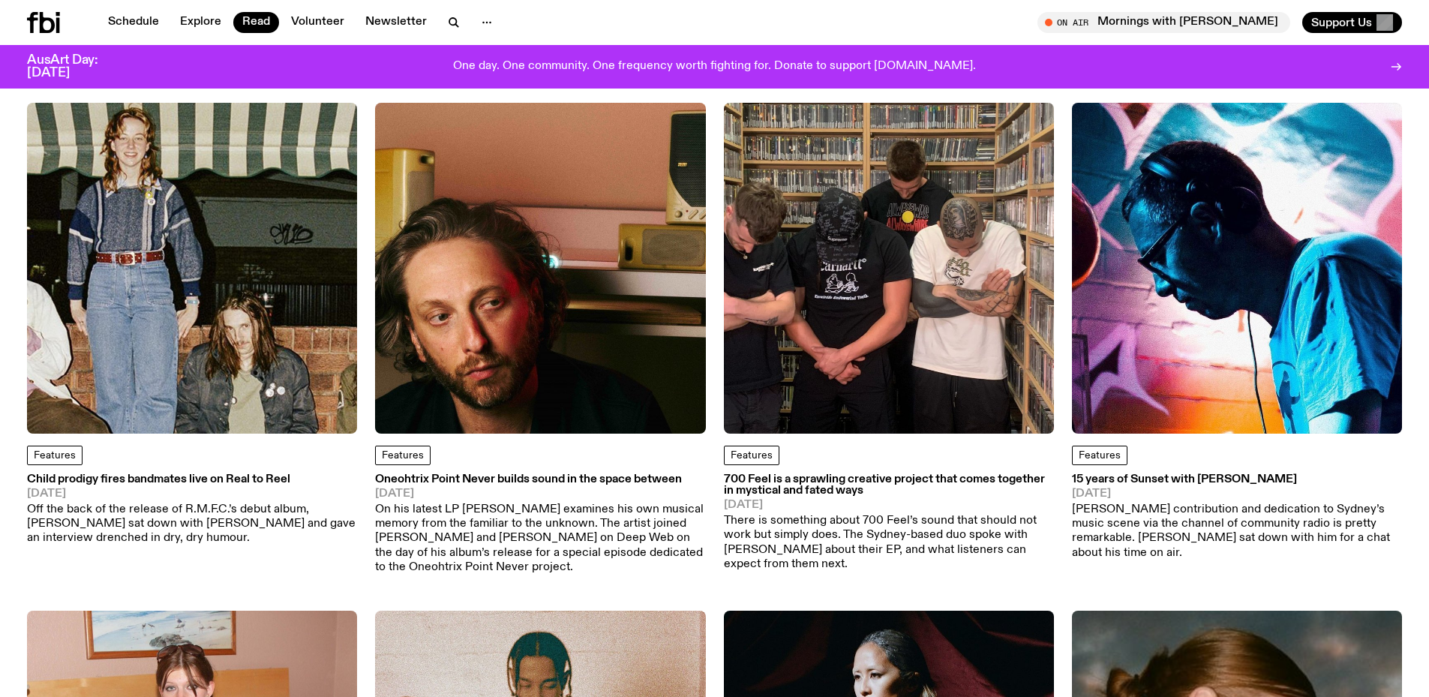
click at [977, 385] on img at bounding box center [889, 268] width 330 height 330
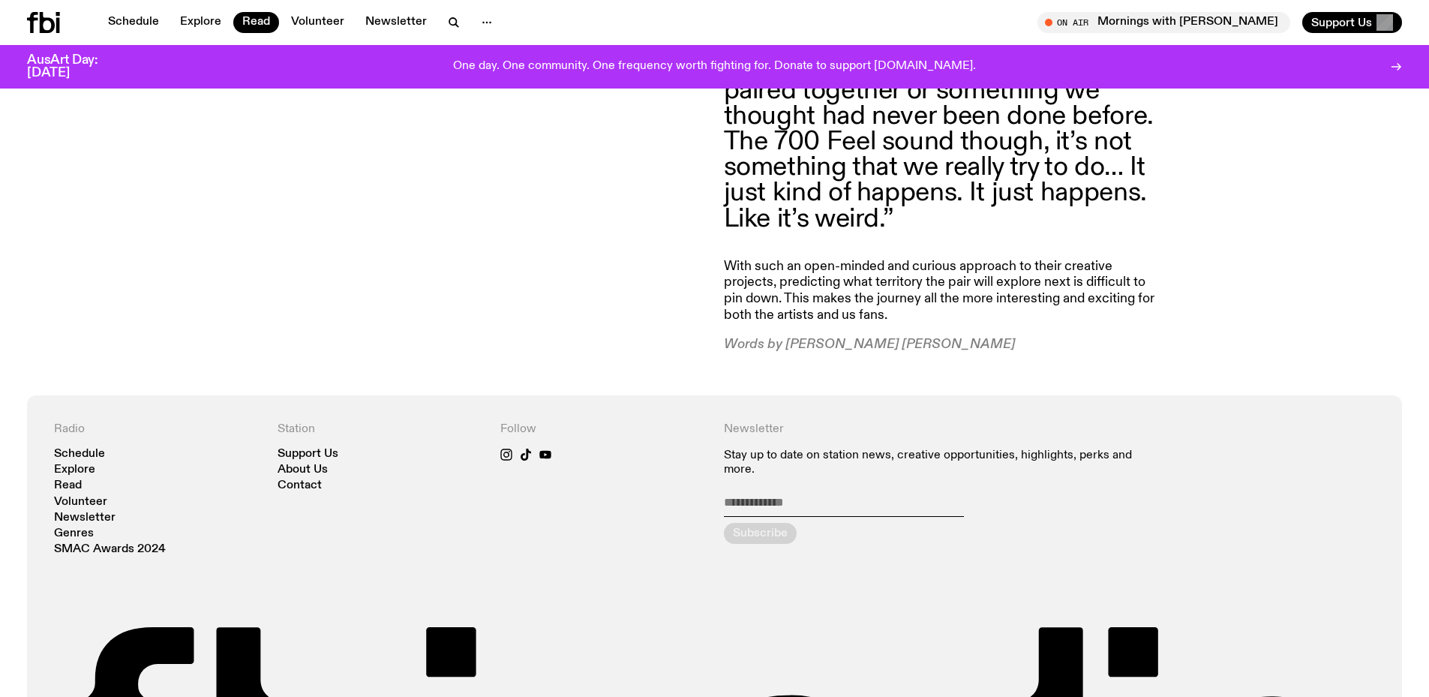
scroll to position [2701, 0]
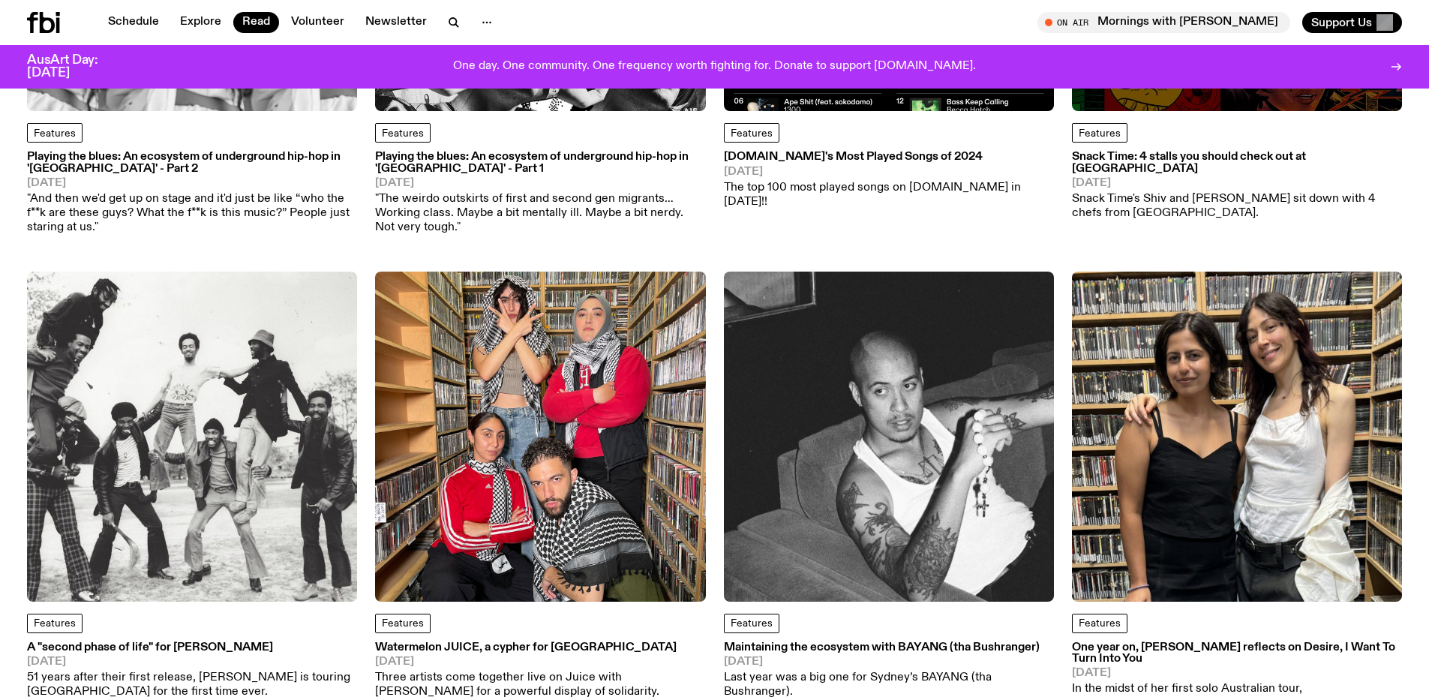
scroll to position [968, 0]
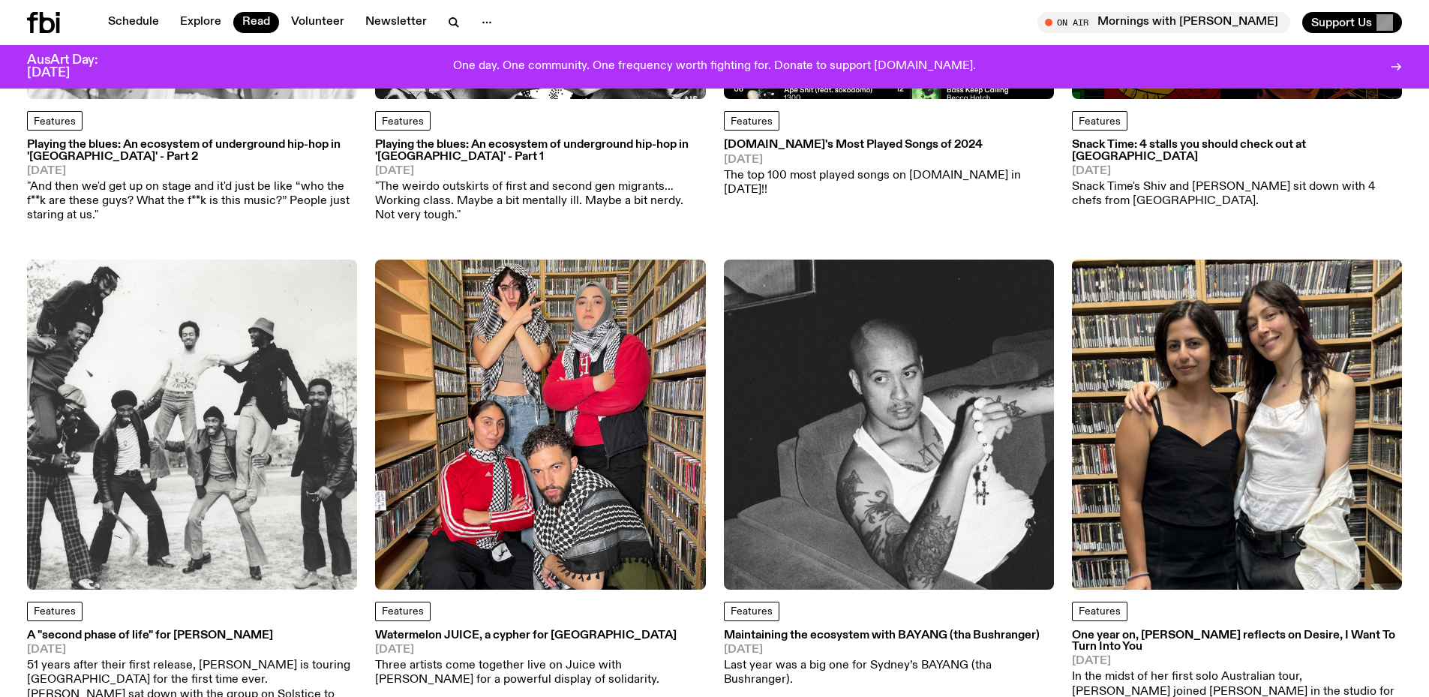
click at [428, 396] on img at bounding box center [540, 425] width 330 height 330
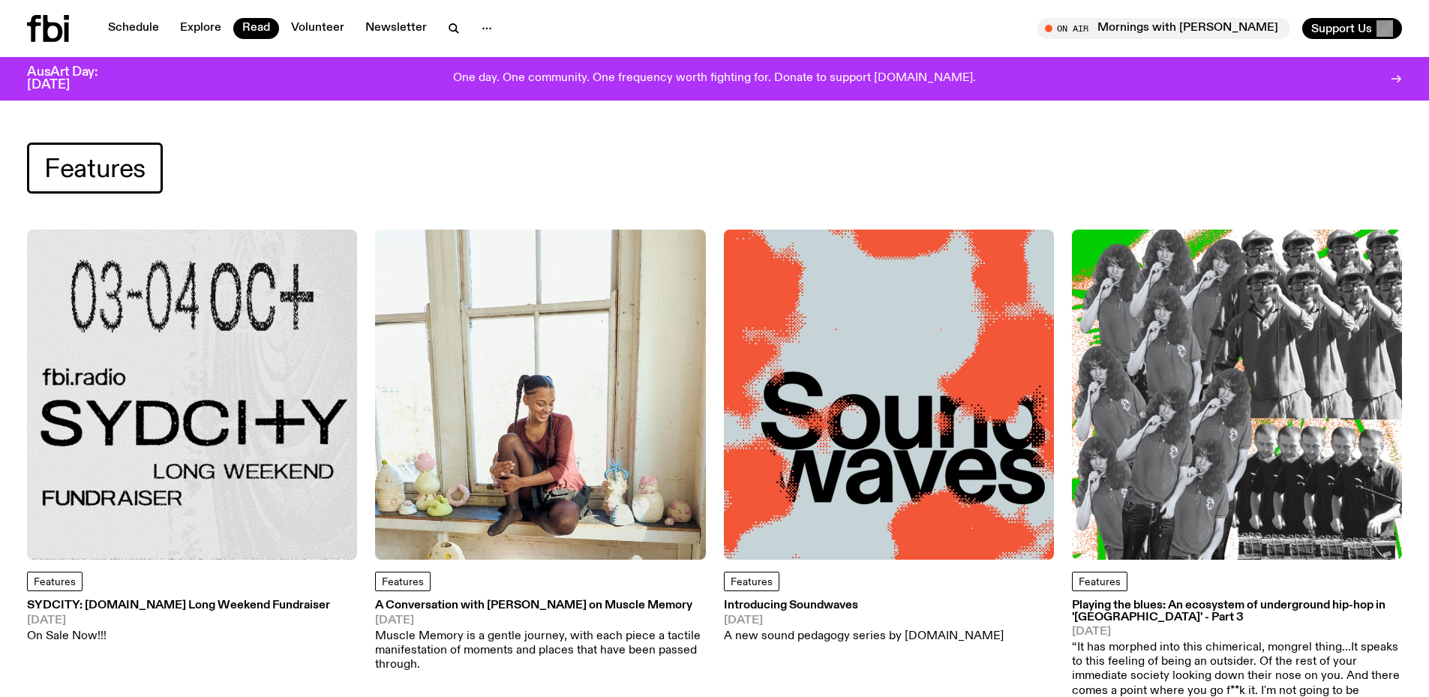
click at [140, 170] on span "Features" at bounding box center [94, 168] width 101 height 29
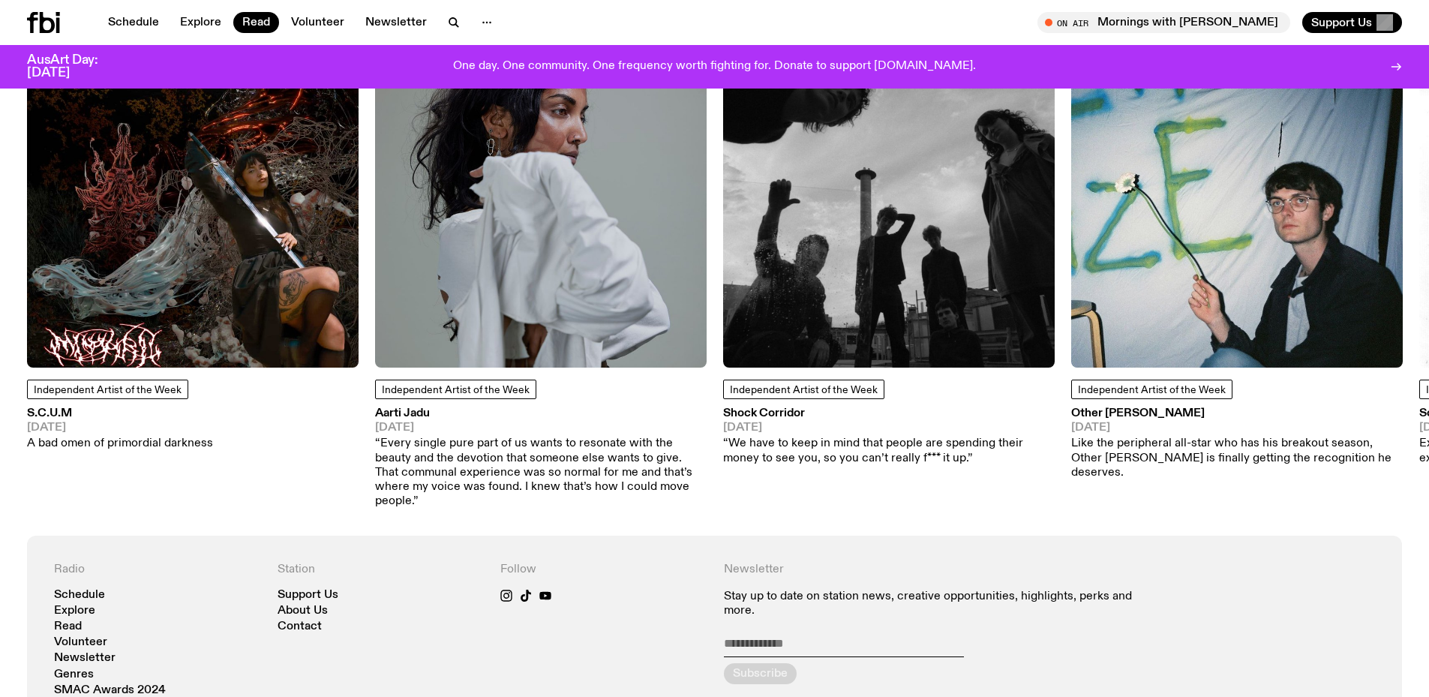
scroll to position [1171, 0]
